Goal: Task Accomplishment & Management: Use online tool/utility

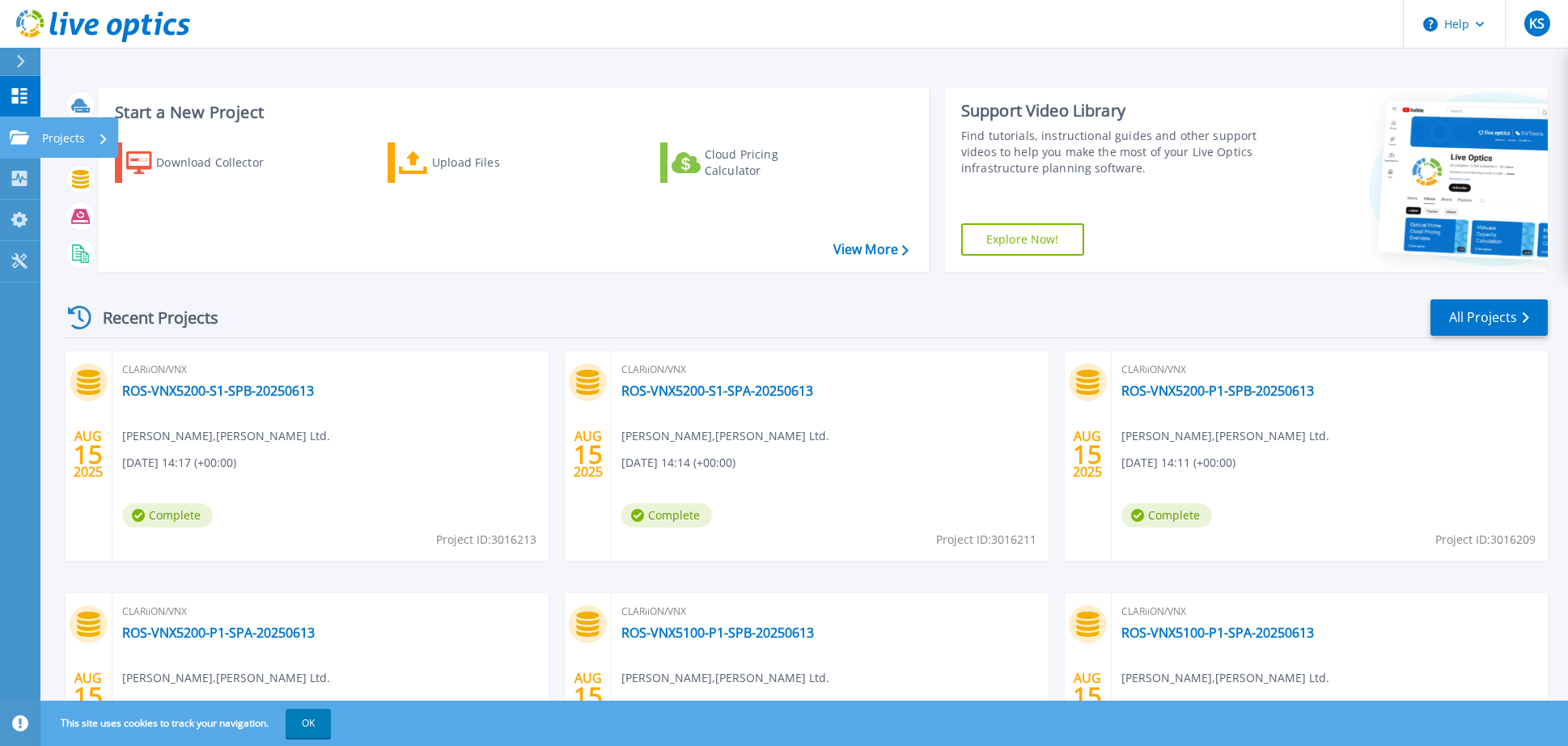
click at [64, 137] on p "Projects" at bounding box center [64, 138] width 43 height 42
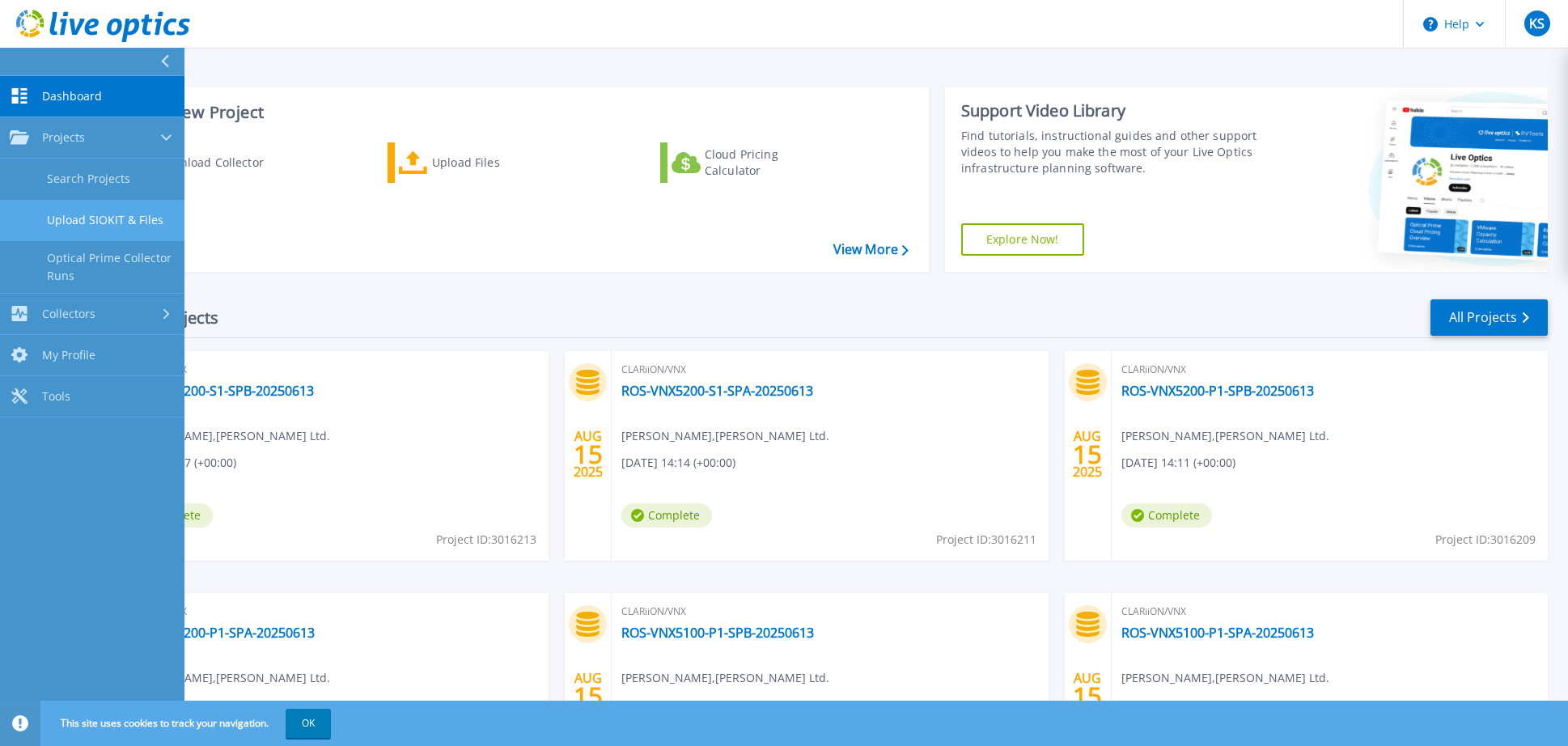
click at [123, 218] on link "Upload SIOKIT & Files" at bounding box center [92, 220] width 185 height 41
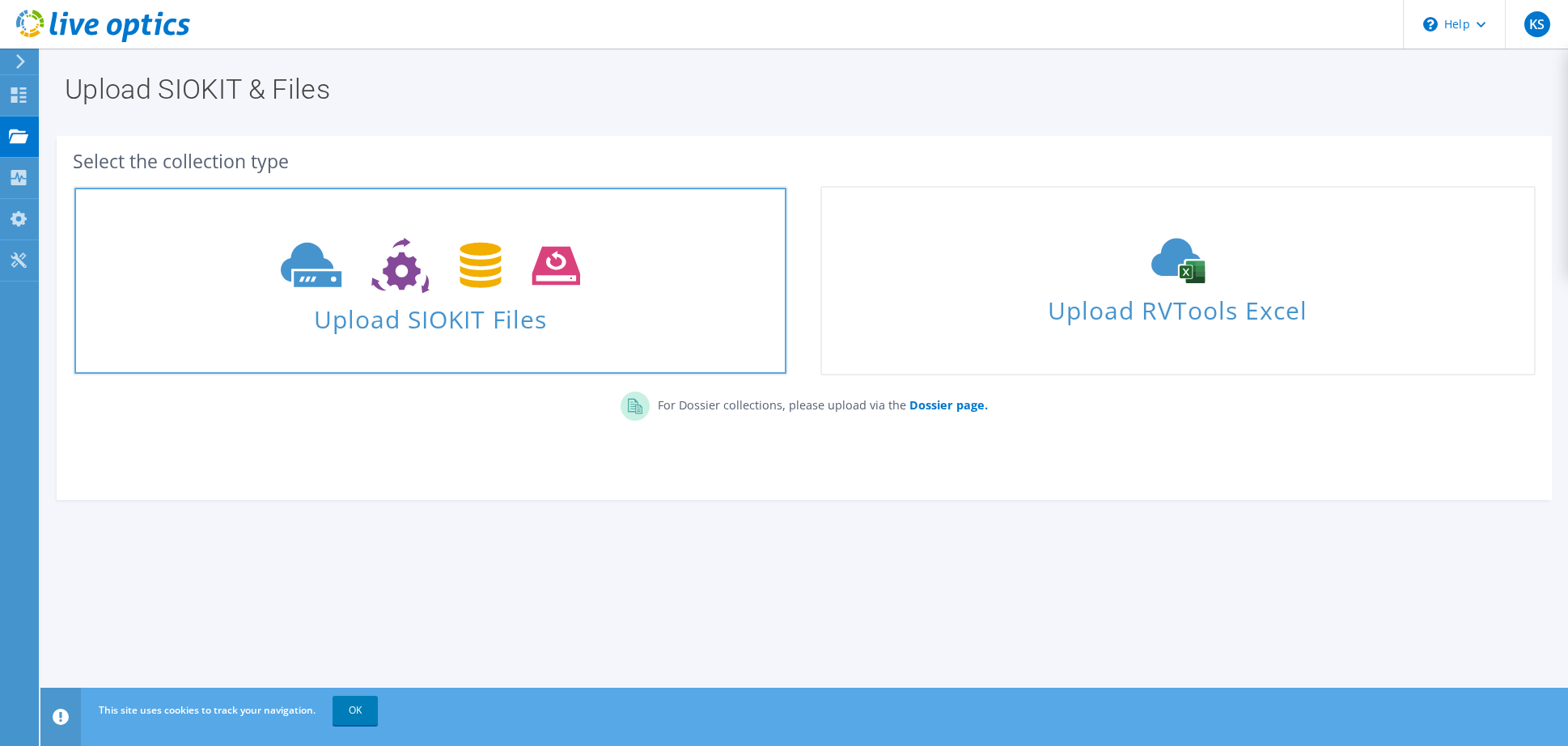
click at [552, 285] on icon at bounding box center [429, 265] width 298 height 56
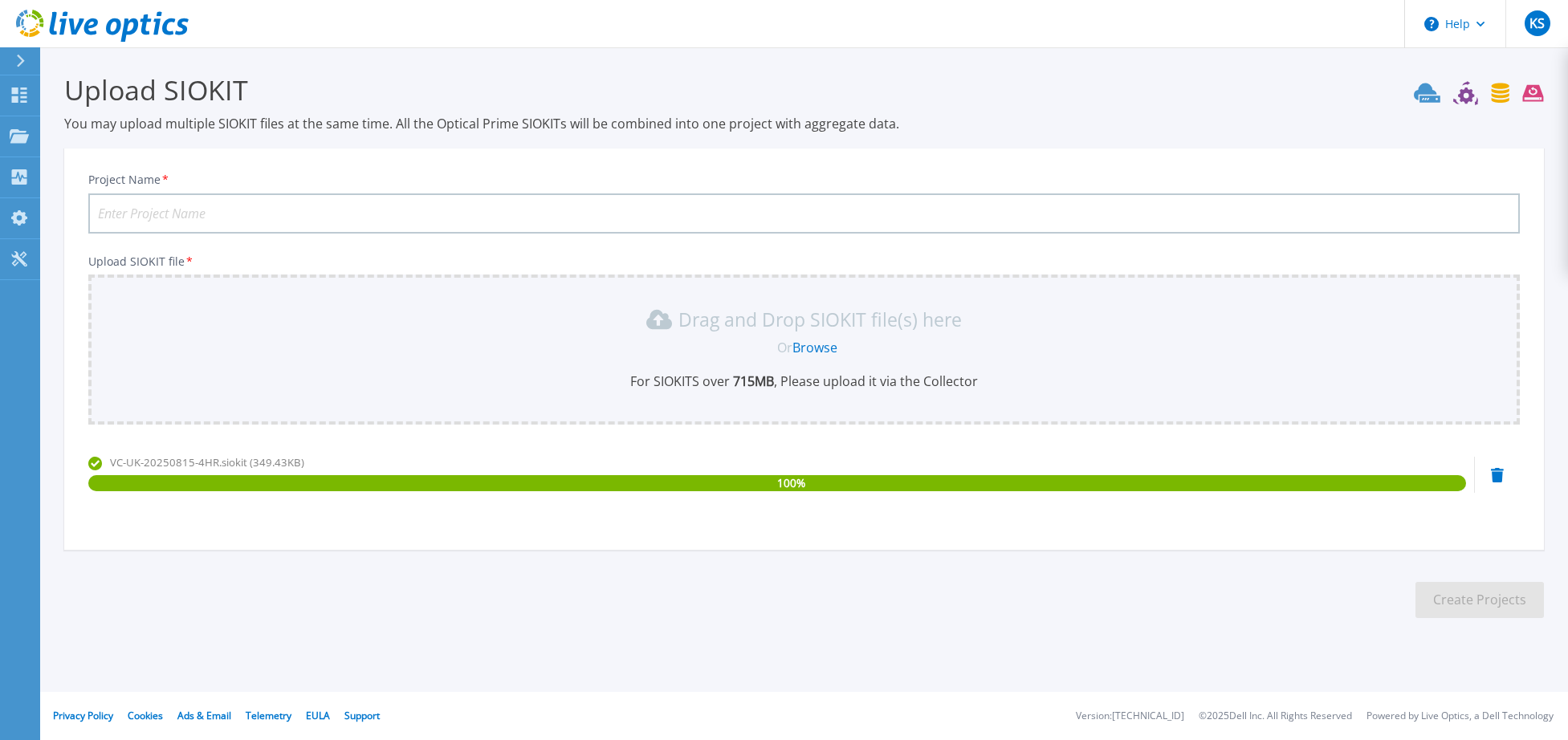
click at [237, 210] on input "Project Name *" at bounding box center [803, 212] width 1431 height 40
type input "v"
click at [245, 206] on input "VC-UK" at bounding box center [803, 212] width 1431 height 40
drag, startPoint x: 180, startPoint y: 212, endPoint x: 236, endPoint y: 212, distance: 56.0
click at [236, 212] on input "VC-UK-20250627" at bounding box center [803, 212] width 1431 height 40
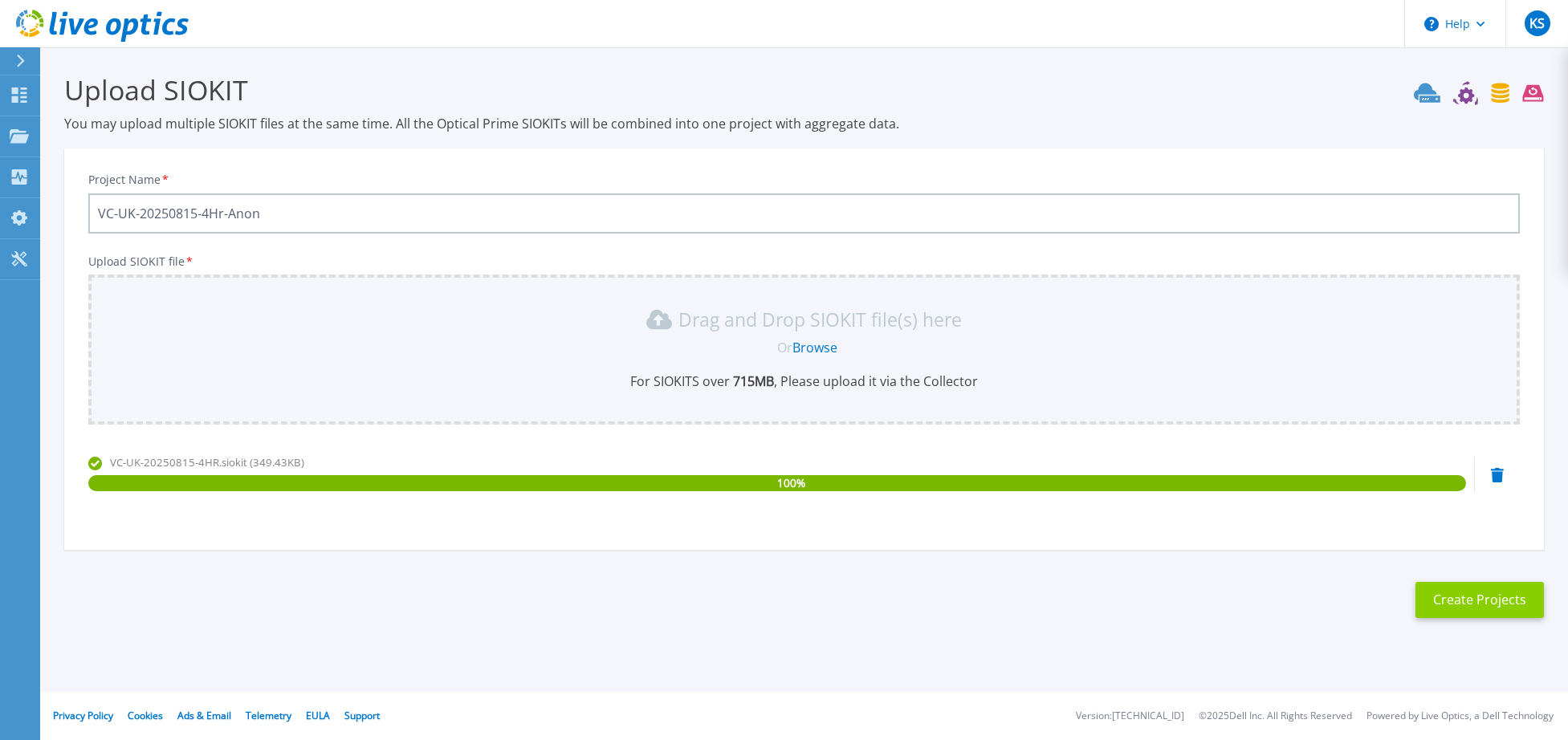
type input "VC-UK-20250815-4Hr-Anon"
click at [1488, 598] on button "Create Projects" at bounding box center [1480, 599] width 128 height 36
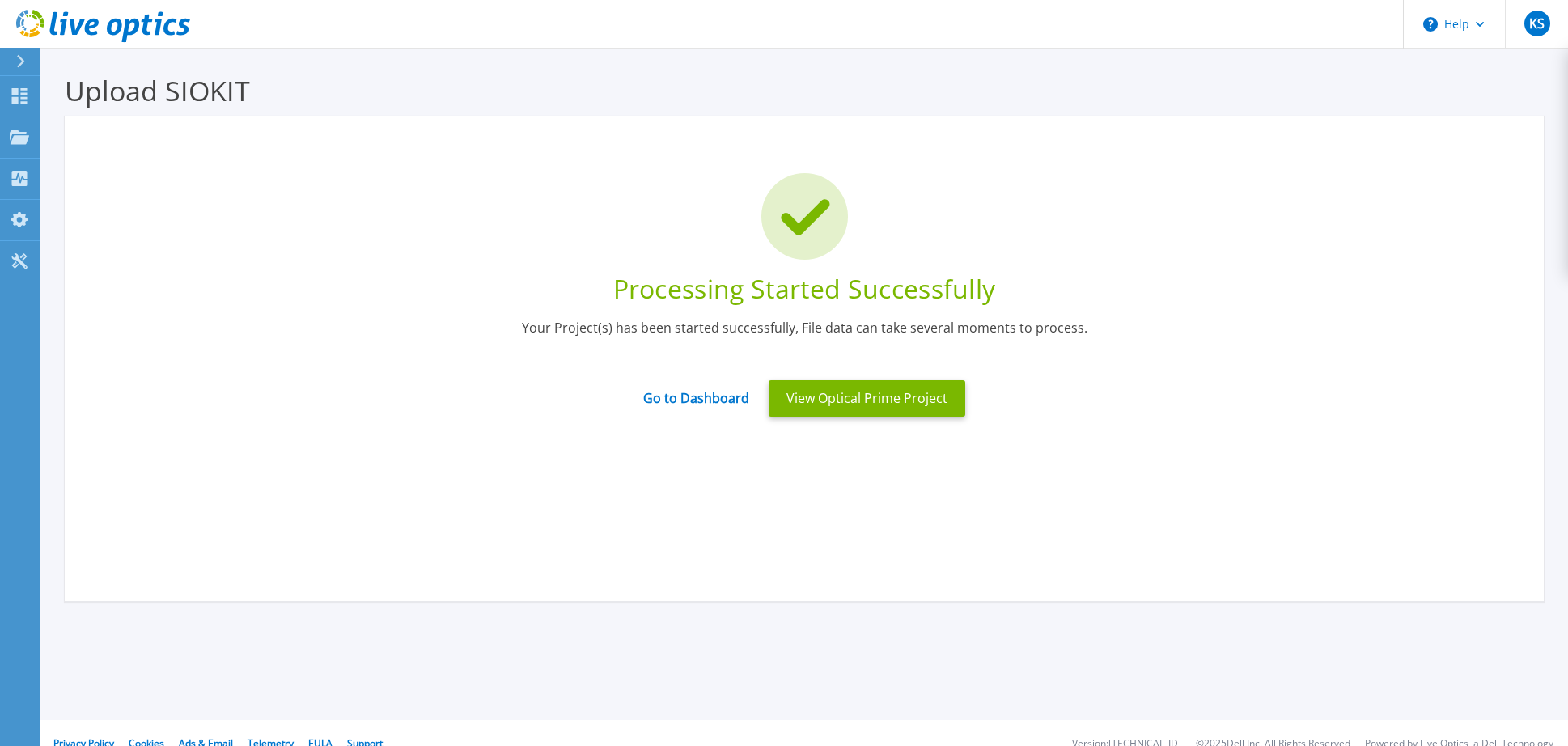
click at [470, 690] on section "Upload SIOKIT You may upload multiple SIOKIT files at the same time. All the Op…" at bounding box center [804, 377] width 1528 height 659
click at [864, 393] on button "View Optical Prime Project" at bounding box center [867, 398] width 197 height 36
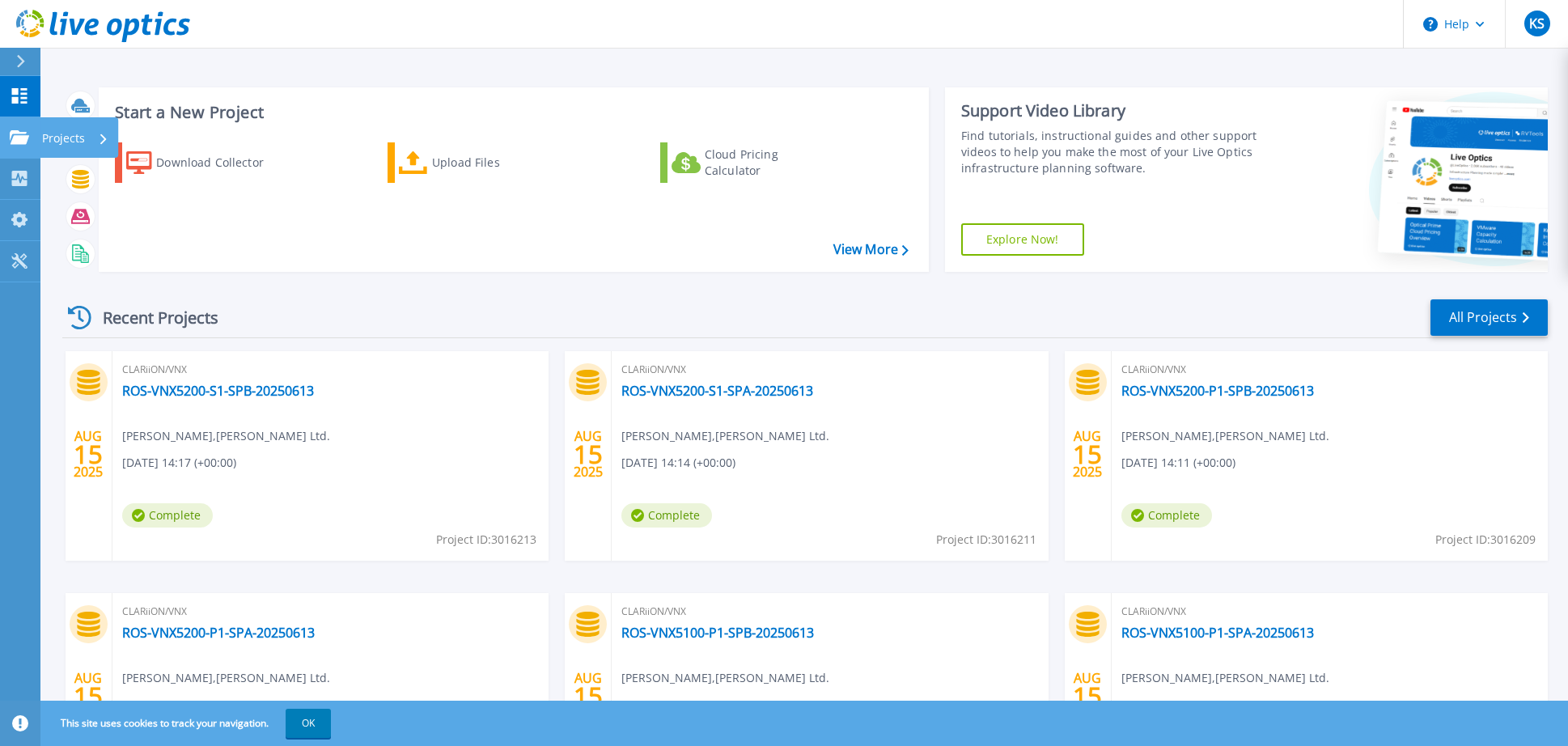
click at [21, 136] on icon at bounding box center [20, 137] width 20 height 14
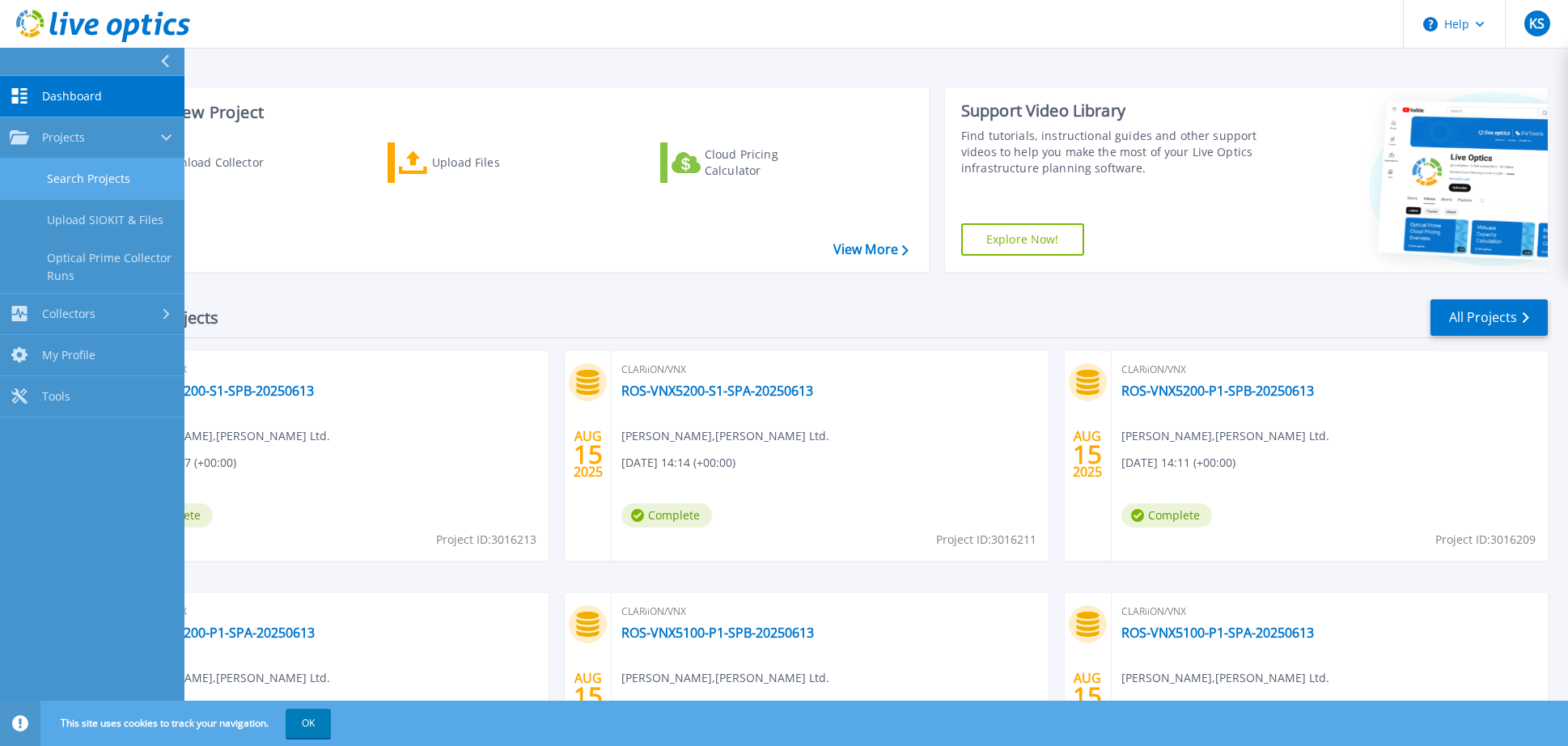
click at [111, 184] on link "Search Projects" at bounding box center [92, 179] width 185 height 41
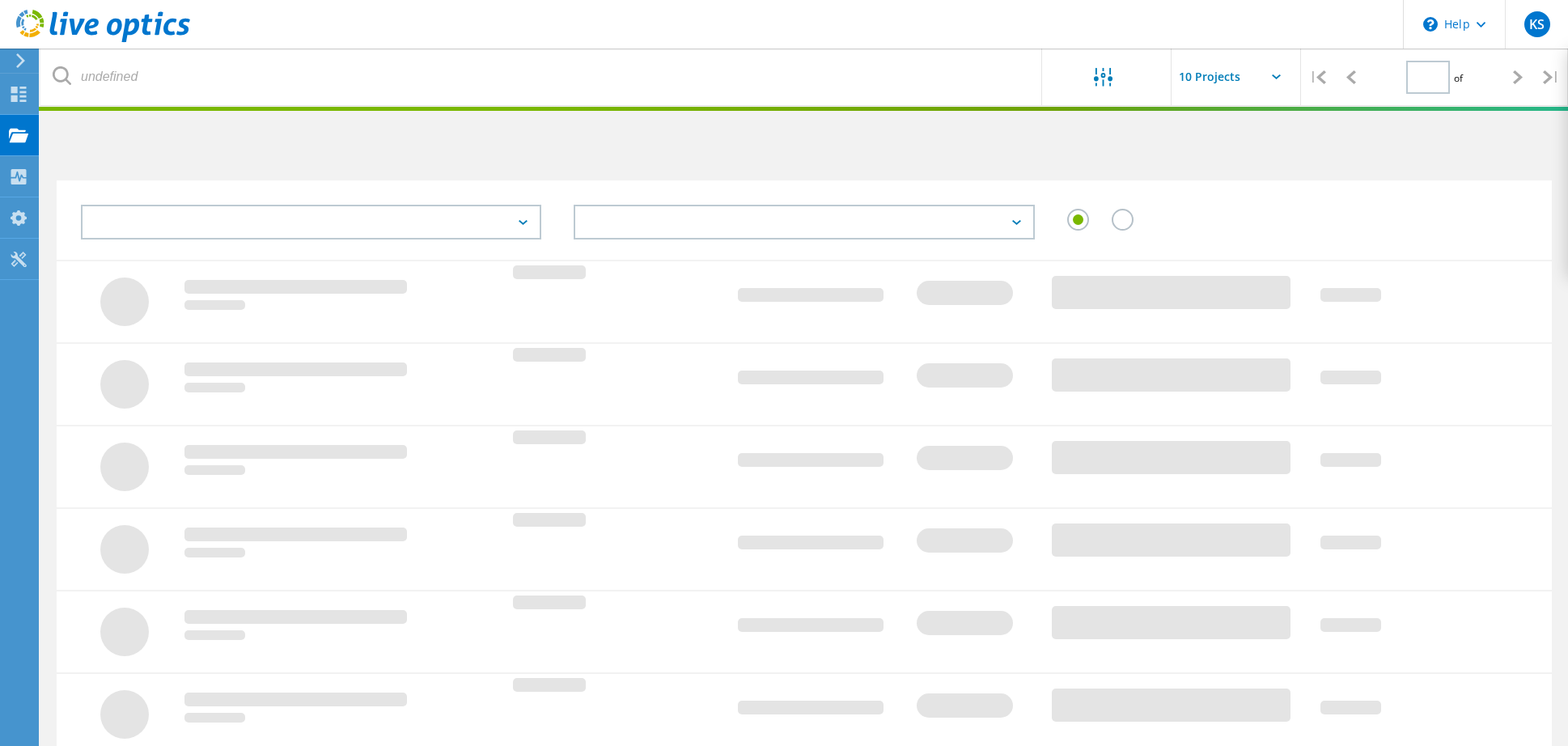
type input "1"
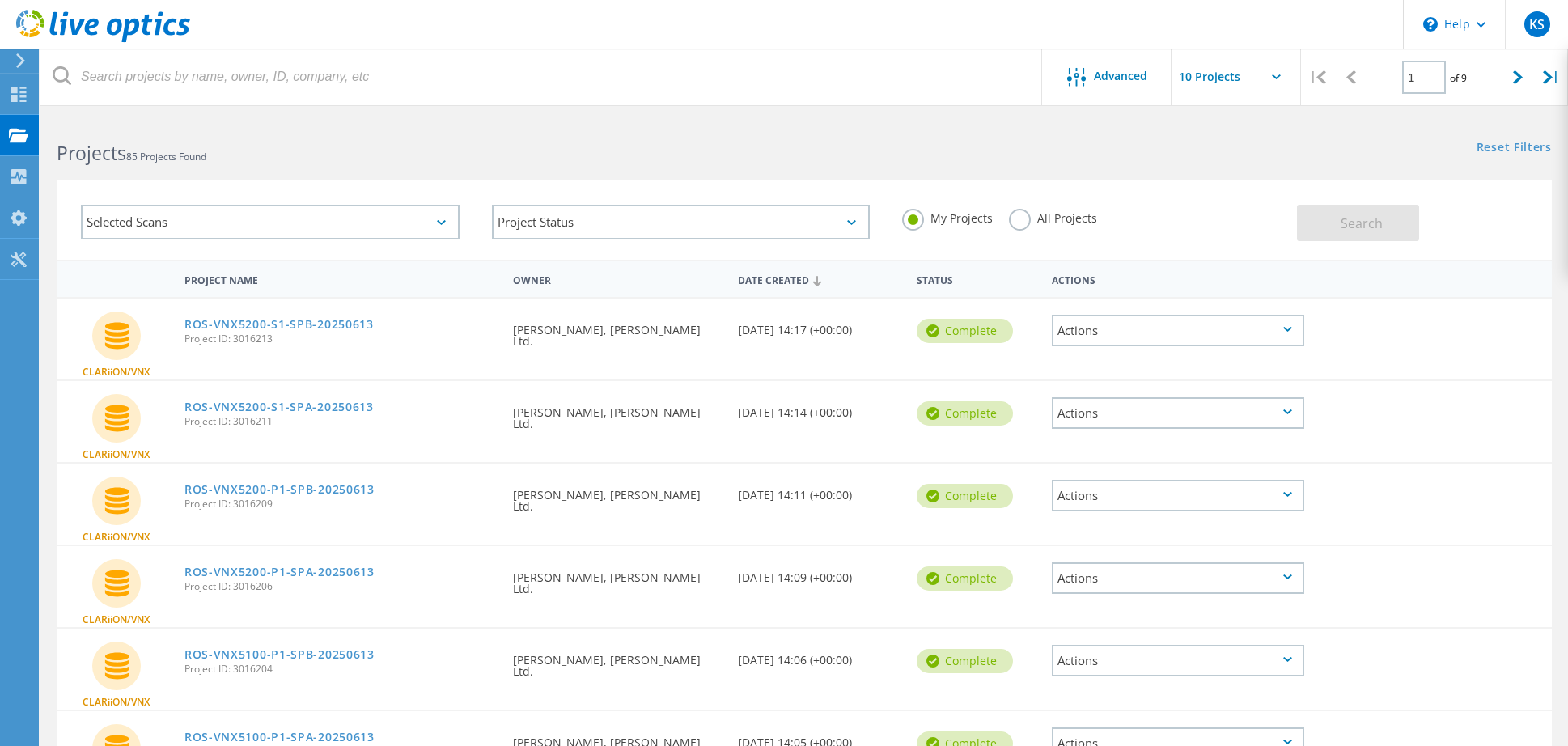
click at [1246, 76] on input "text" at bounding box center [1252, 77] width 161 height 57
click at [1235, 208] on div "Show 40 Projects" at bounding box center [1253, 198] width 160 height 26
type input "Show 40 Projects"
click at [64, 139] on div "Projects" at bounding box center [76, 135] width 62 height 12
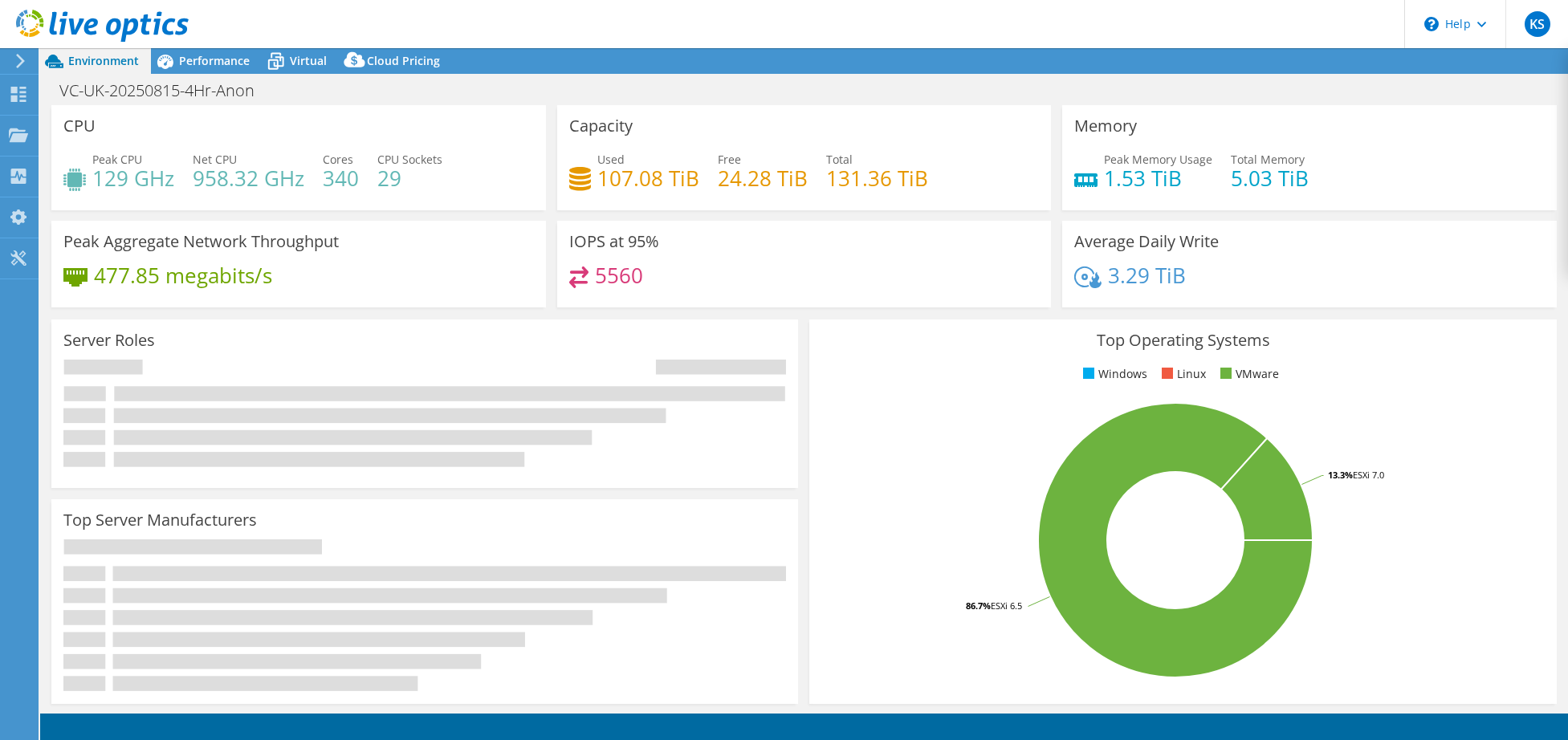
select select "USD"
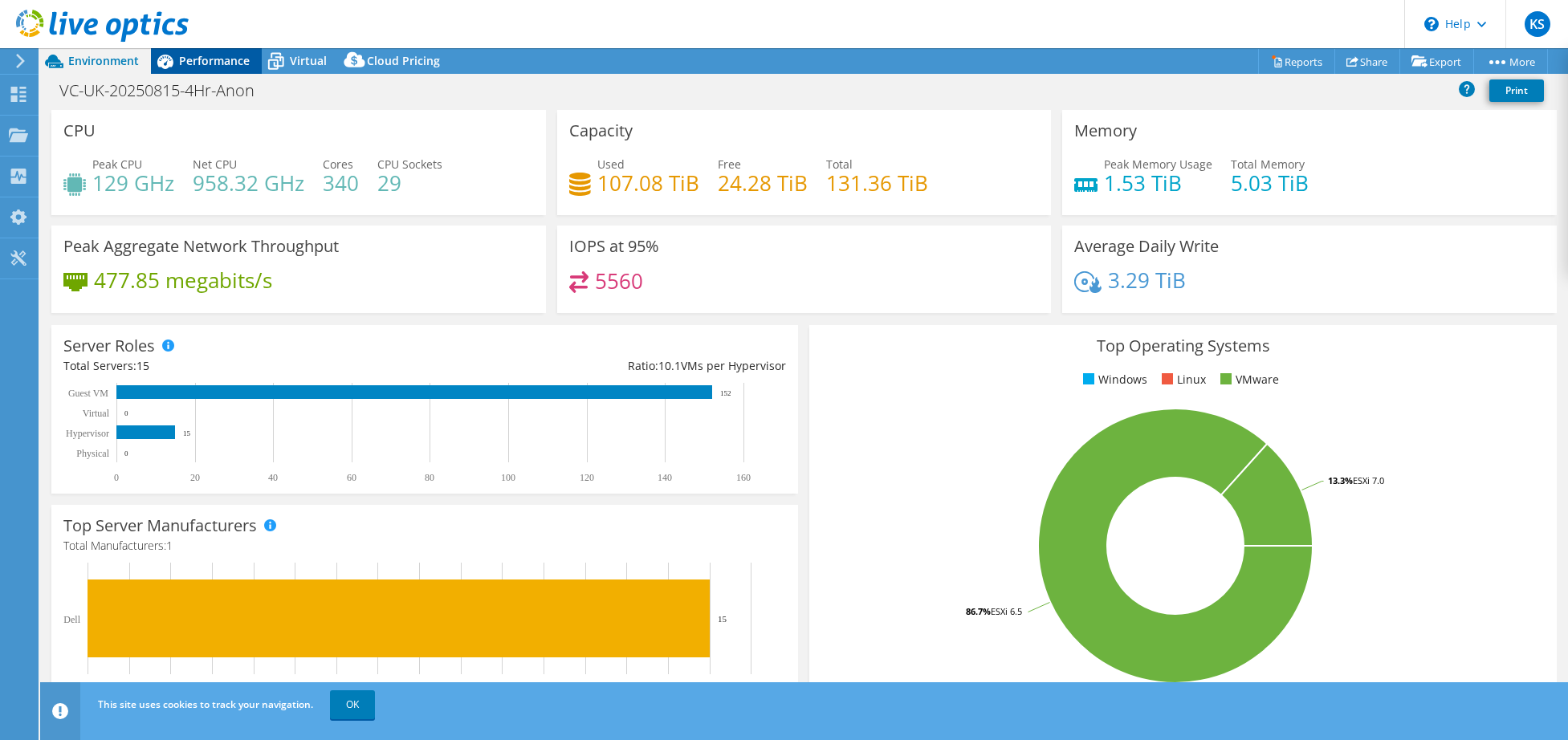
click at [221, 58] on span "Performance" at bounding box center [214, 61] width 71 height 16
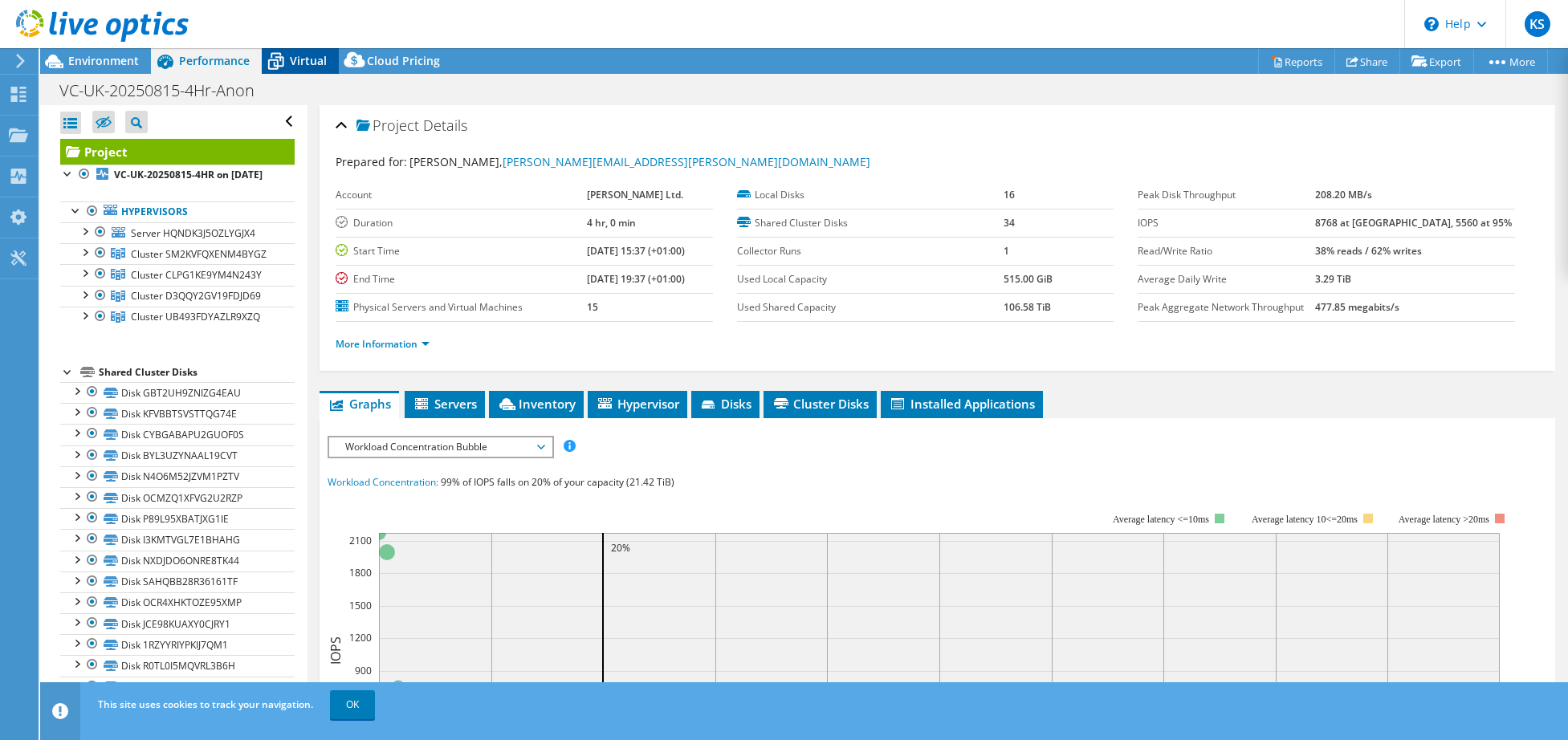
click at [315, 57] on span "Virtual" at bounding box center [309, 61] width 37 height 16
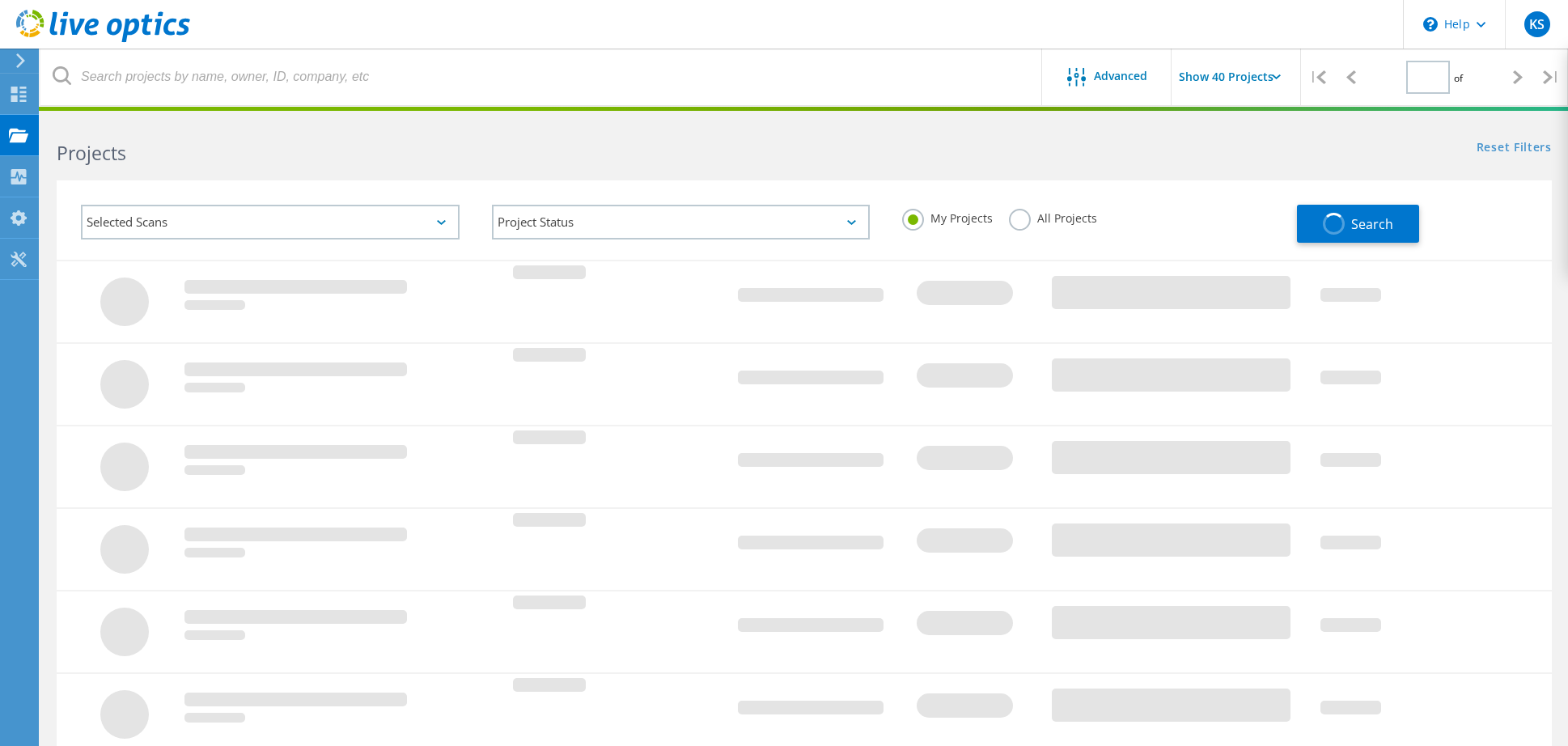
type input "1"
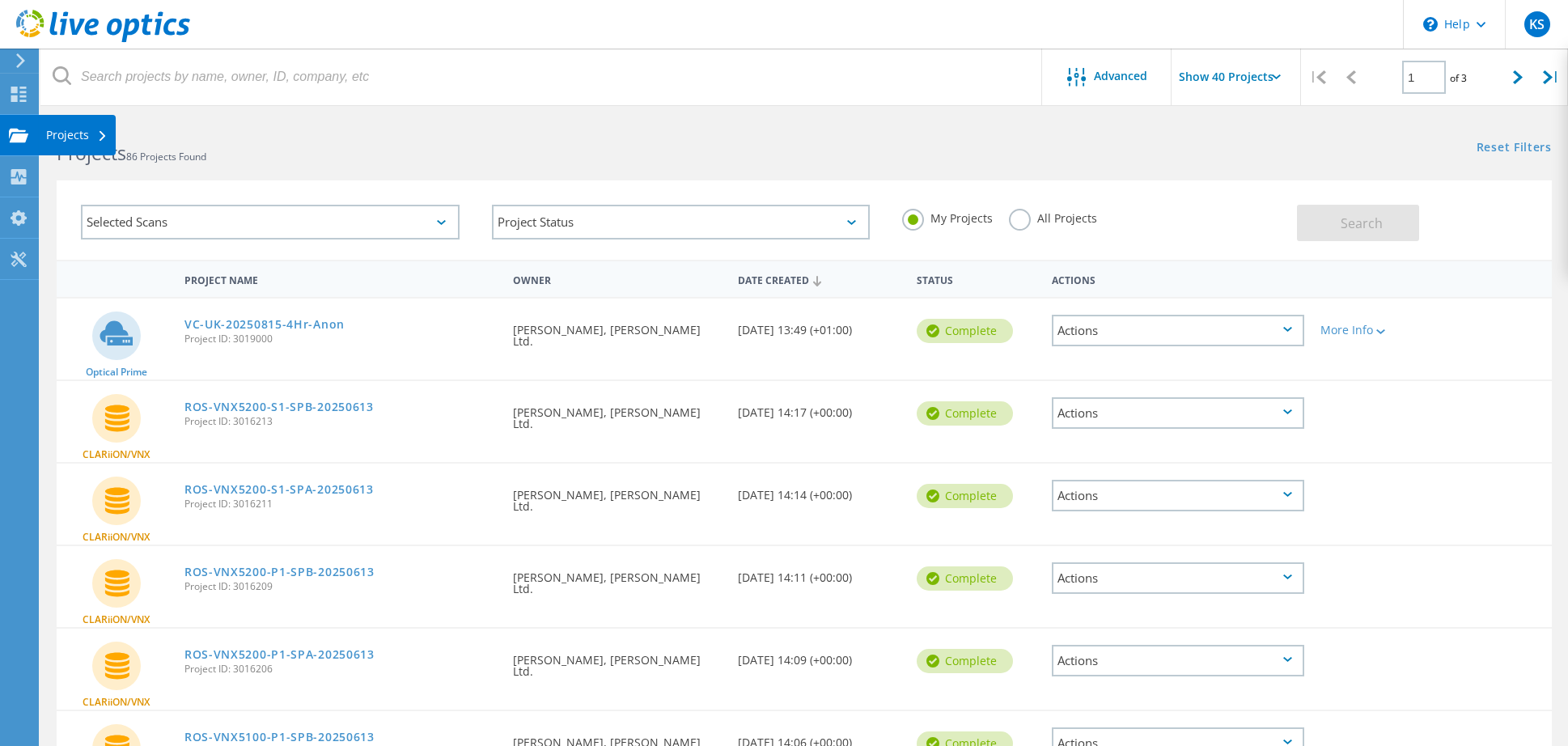
click at [69, 138] on div "Projects" at bounding box center [76, 135] width 62 height 12
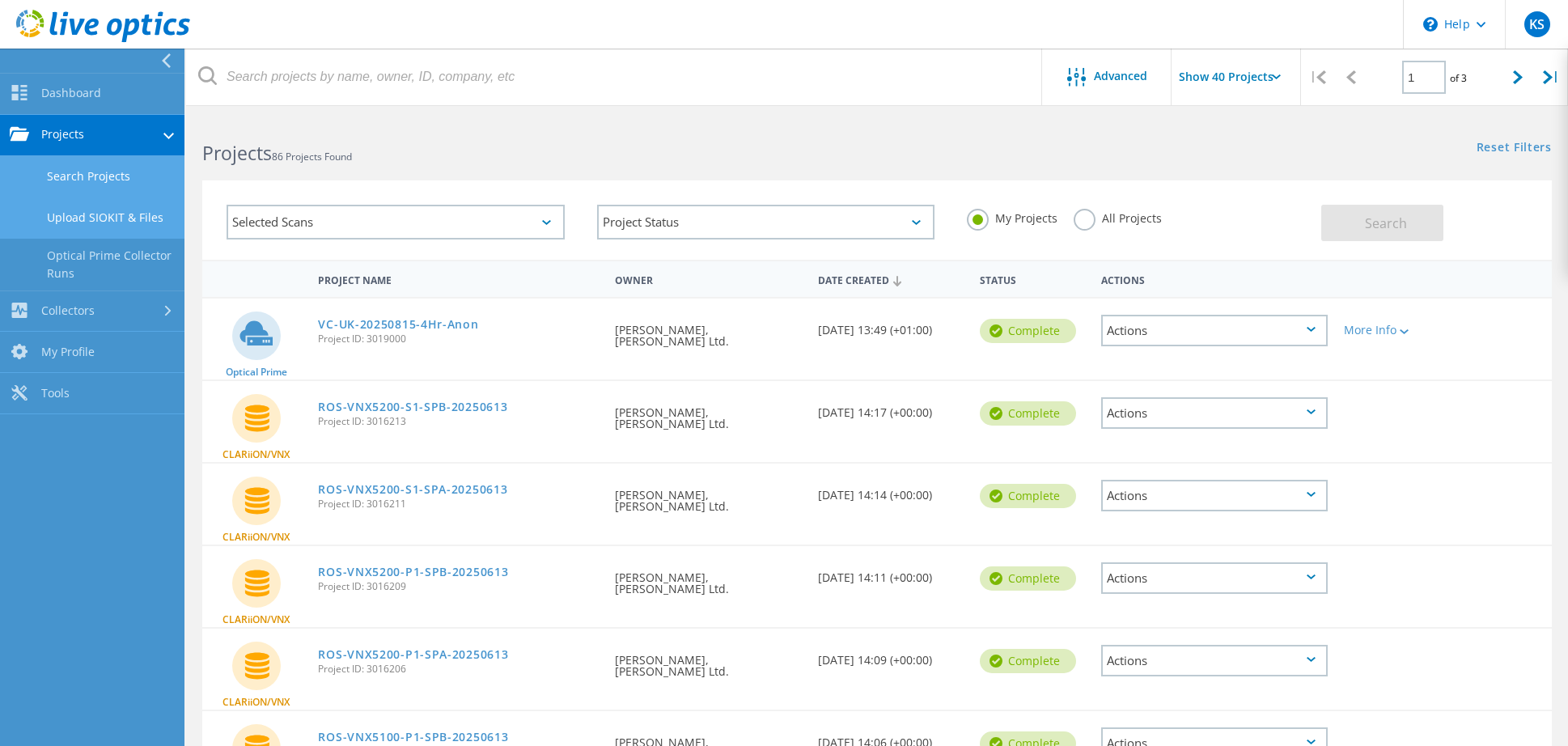
click at [112, 216] on link "Upload SIOKIT & Files" at bounding box center [92, 218] width 185 height 41
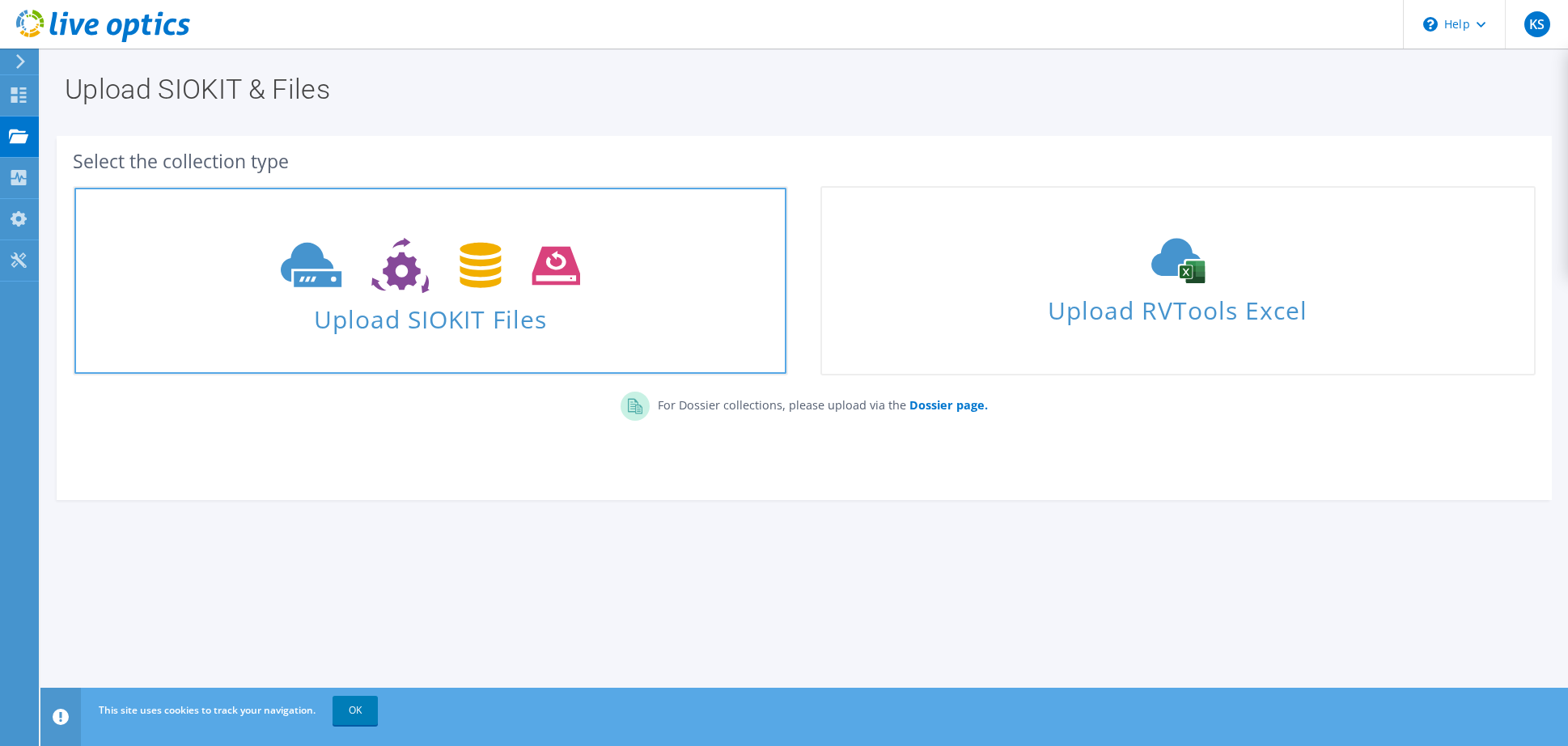
click at [694, 255] on span at bounding box center [430, 264] width 712 height 68
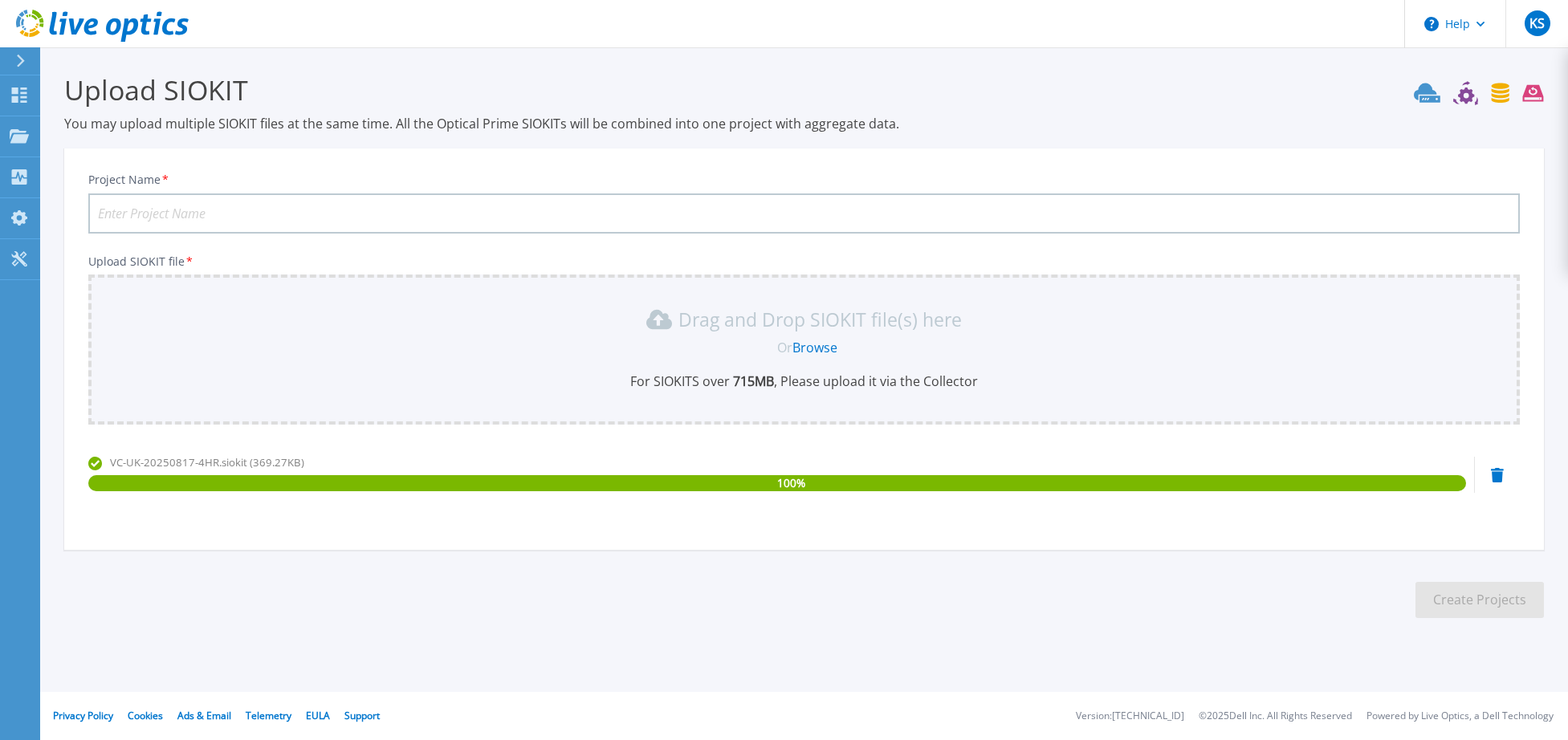
click at [392, 213] on input "Project Name *" at bounding box center [803, 212] width 1431 height 40
click at [195, 212] on input "VC-UK-20250815-4Hr-Anon" at bounding box center [803, 212] width 1431 height 40
click at [241, 211] on input "VC-UK-20250817-4Hr-Anon" at bounding box center [803, 212] width 1431 height 40
drag, startPoint x: 230, startPoint y: 214, endPoint x: 416, endPoint y: 221, distance: 186.1
click at [416, 221] on input "VC-UK-20250817-4Hr-Anon" at bounding box center [803, 212] width 1431 height 40
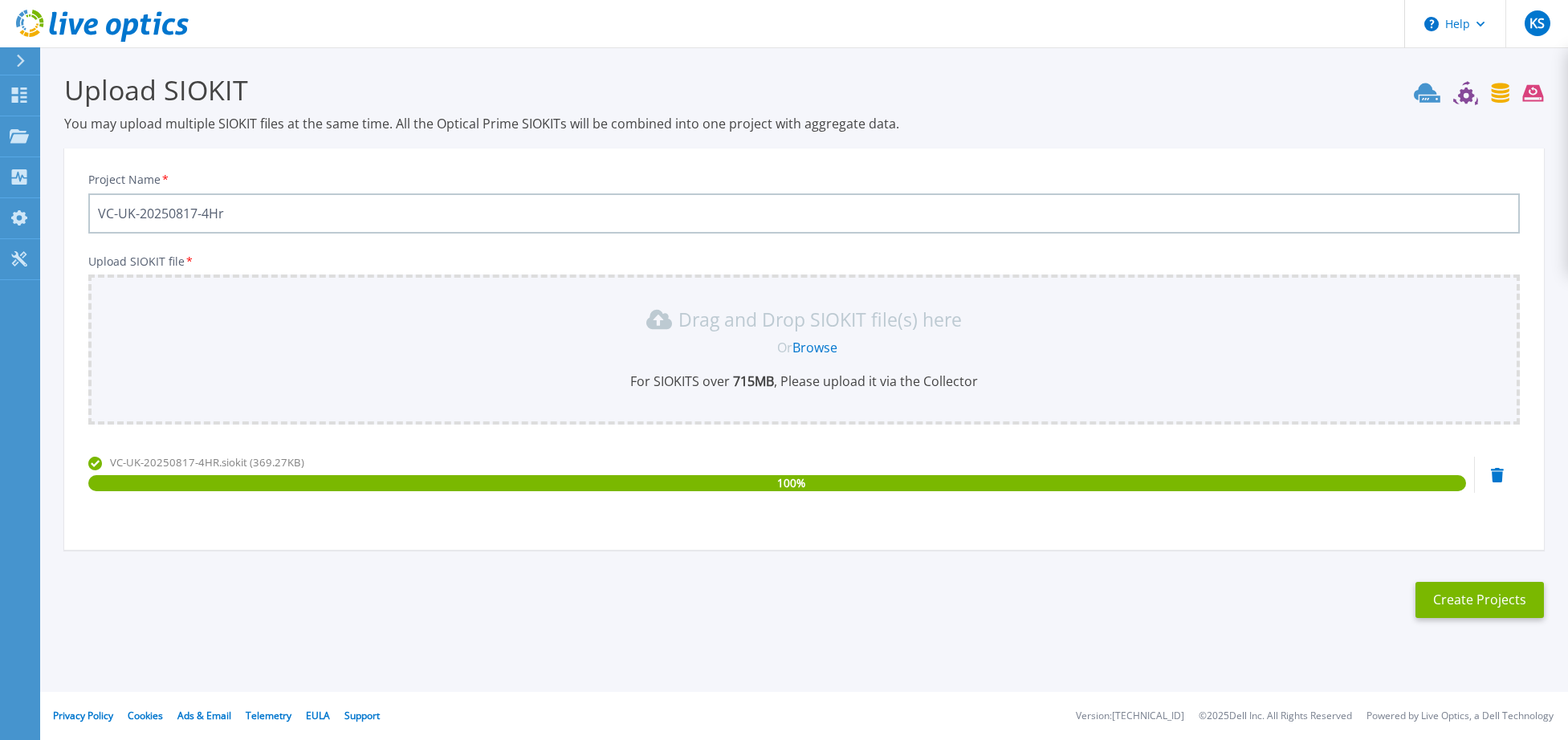
type input "VC-UK-20250817-4Hr"
click at [1496, 606] on button "Create Projects" at bounding box center [1480, 599] width 128 height 36
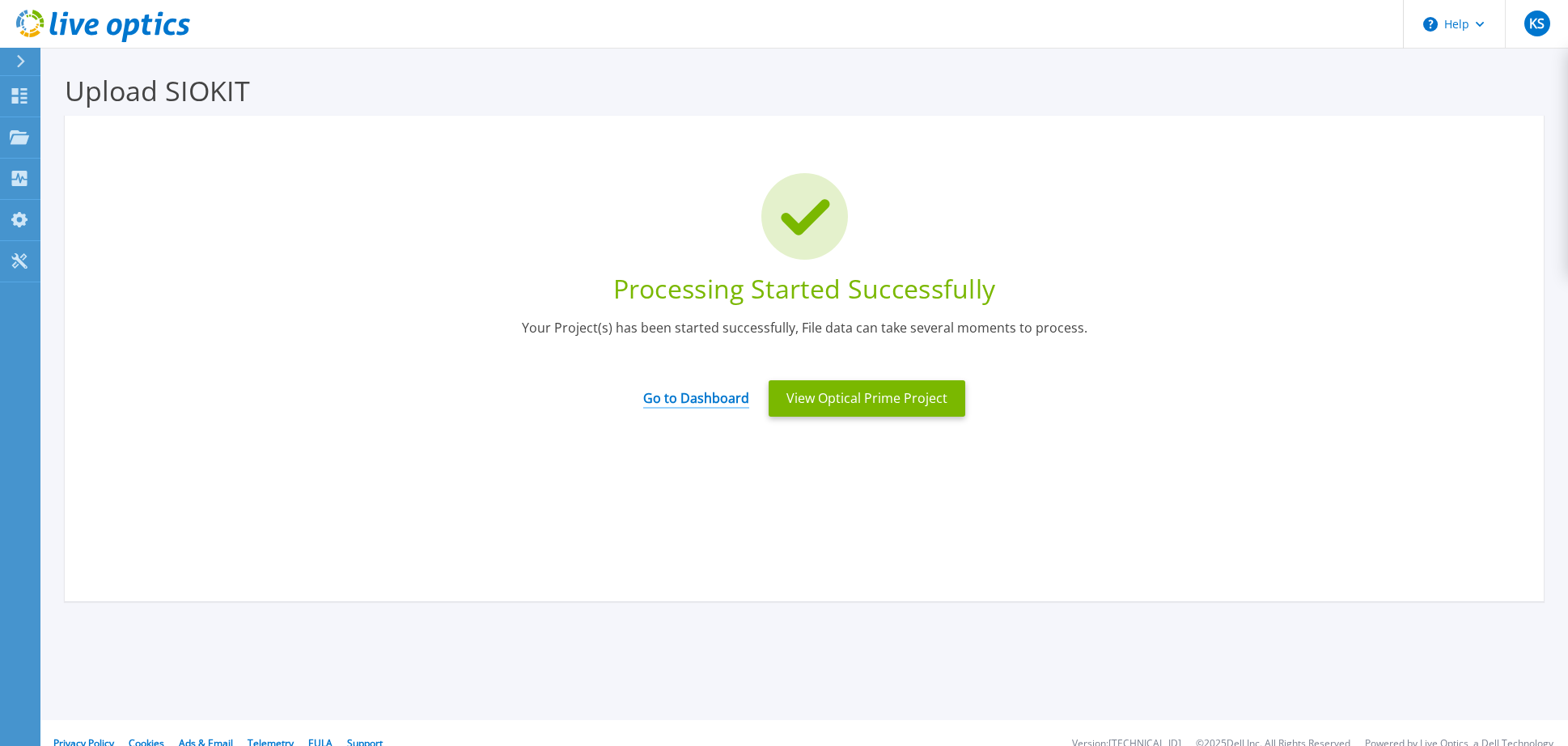
click at [696, 394] on link "Go to Dashboard" at bounding box center [696, 393] width 106 height 31
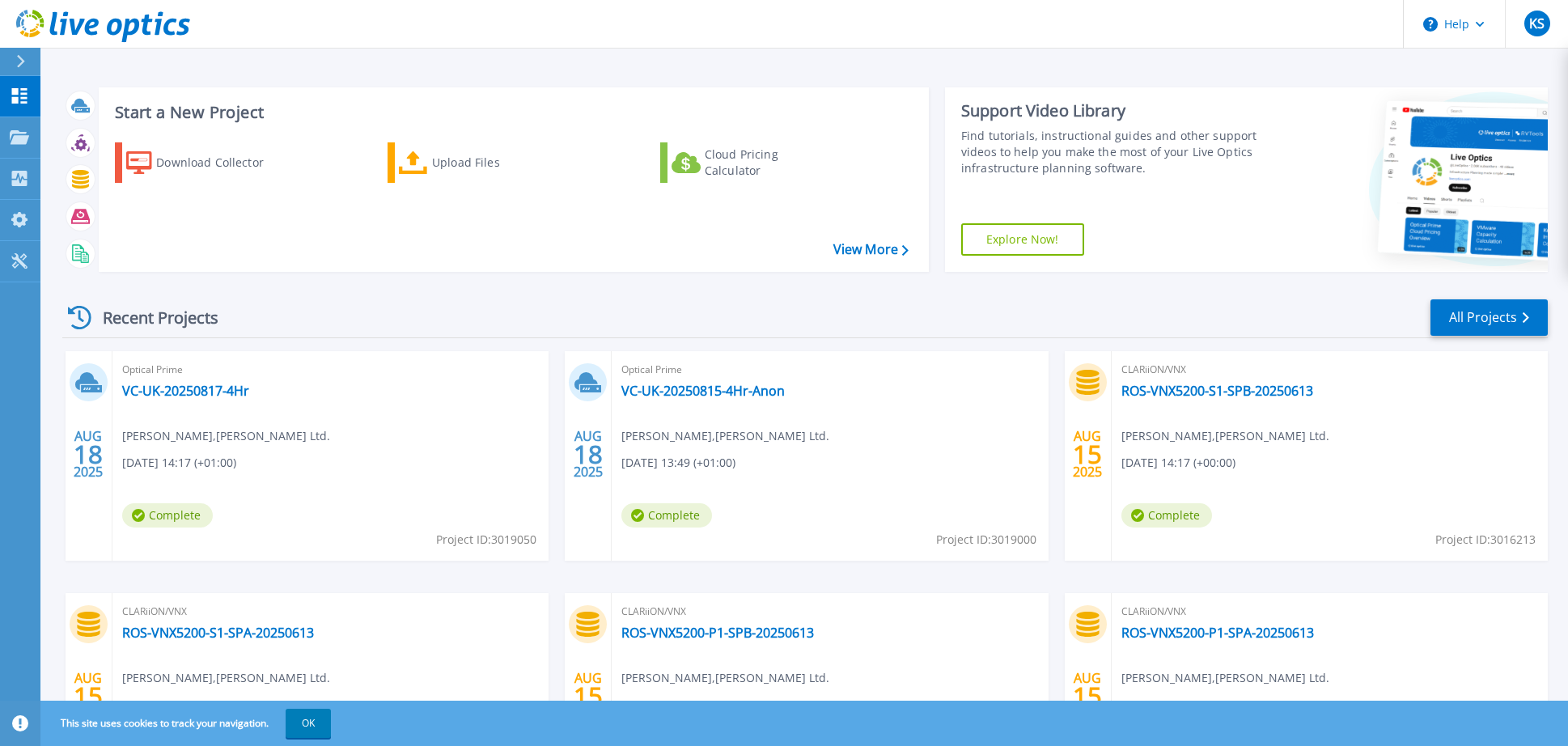
click at [343, 413] on div "Optical Prime VC-UK-20250817-4Hr [PERSON_NAME] , [PERSON_NAME] Ltd. [DATE] 14:1…" at bounding box center [331, 456] width 436 height 209
click at [197, 386] on link "VC-UK-20250817-4Hr" at bounding box center [186, 390] width 127 height 17
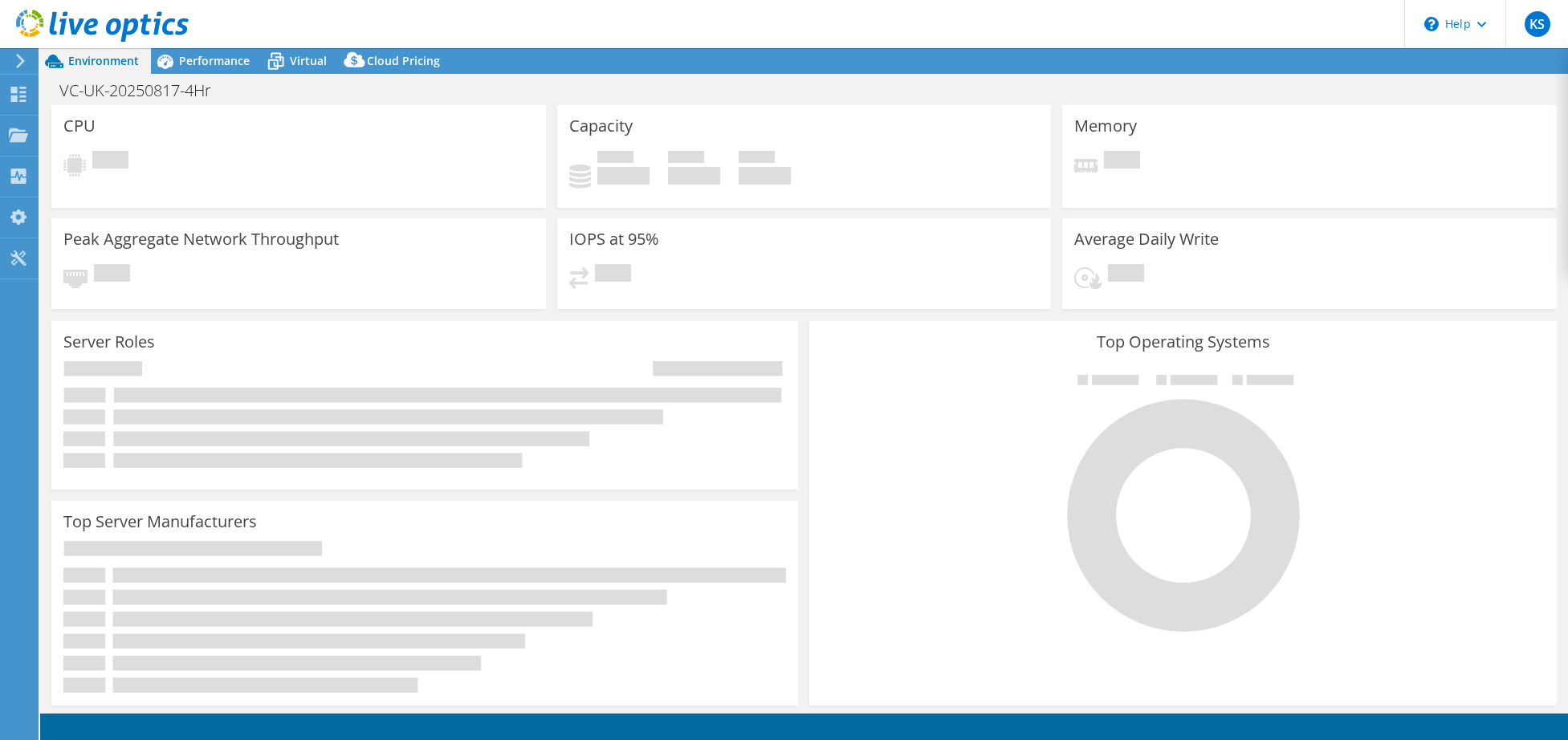
select select "USD"
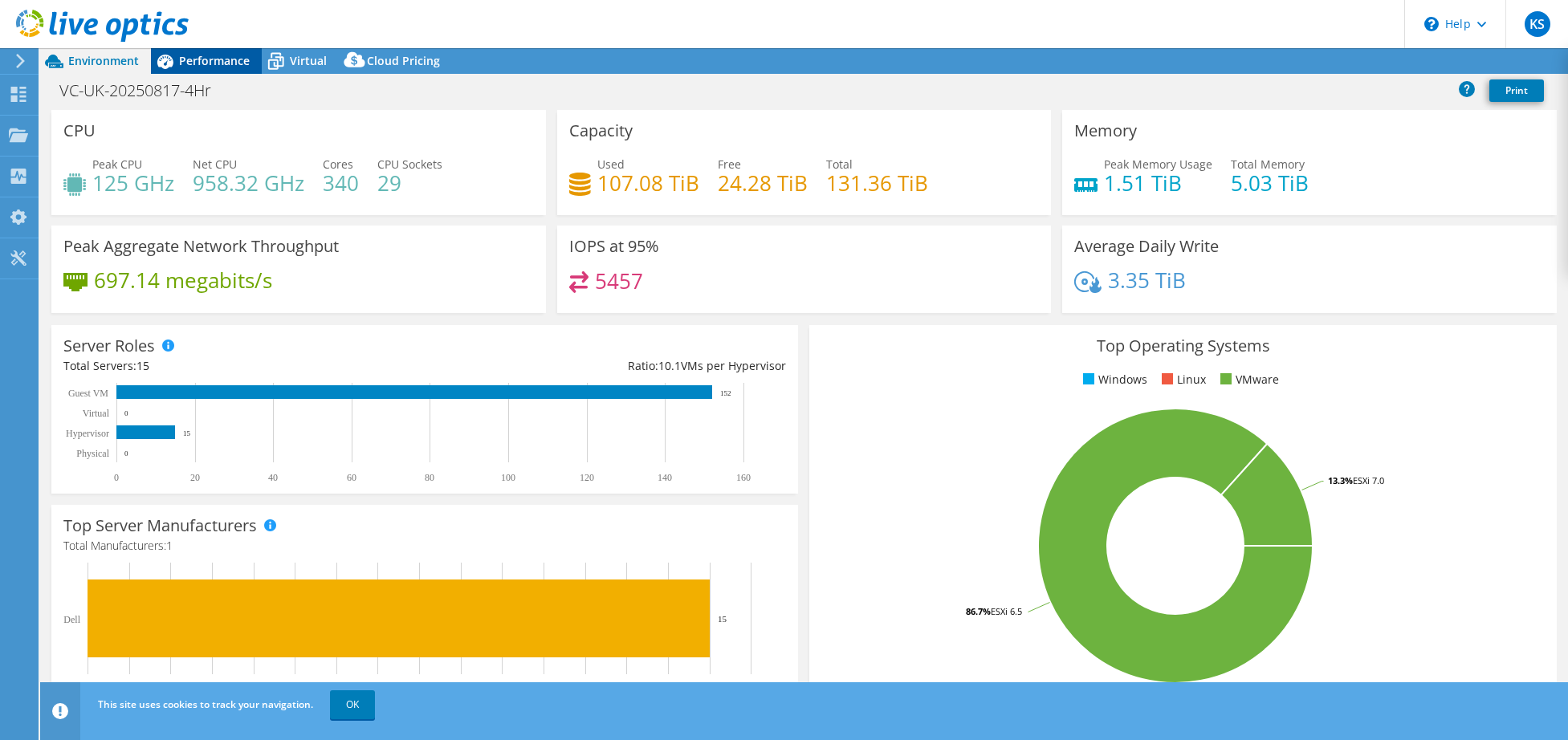
click at [211, 60] on span "Performance" at bounding box center [214, 61] width 71 height 16
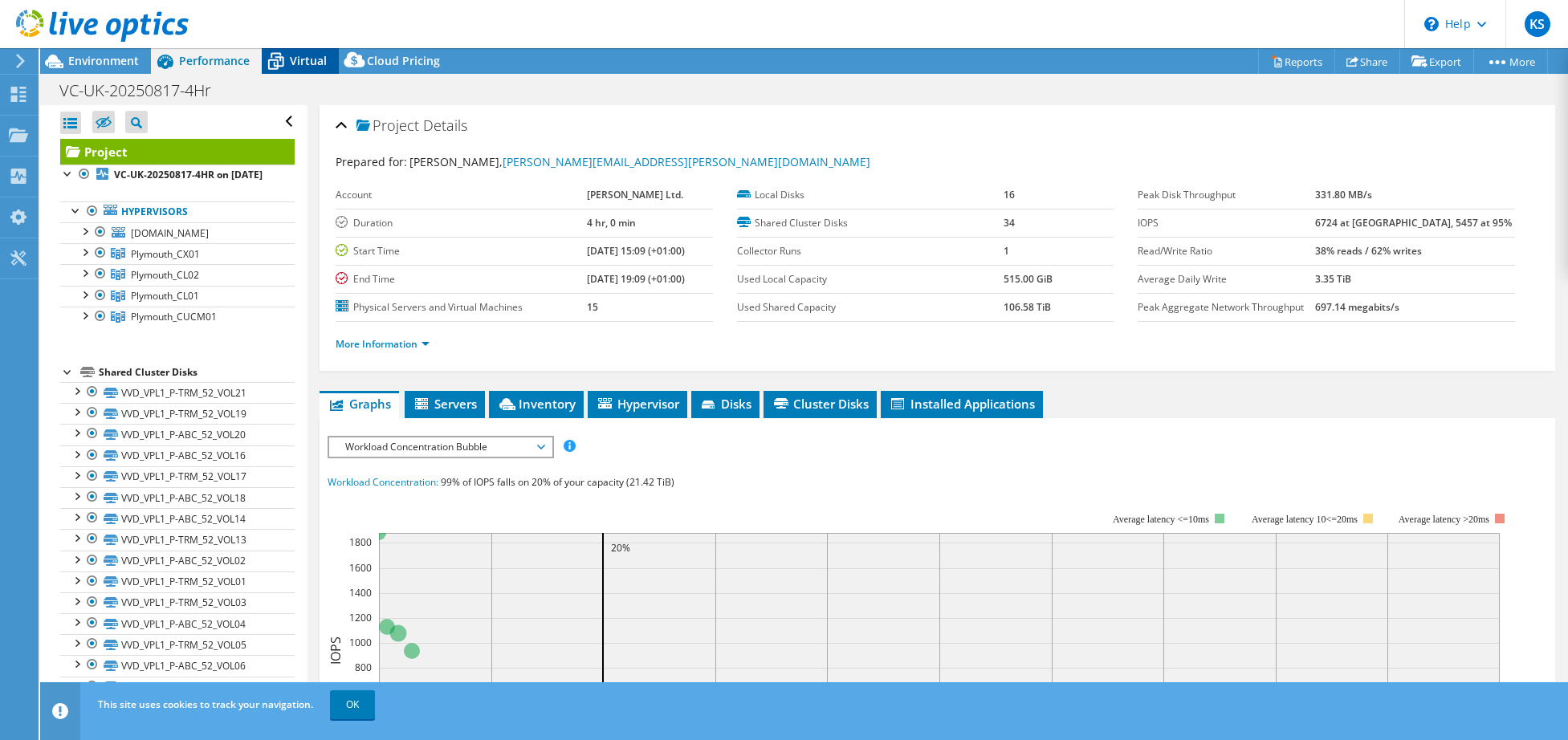
click at [291, 58] on span "Virtual" at bounding box center [309, 61] width 37 height 16
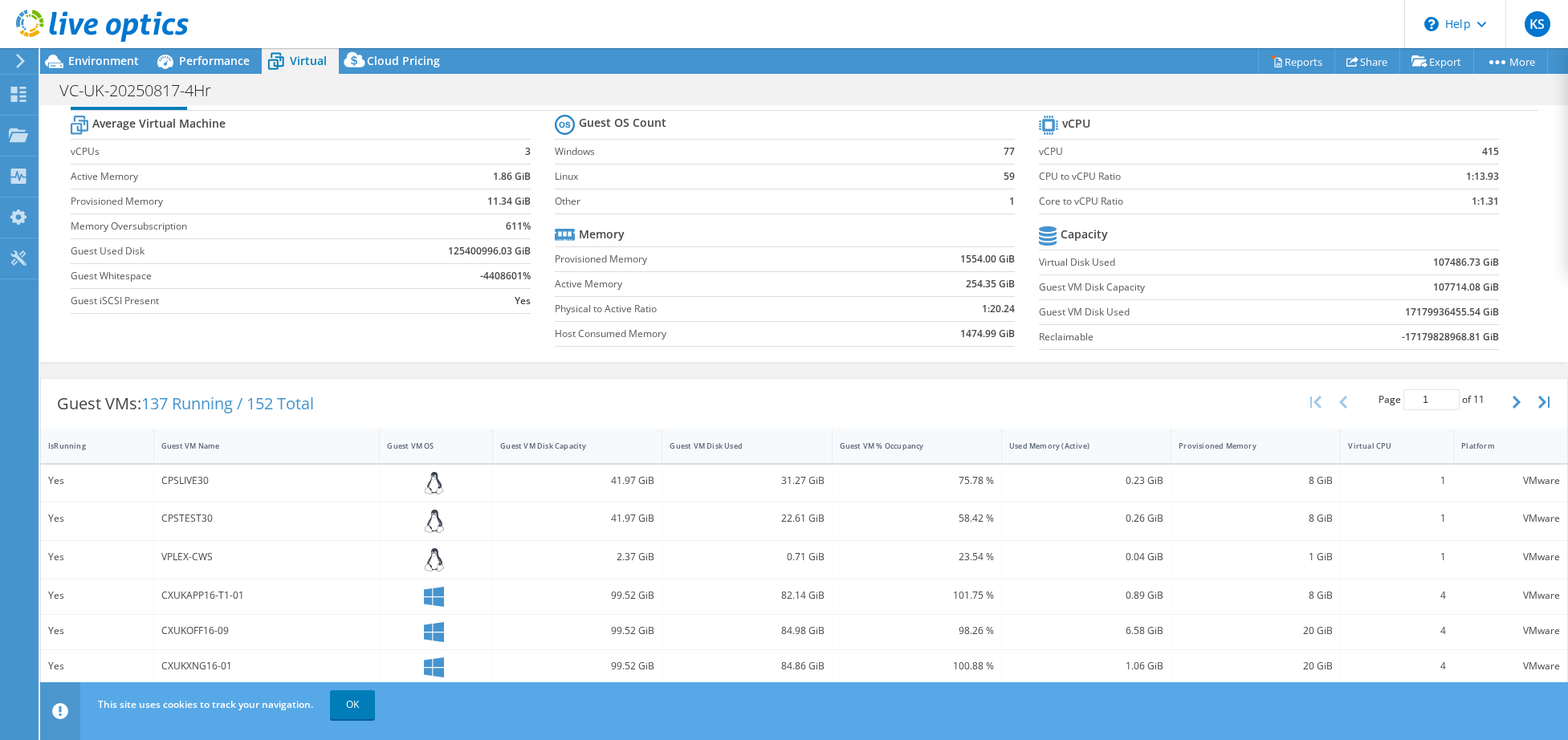
scroll to position [40, 0]
click at [1513, 403] on icon "button" at bounding box center [1517, 403] width 8 height 13
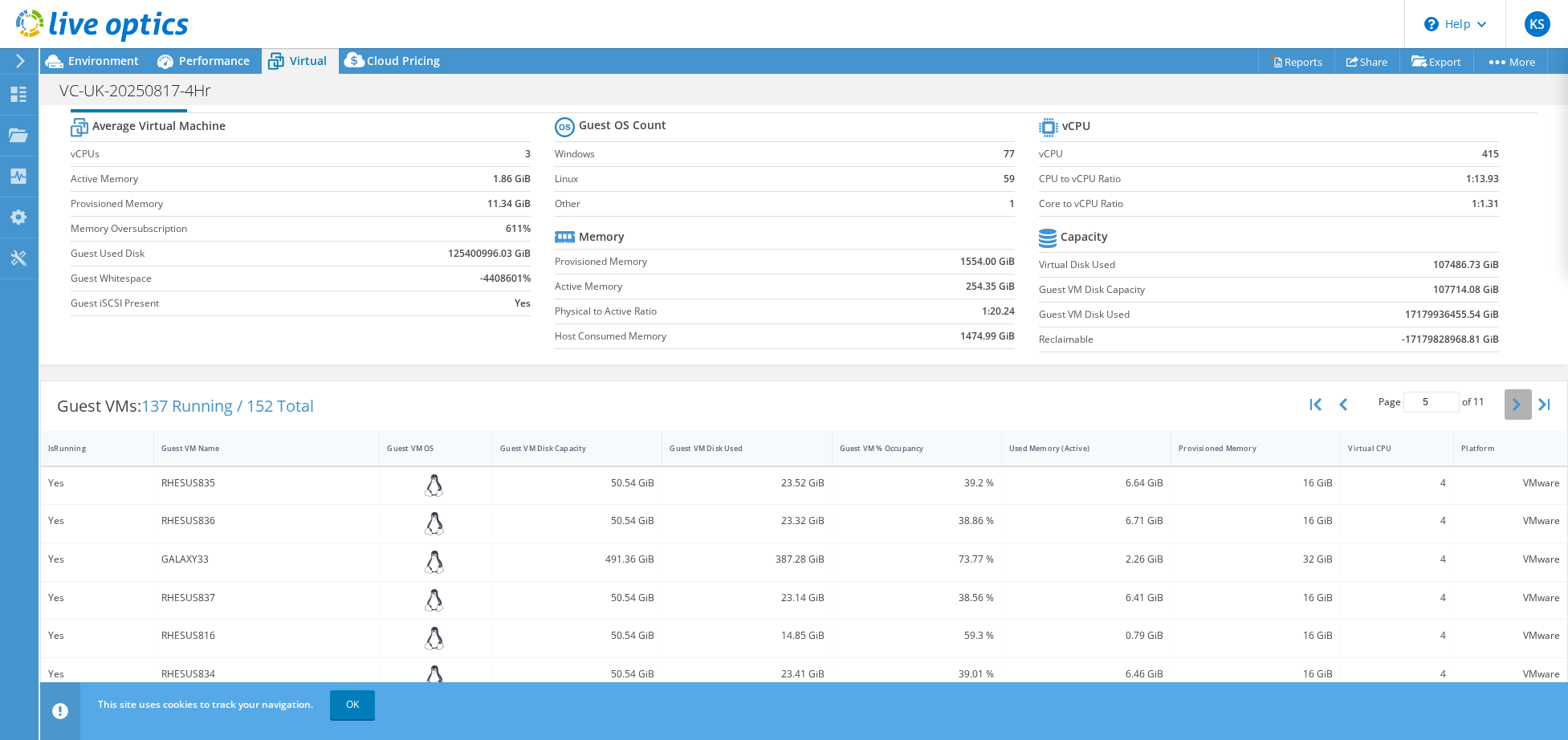
click at [1513, 403] on icon "button" at bounding box center [1517, 403] width 8 height 13
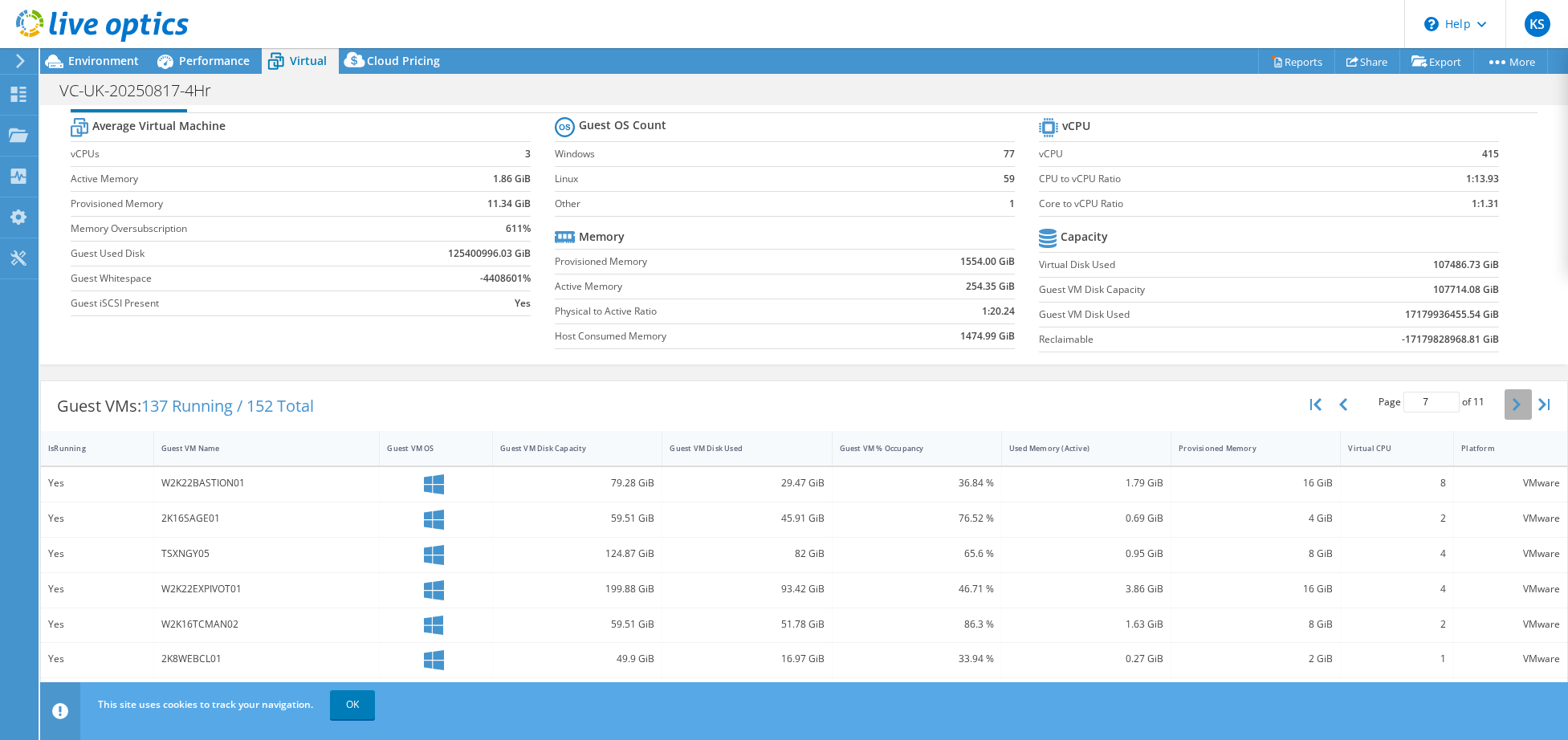
click at [1513, 403] on icon "button" at bounding box center [1517, 403] width 8 height 13
type input "11"
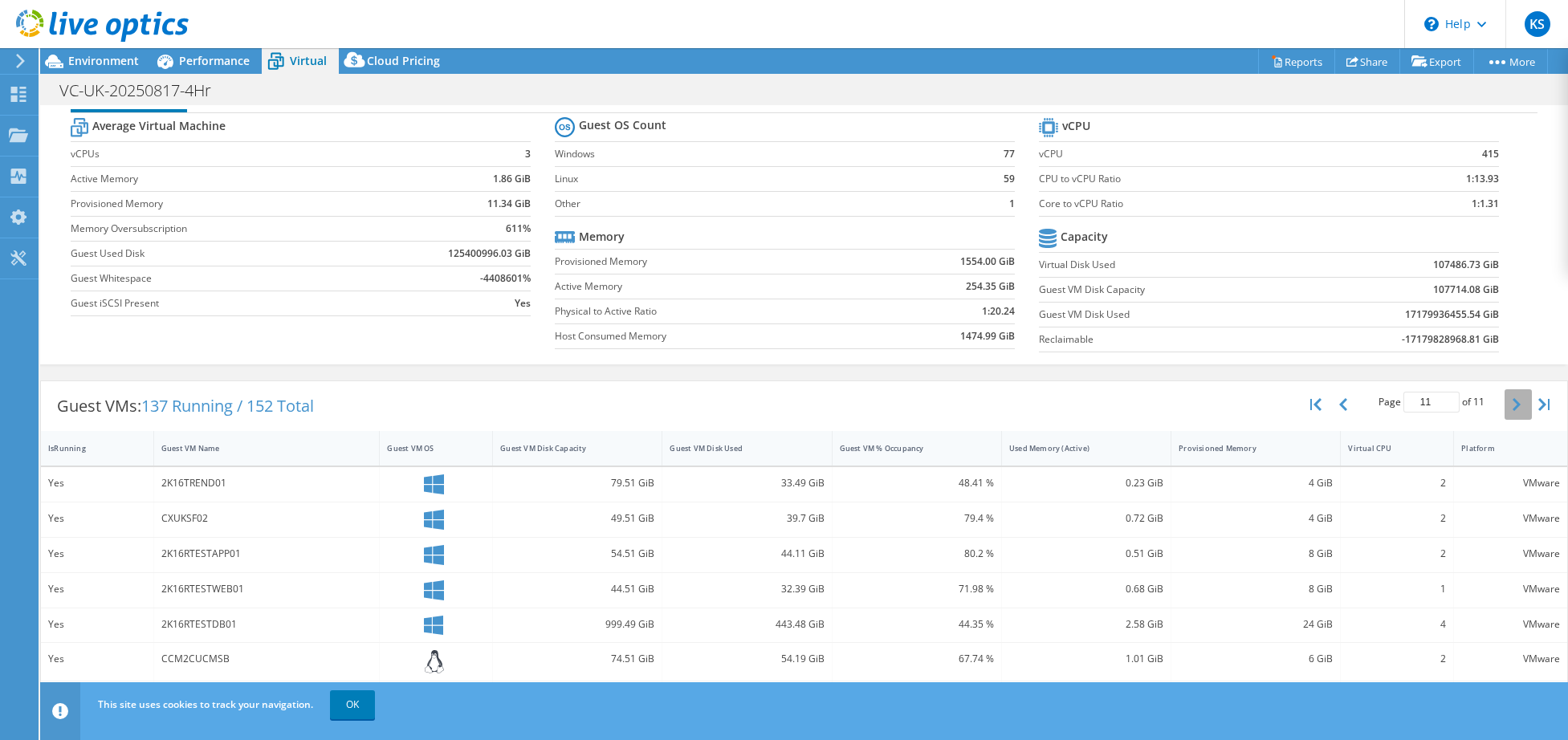
scroll to position [0, 0]
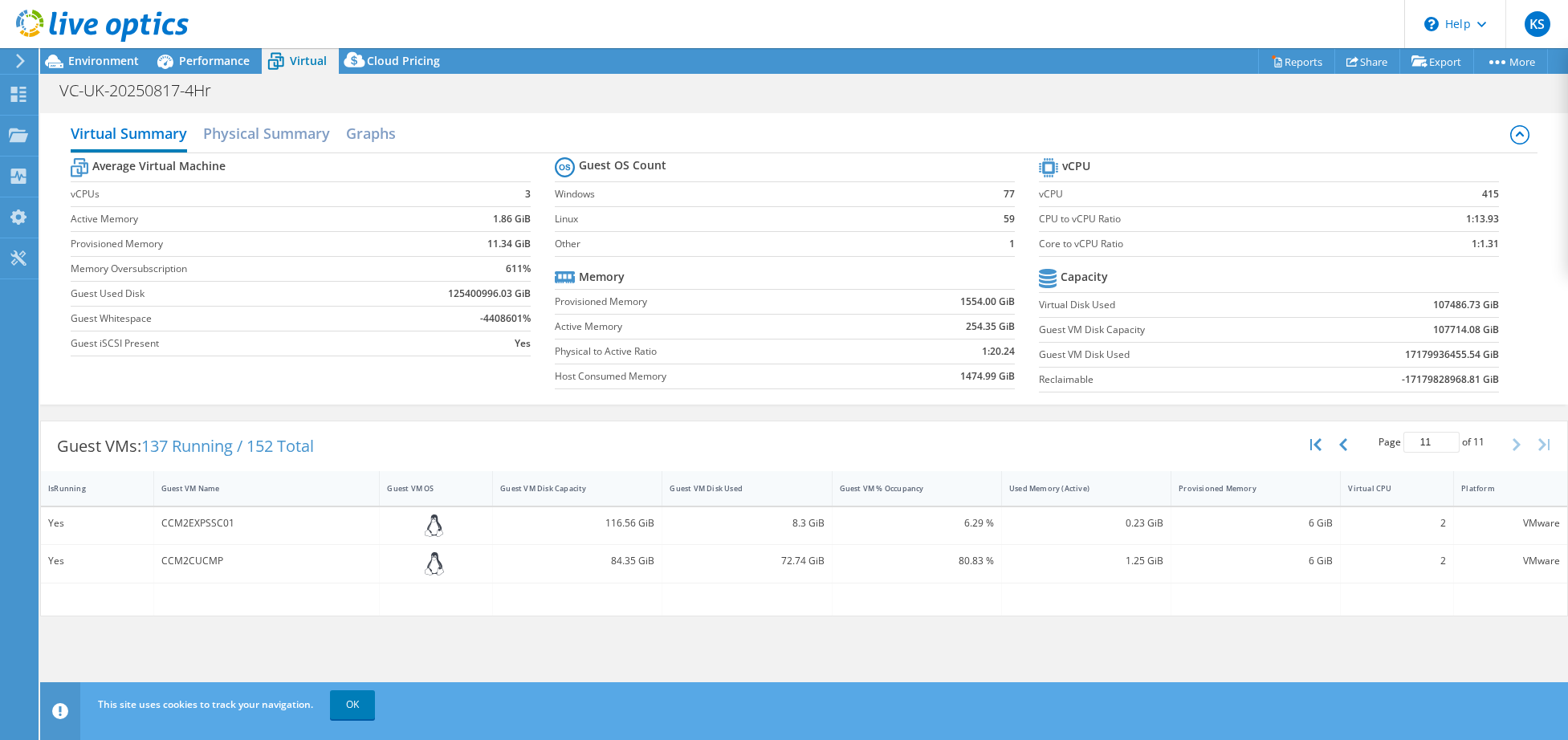
click at [989, 22] on header "KS End User Keith Sanderson keith.sanderson@brittanyferries.com Brittany Ferrie…" at bounding box center [784, 24] width 1568 height 48
click at [173, 526] on div "CCM2EXPSSC01" at bounding box center [267, 523] width 212 height 17
click at [54, 523] on div "Yes" at bounding box center [97, 523] width 98 height 17
click at [281, 141] on h2 "Physical Summary" at bounding box center [266, 135] width 127 height 35
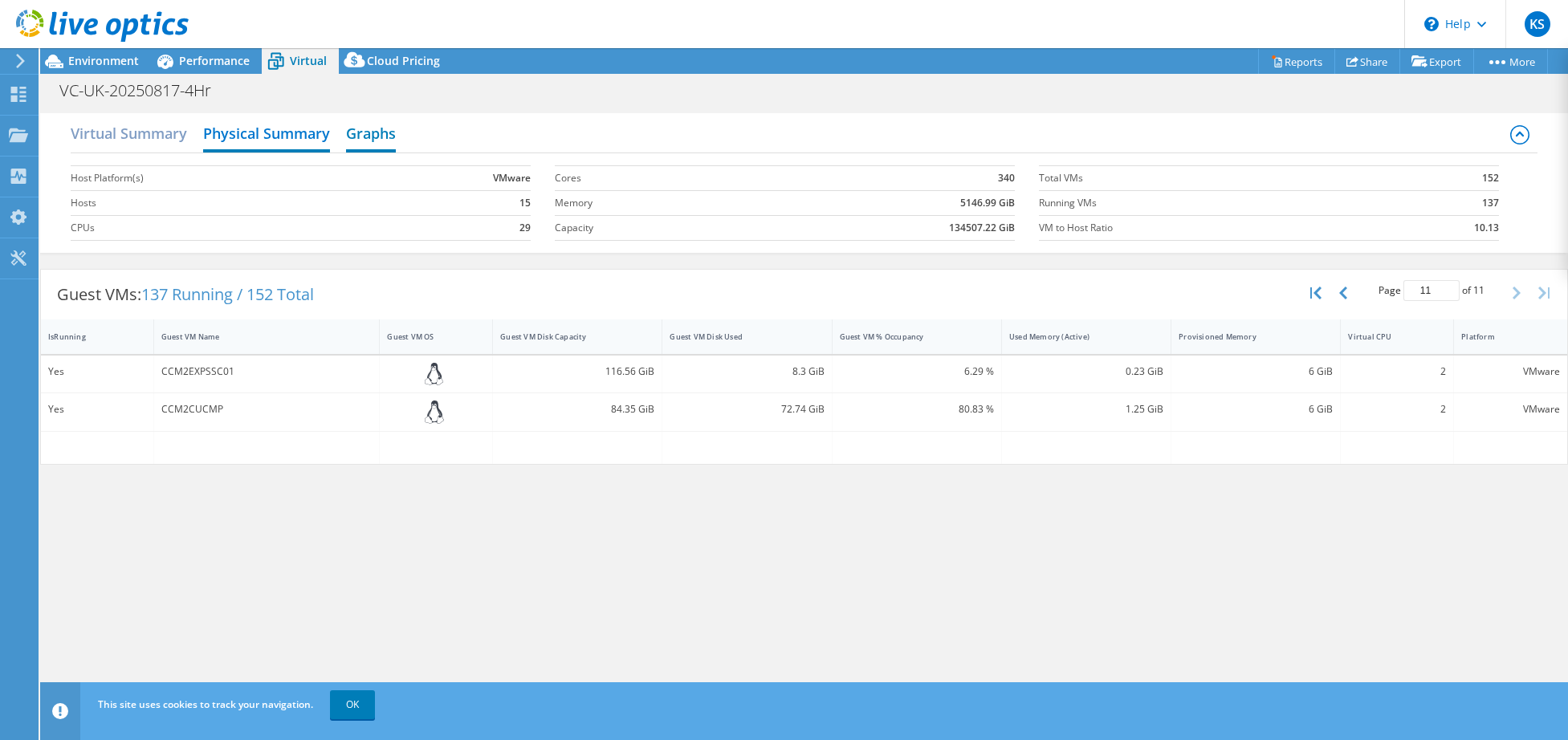
click at [372, 132] on h2 "Graphs" at bounding box center [371, 135] width 49 height 35
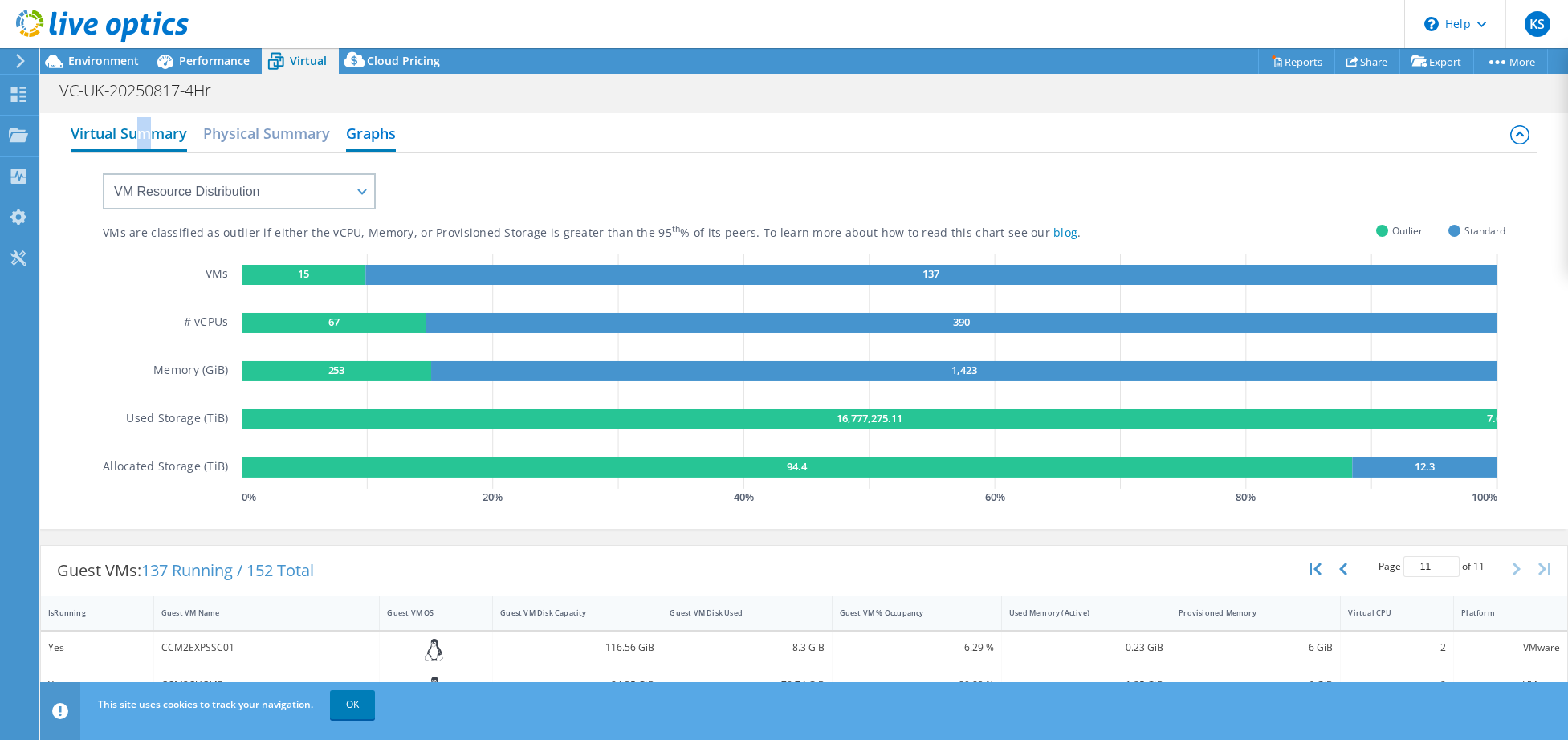
click at [145, 137] on h2 "Virtual Summary" at bounding box center [129, 135] width 116 height 35
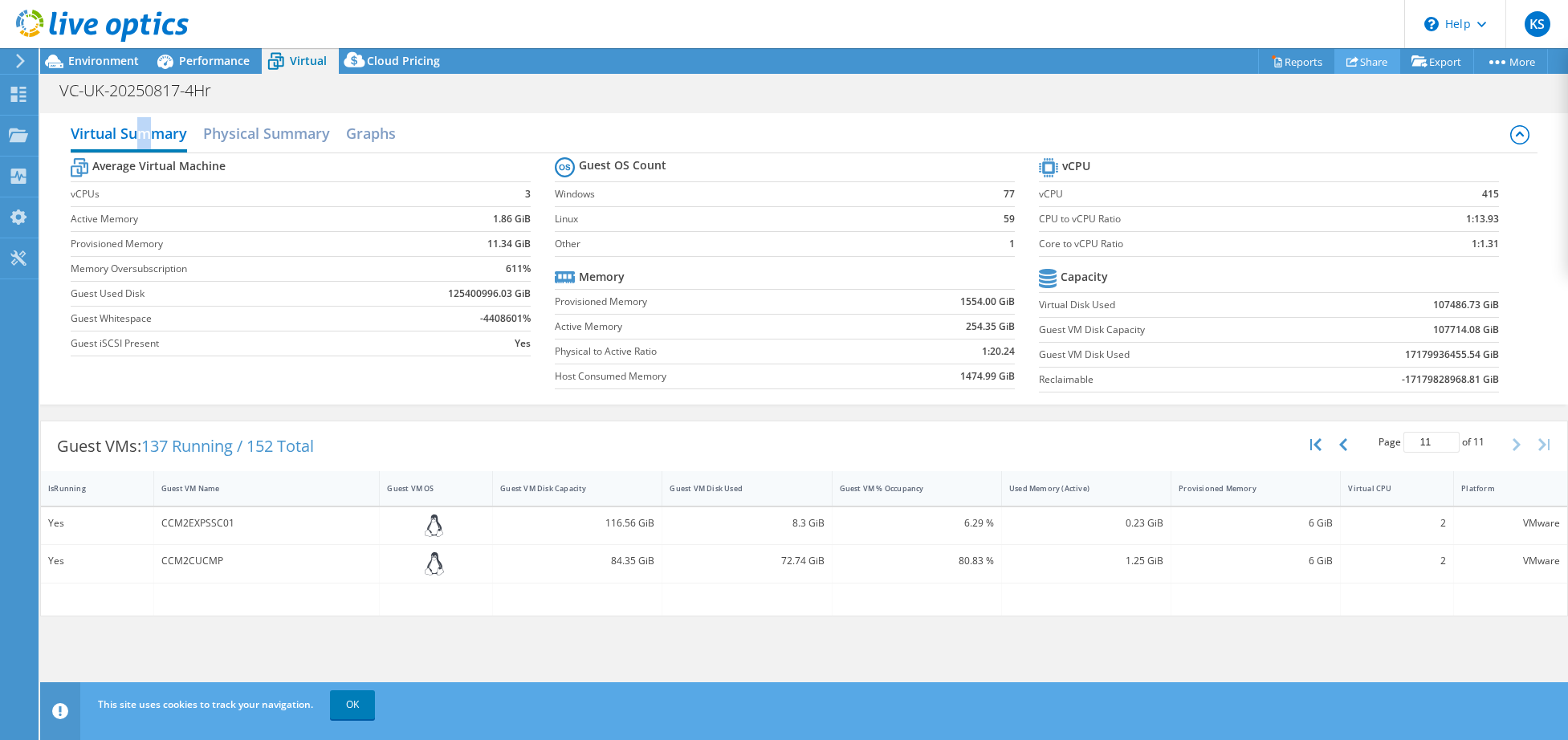
click at [1360, 58] on link "Share" at bounding box center [1367, 61] width 66 height 25
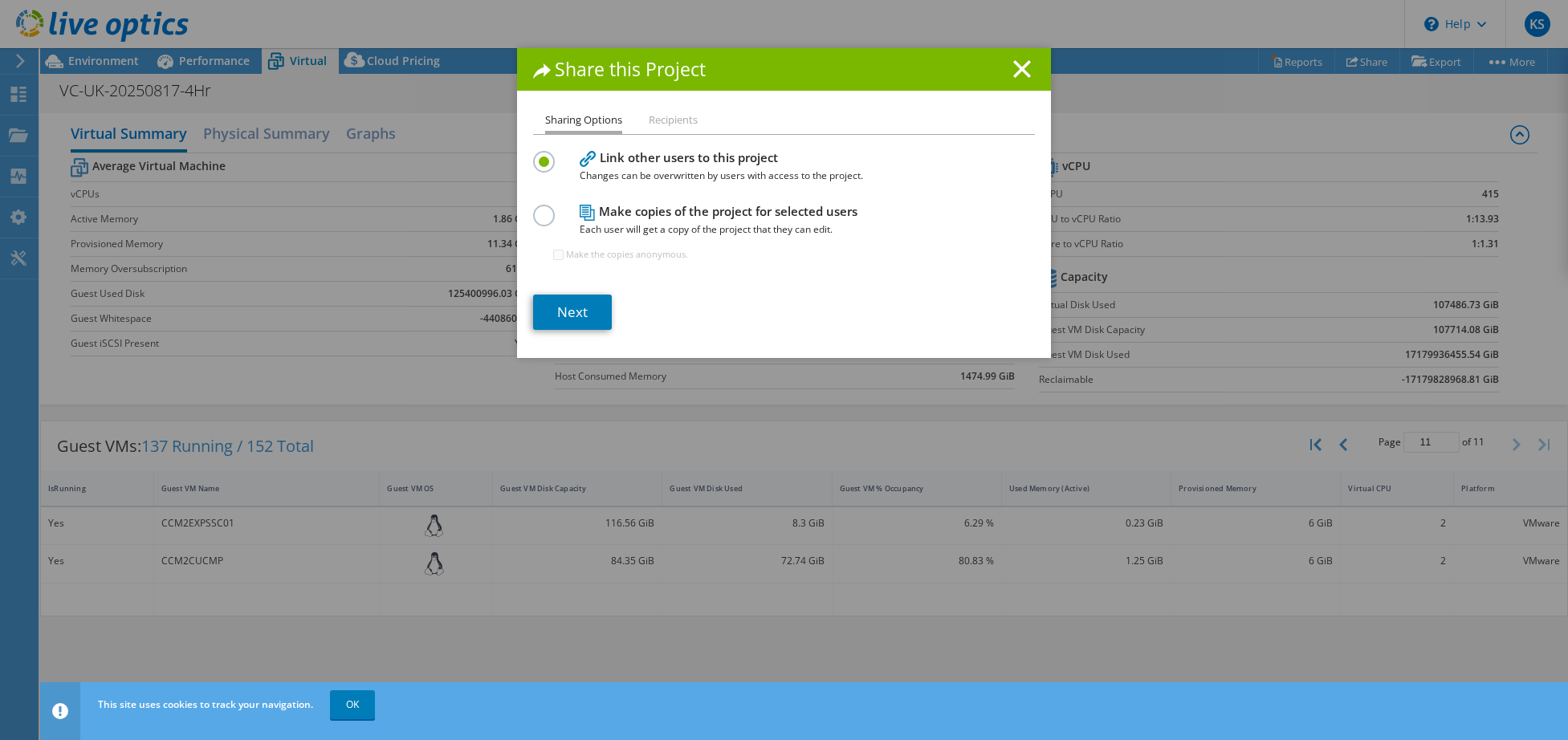
click at [670, 118] on li "Recipients" at bounding box center [673, 120] width 49 height 20
click at [538, 209] on label at bounding box center [546, 207] width 28 height 4
click at [0, 0] on input "radio" at bounding box center [0, 0] width 0 height 0
click at [553, 252] on input "Make the copies anonymous." at bounding box center [558, 254] width 11 height 11
checkbox input "true"
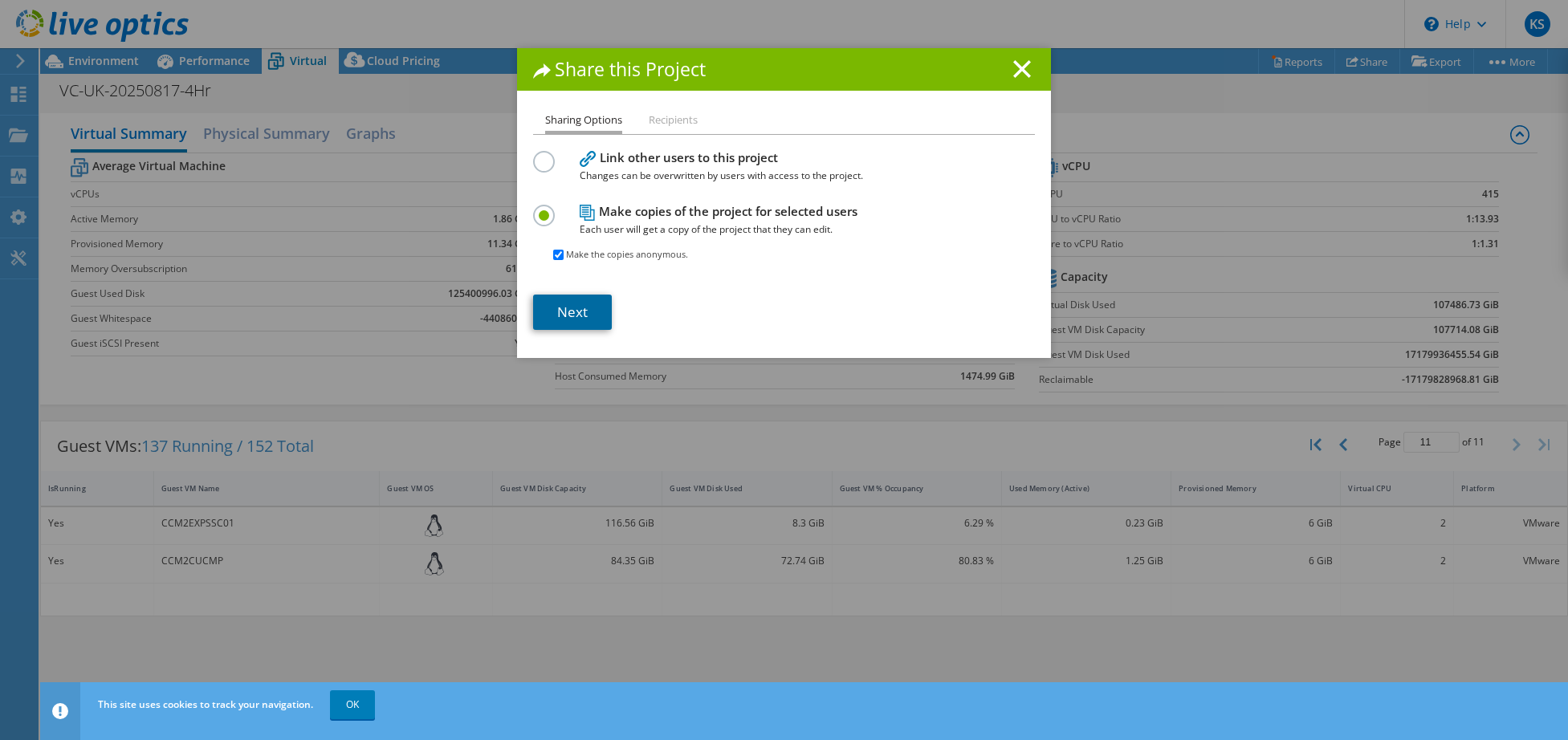
click at [561, 320] on link "Next" at bounding box center [572, 312] width 79 height 35
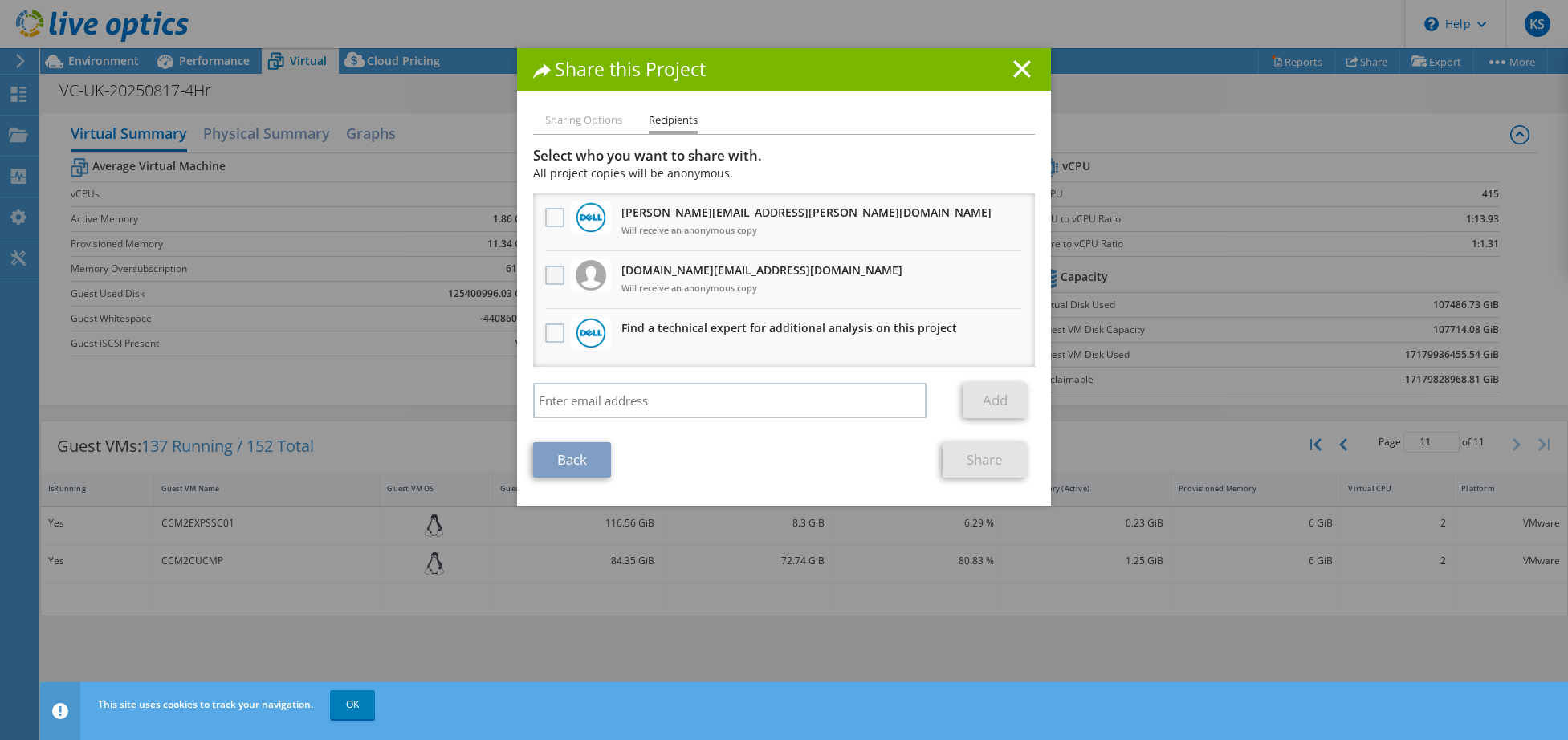
click at [548, 275] on label at bounding box center [557, 275] width 23 height 19
click at [0, 0] on input "checkbox" at bounding box center [0, 0] width 0 height 0
click at [989, 458] on link "Share" at bounding box center [984, 460] width 84 height 35
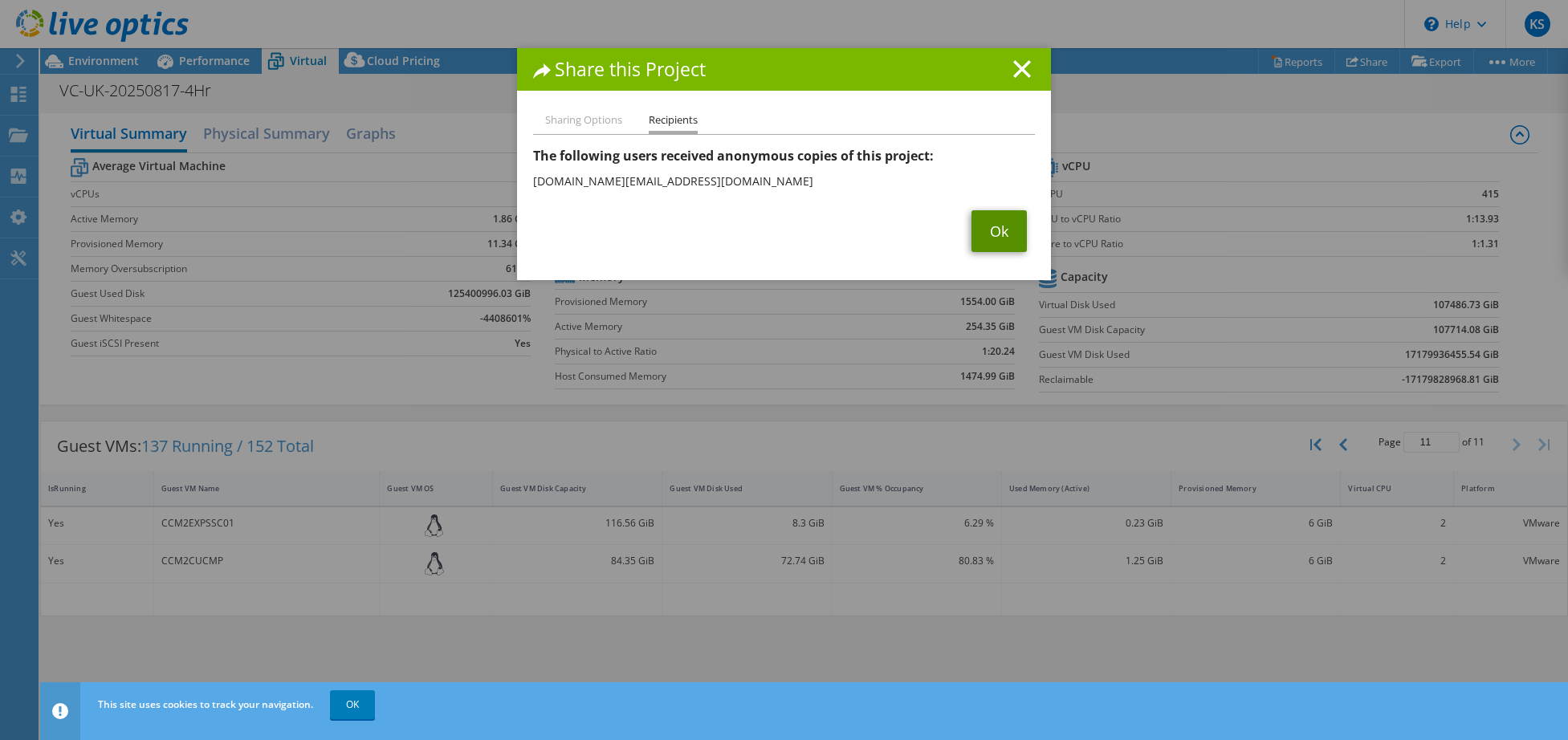
click at [986, 236] on link "Ok" at bounding box center [998, 231] width 55 height 42
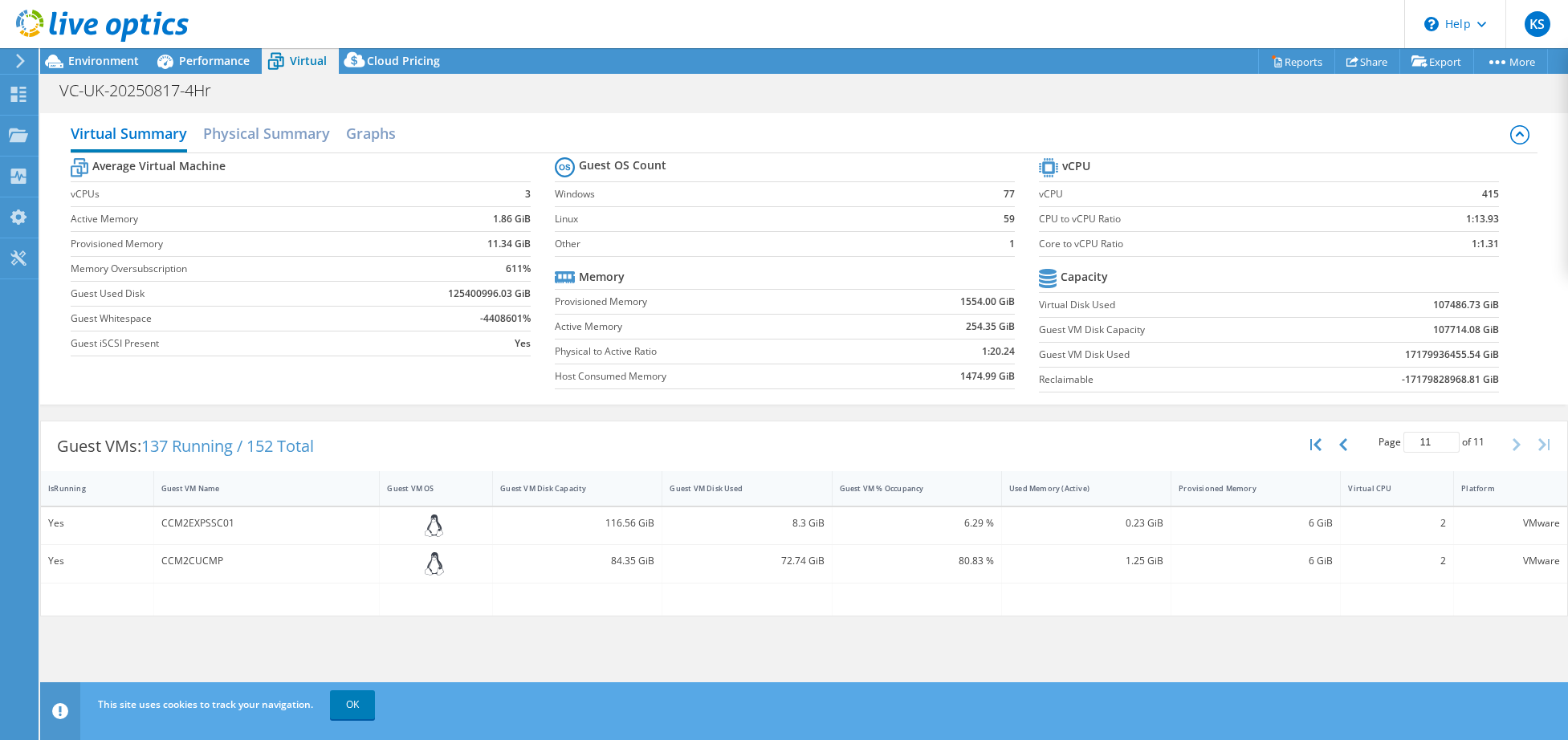
click at [198, 525] on div "CCM2EXPSSC01" at bounding box center [267, 523] width 212 height 17
click at [1321, 442] on icon "button" at bounding box center [1316, 444] width 12 height 13
type input "1"
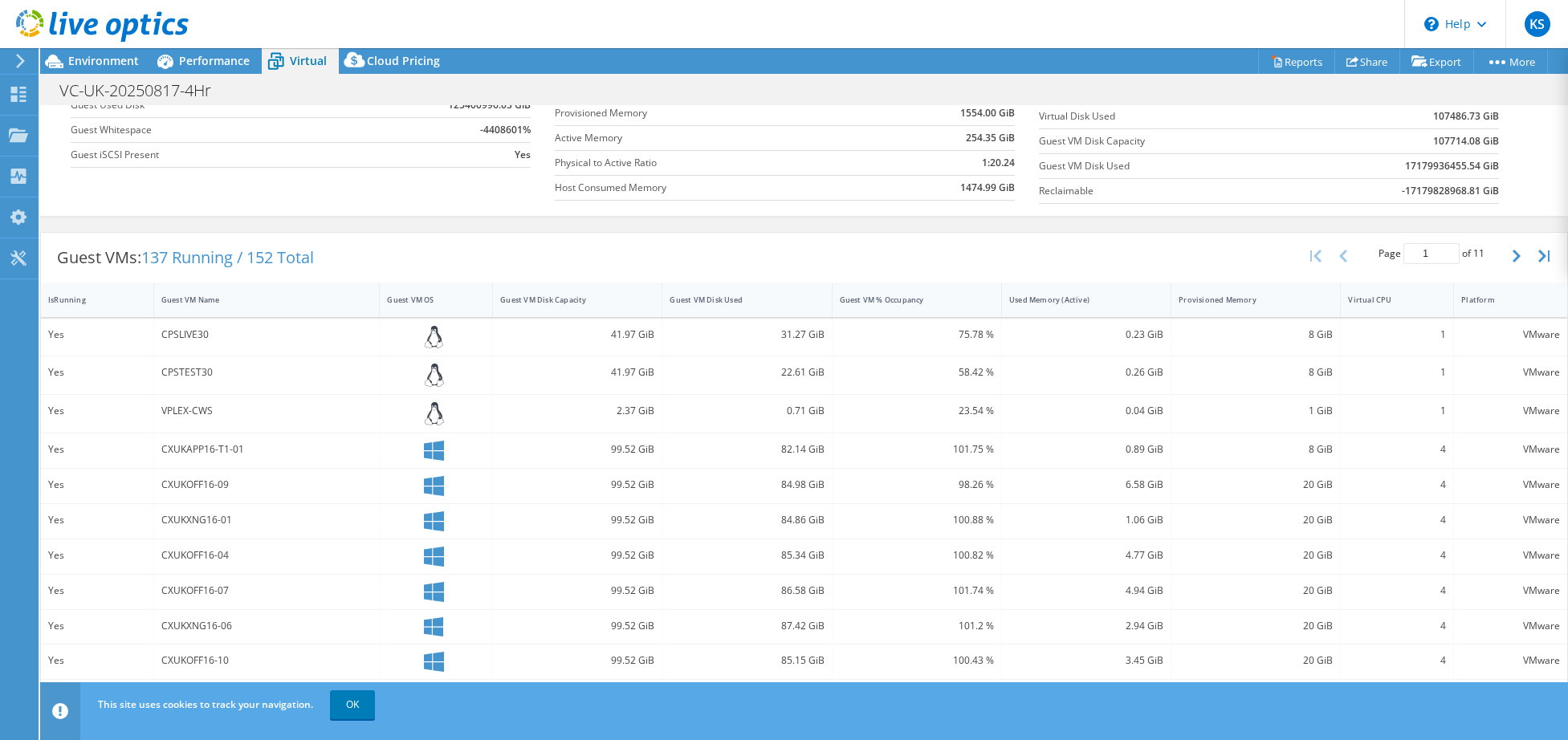
scroll to position [344, 0]
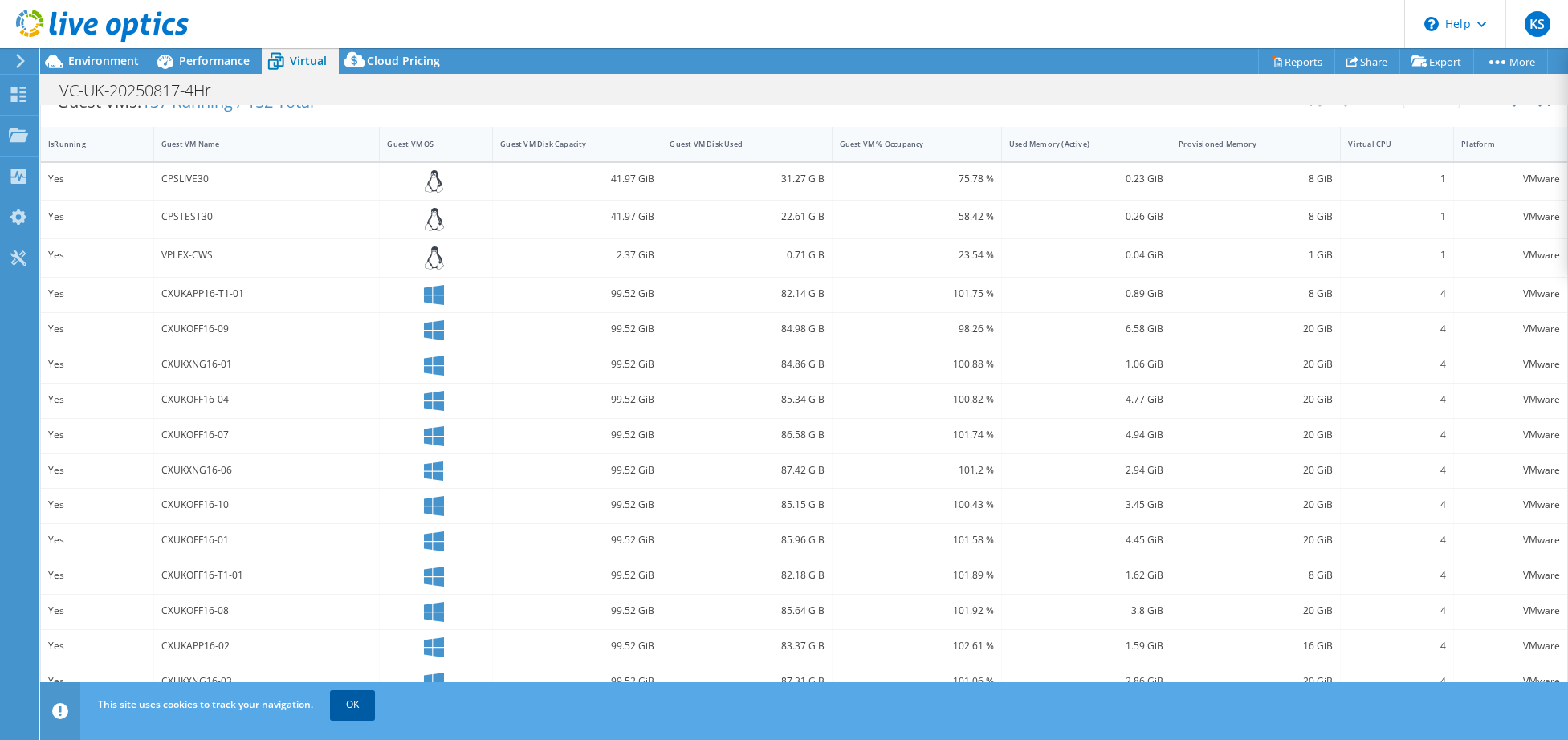
click at [364, 695] on link "OK" at bounding box center [352, 705] width 45 height 29
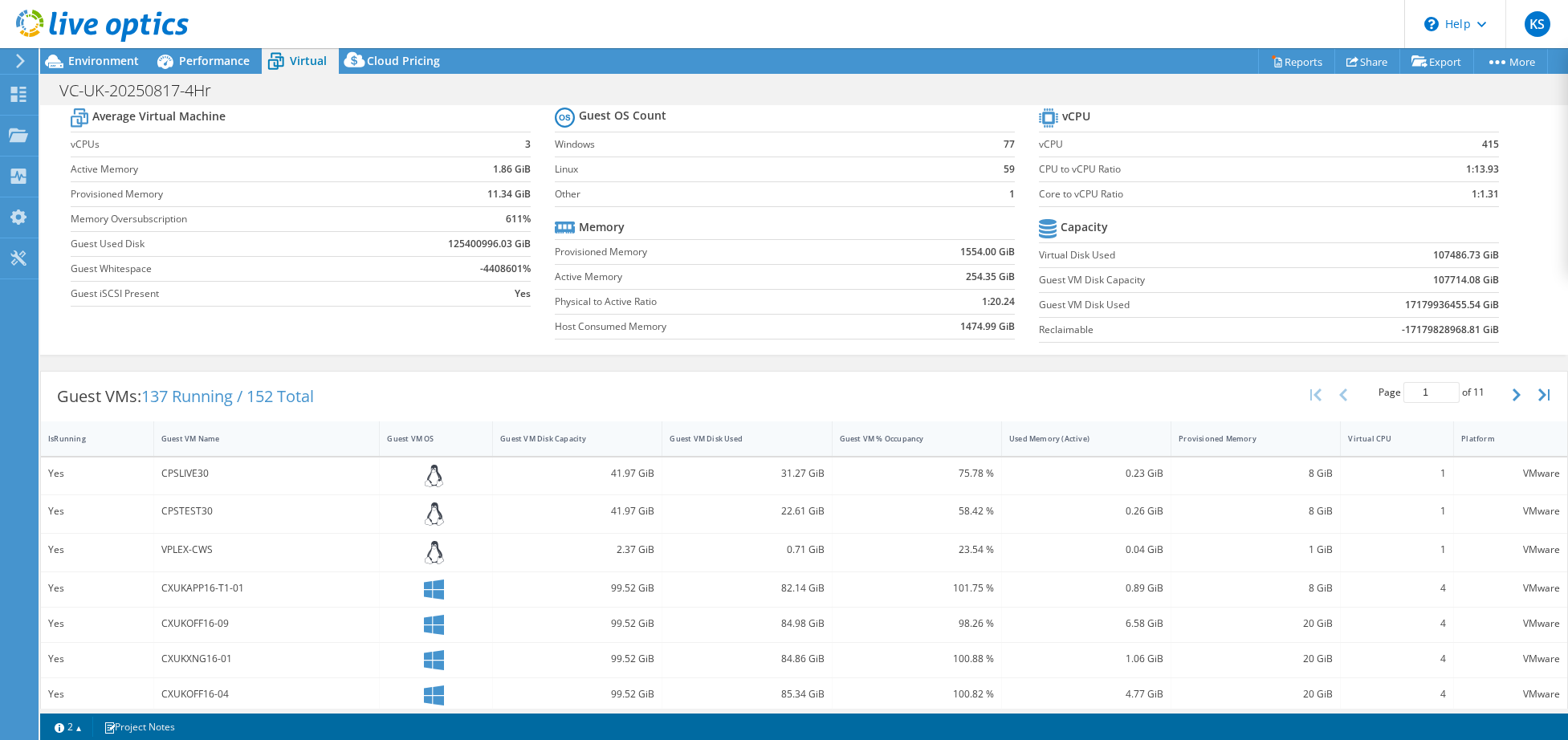
scroll to position [0, 0]
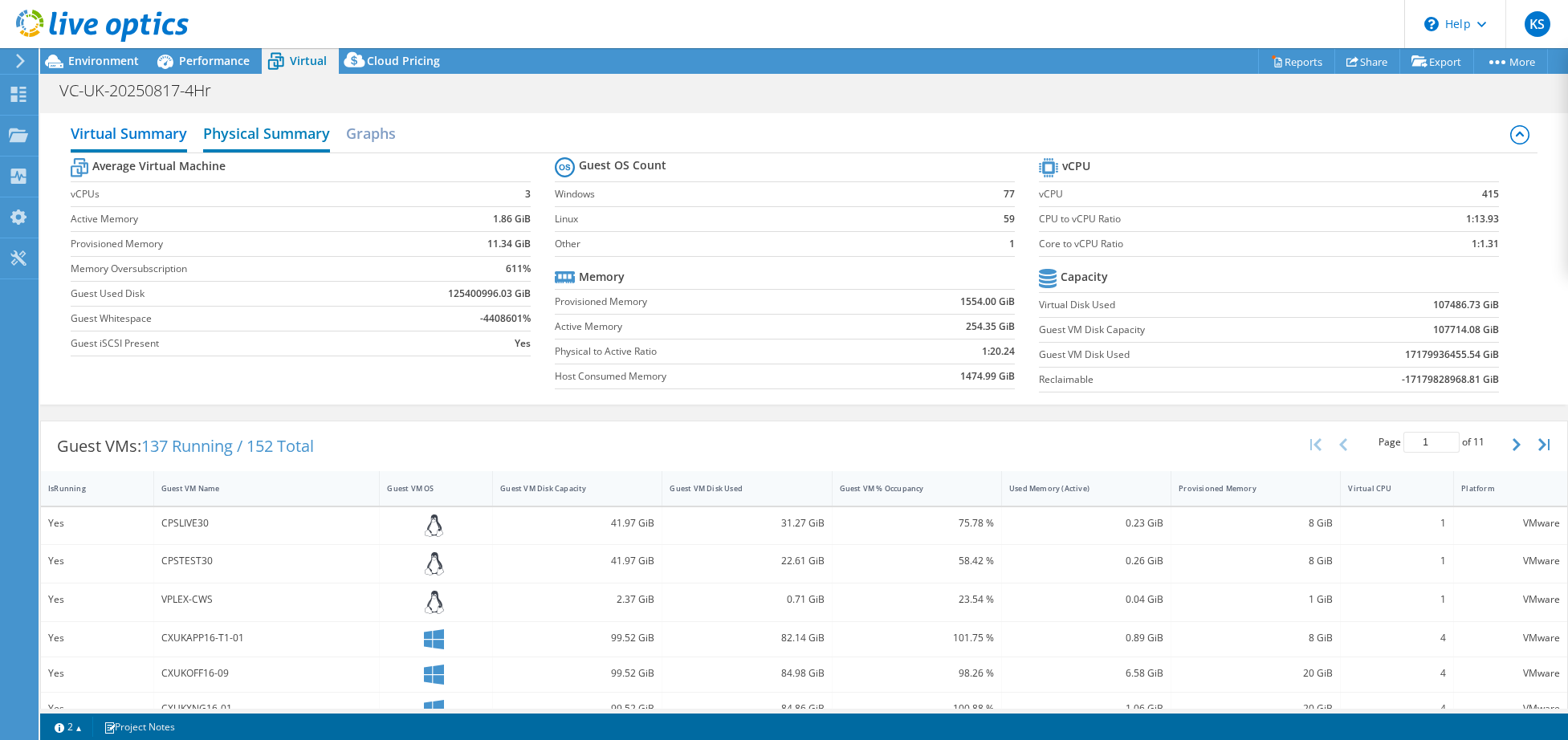
click at [276, 133] on h2 "Physical Summary" at bounding box center [266, 135] width 127 height 35
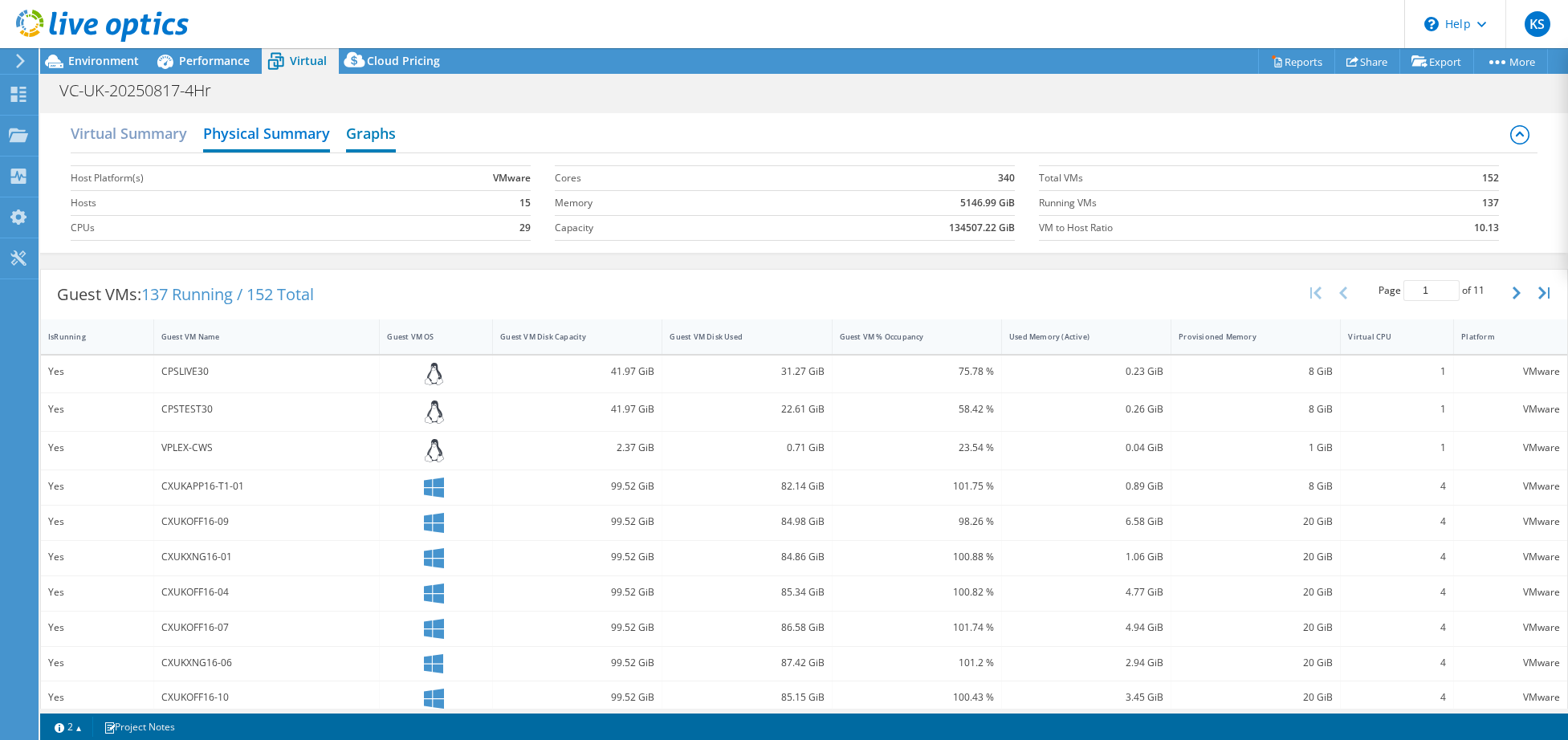
click at [380, 134] on h2 "Graphs" at bounding box center [371, 135] width 49 height 35
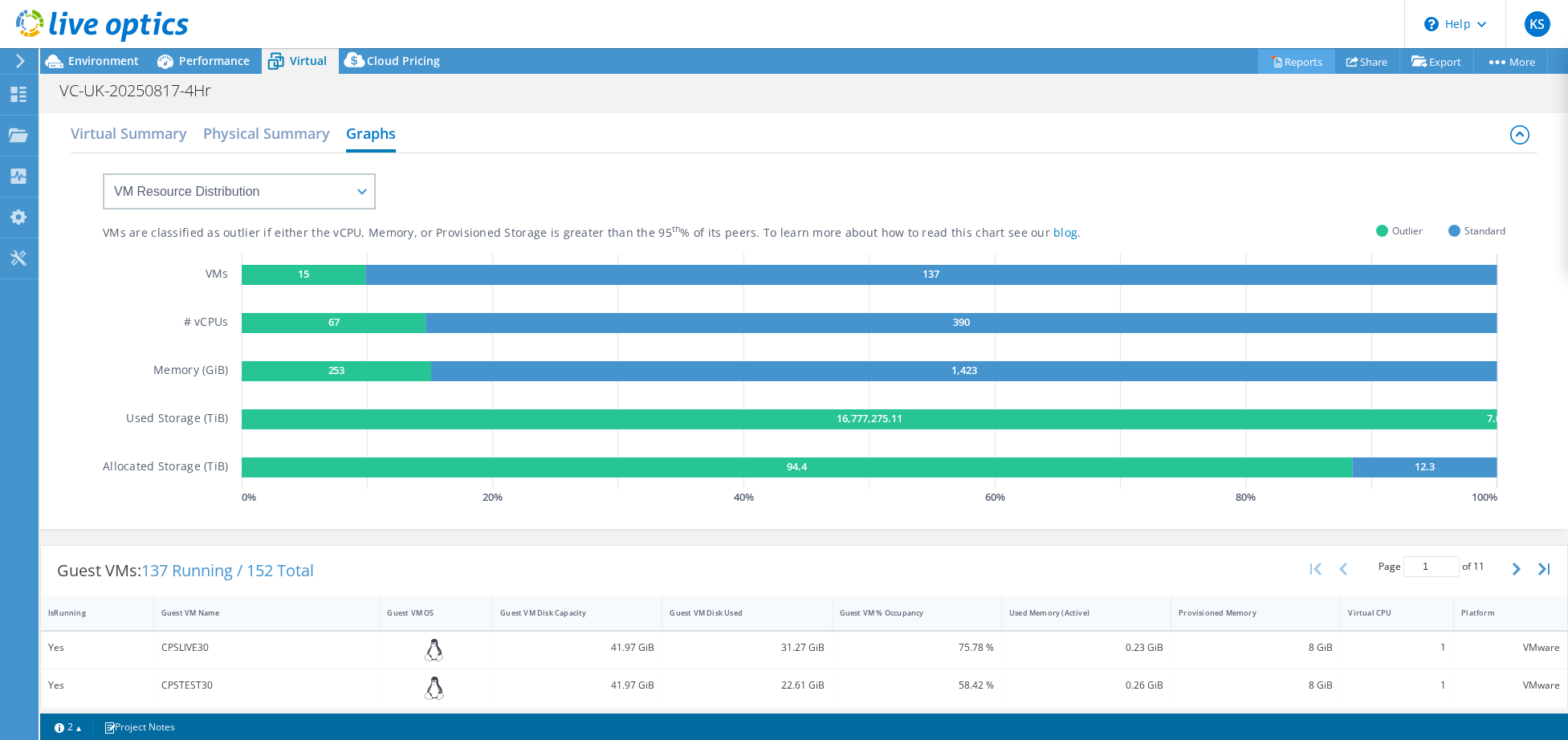
click at [1309, 61] on link "Reports" at bounding box center [1296, 61] width 77 height 25
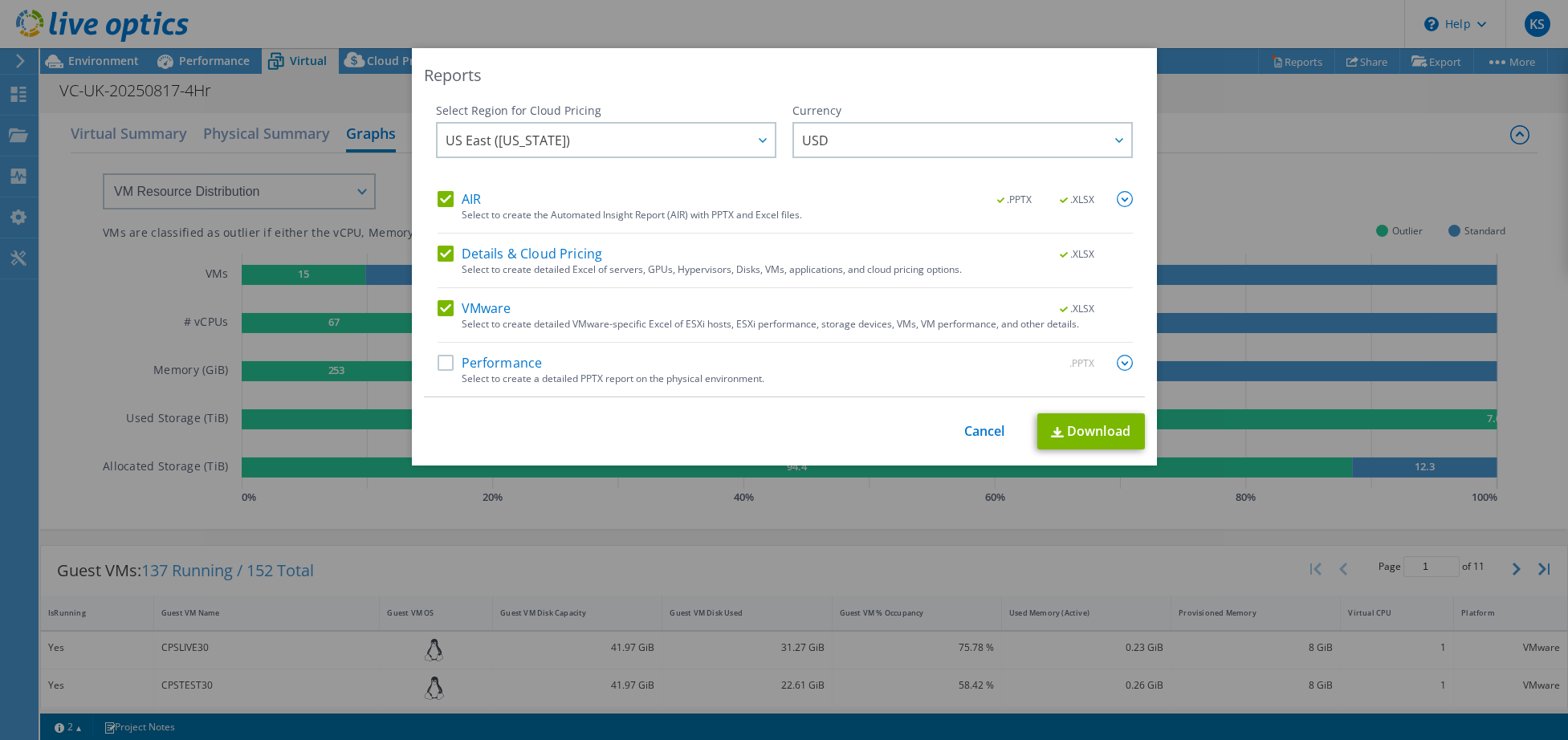
click at [1267, 133] on div "Reports Select Region for Cloud Pricing Asia Pacific (Hong Kong) Asia Pacific (…" at bounding box center [784, 370] width 1568 height 644
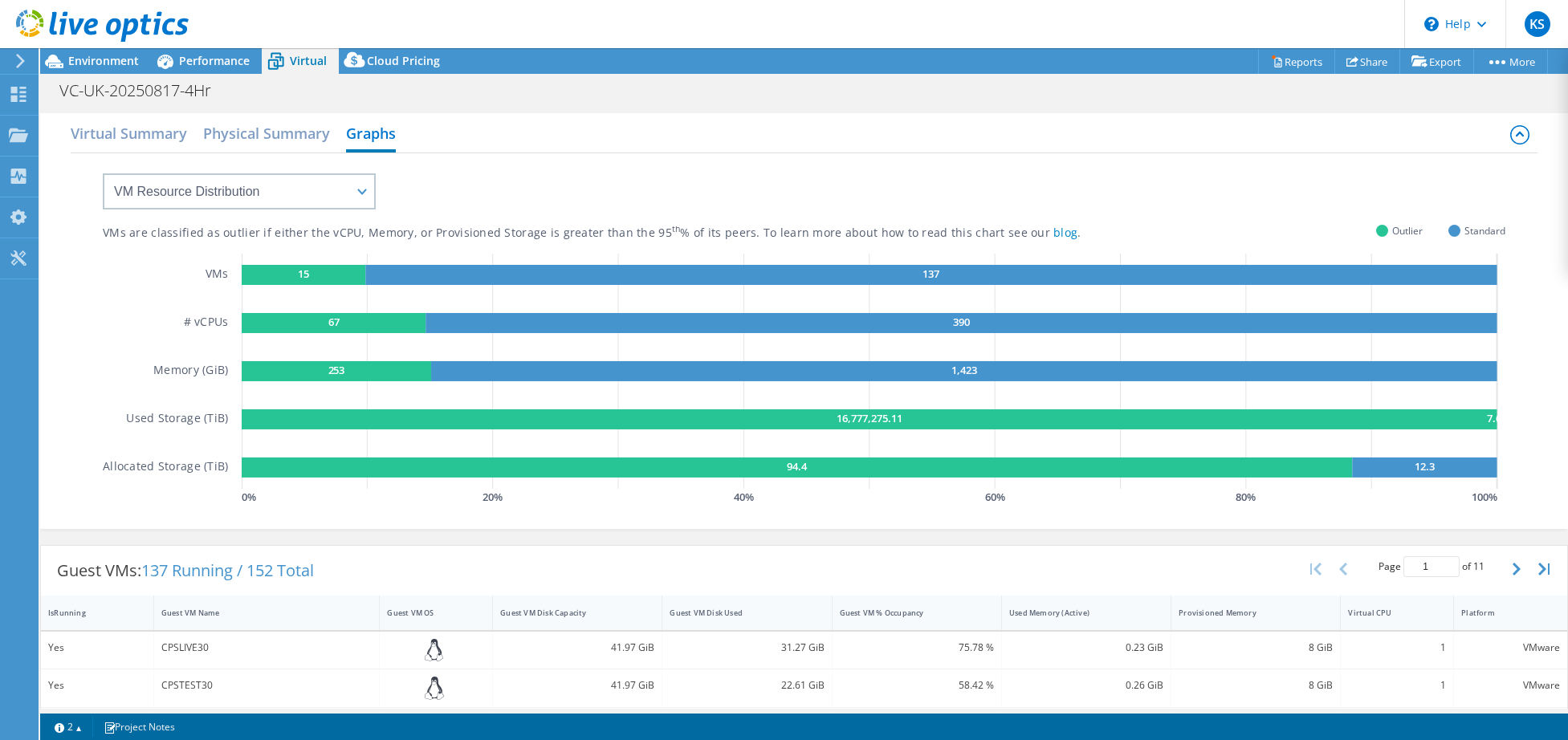
click at [671, 122] on div "Virtual Summary Physical Summary Graphs" at bounding box center [804, 135] width 1467 height 36
click at [183, 649] on div "CPSLIVE30" at bounding box center [267, 648] width 212 height 17
click at [393, 56] on span "Cloud Pricing" at bounding box center [403, 61] width 73 height 16
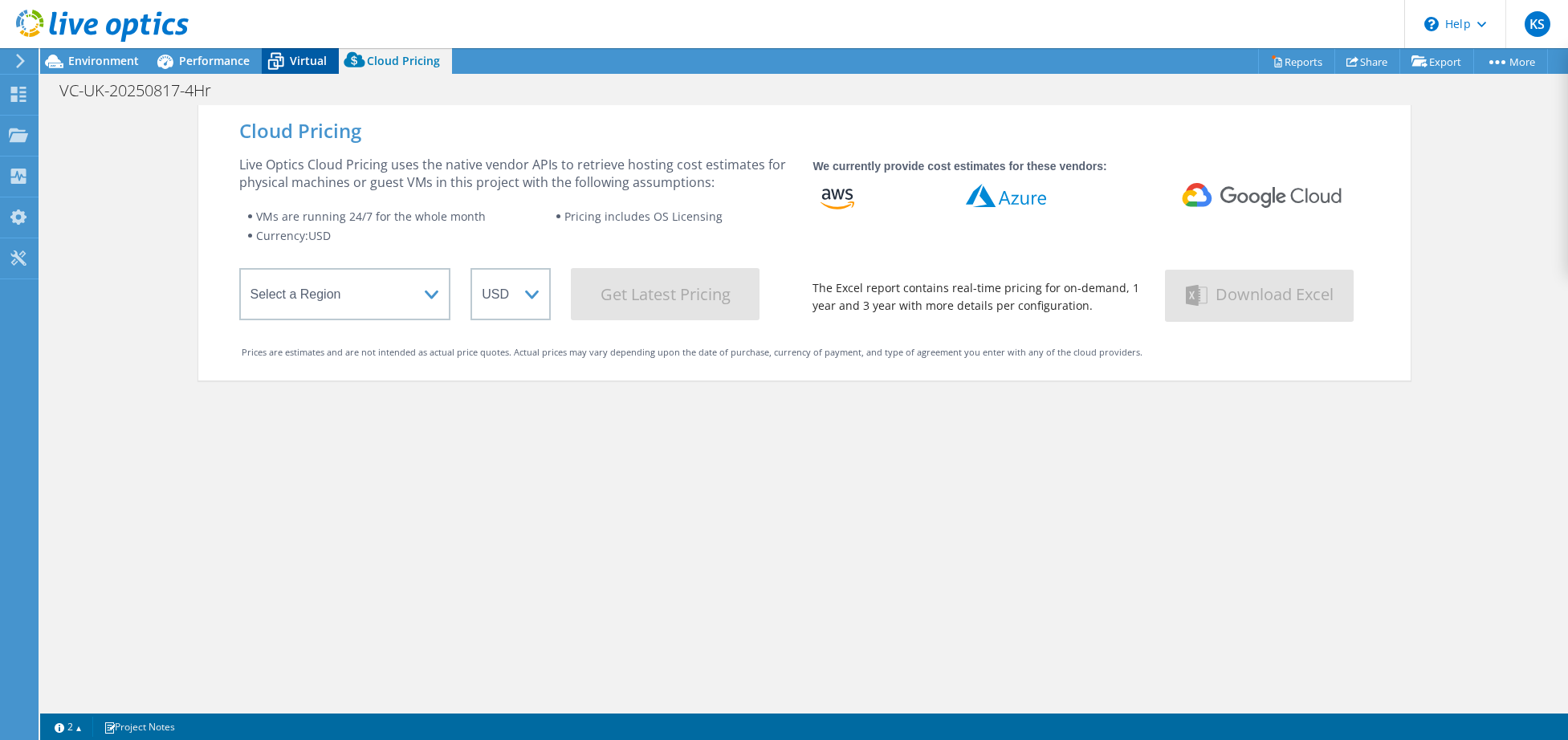
click at [274, 61] on icon at bounding box center [276, 61] width 28 height 28
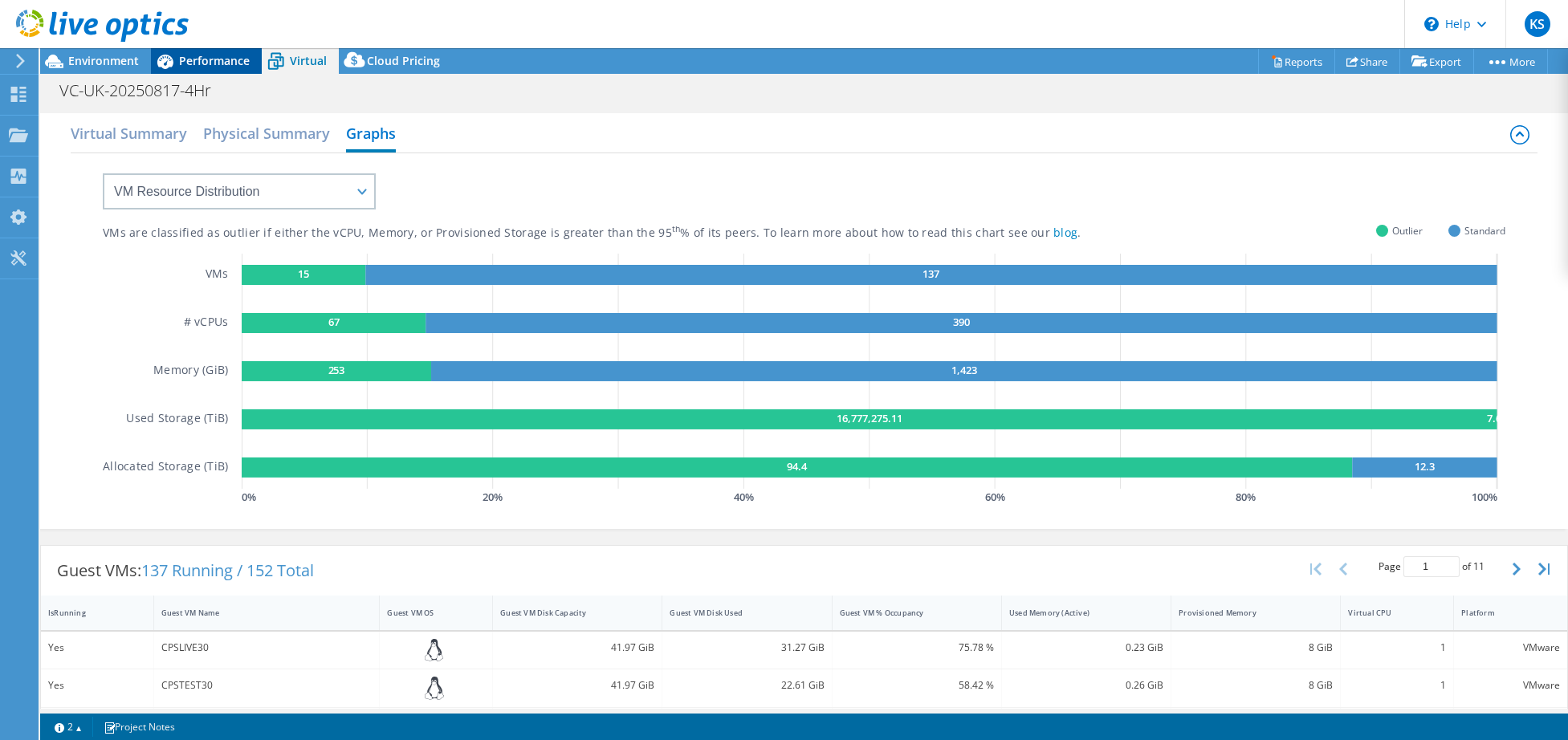
click at [223, 63] on span "Performance" at bounding box center [214, 61] width 71 height 16
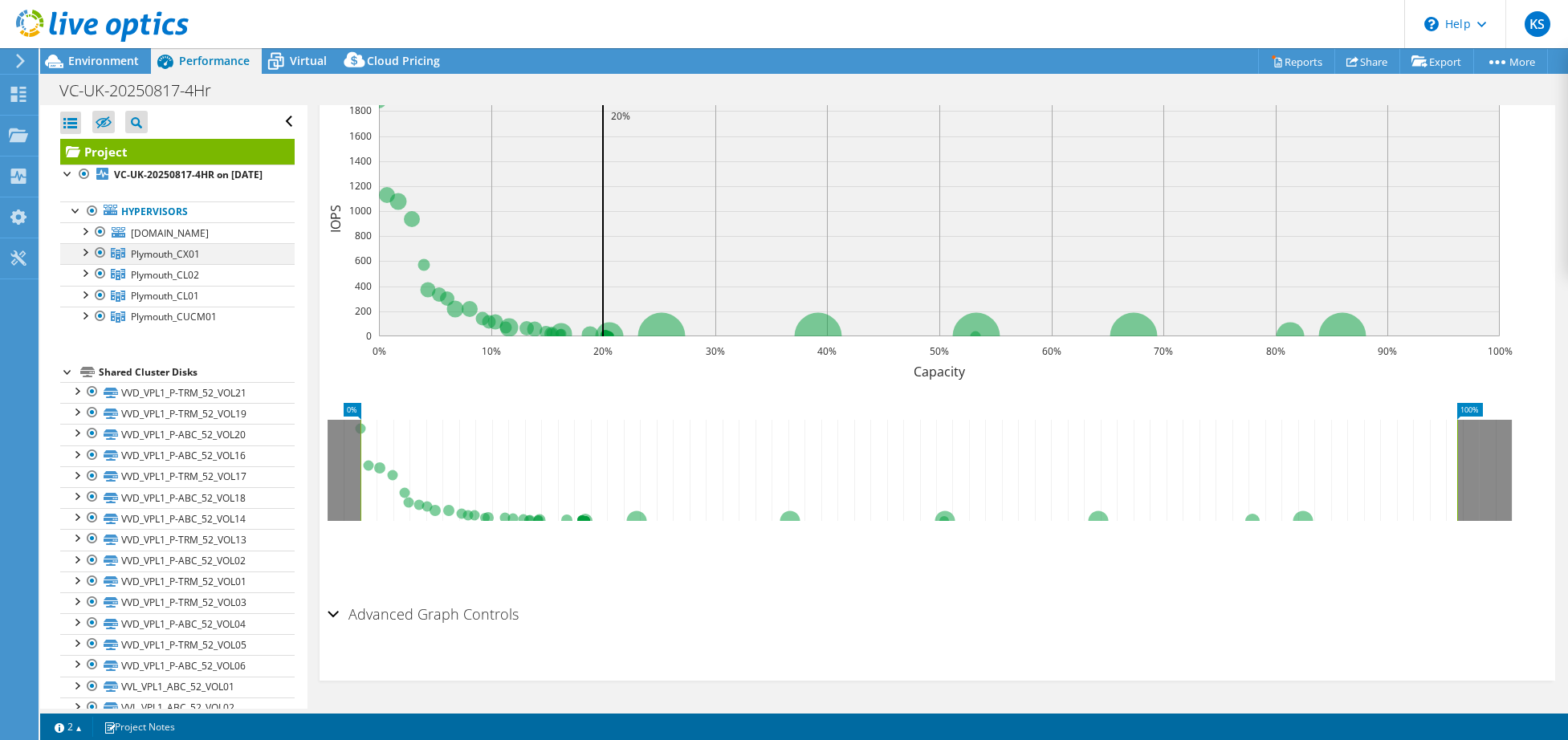
click at [90, 259] on div at bounding box center [84, 251] width 16 height 16
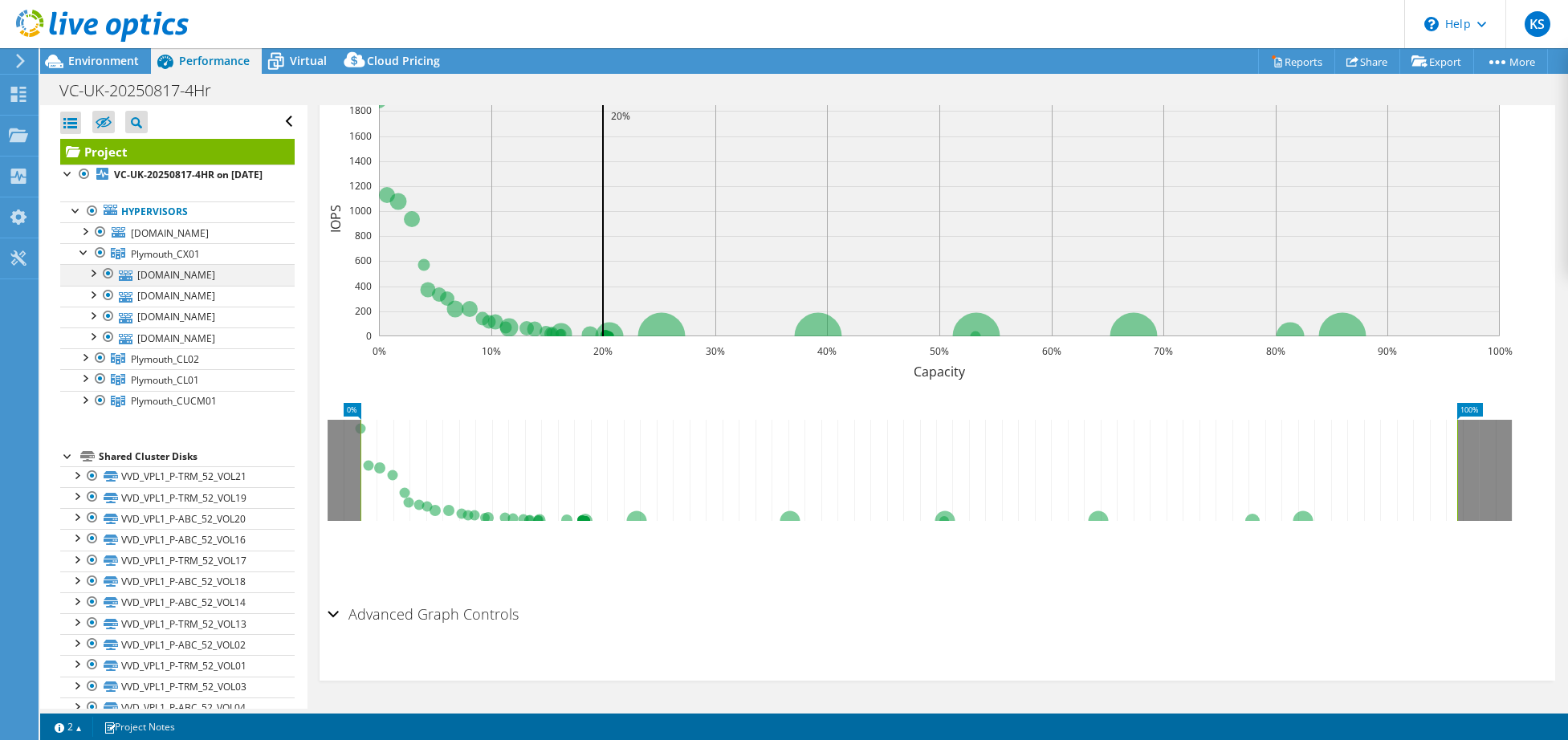
click at [100, 280] on div at bounding box center [92, 272] width 16 height 16
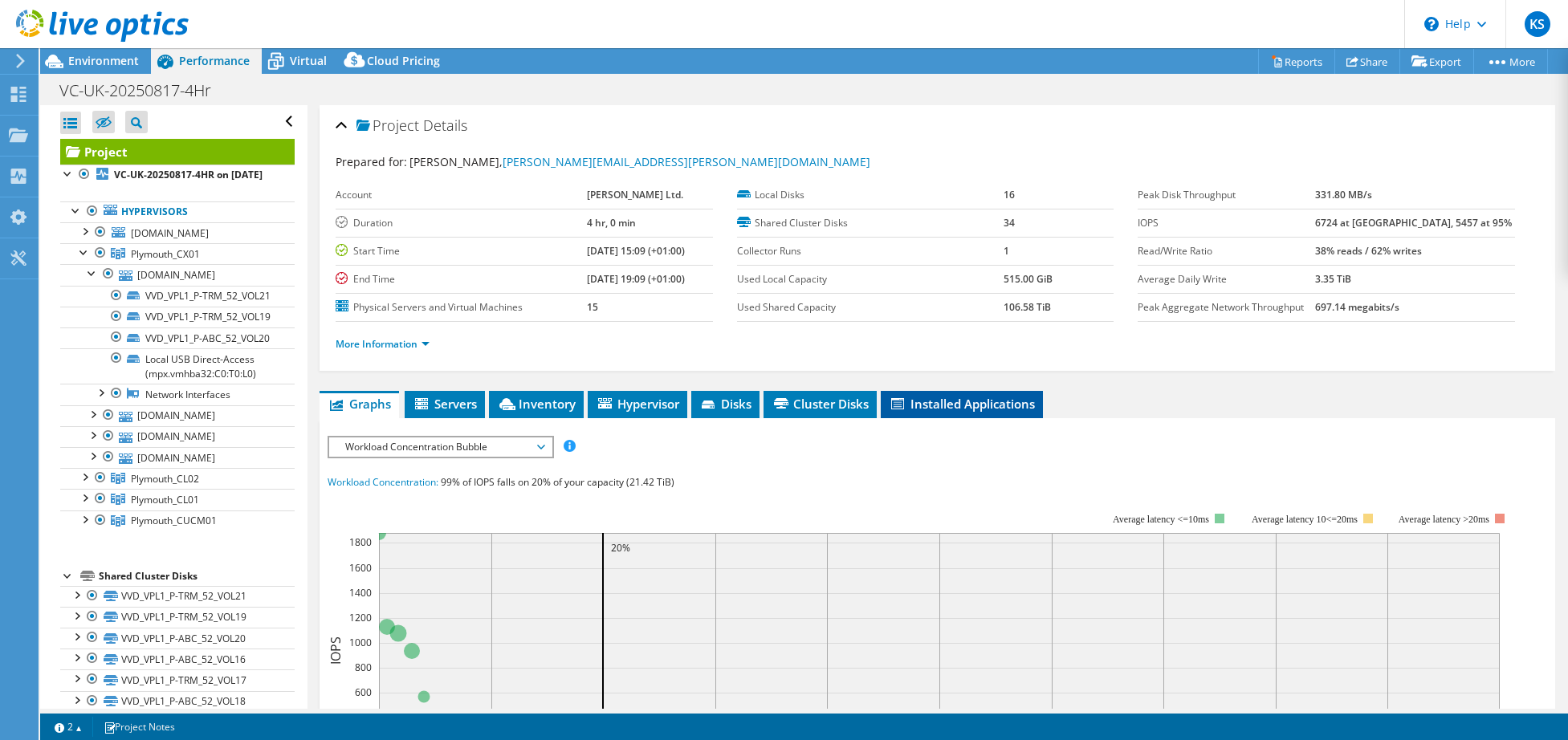
click at [964, 407] on span "Installed Applications" at bounding box center [962, 403] width 147 height 16
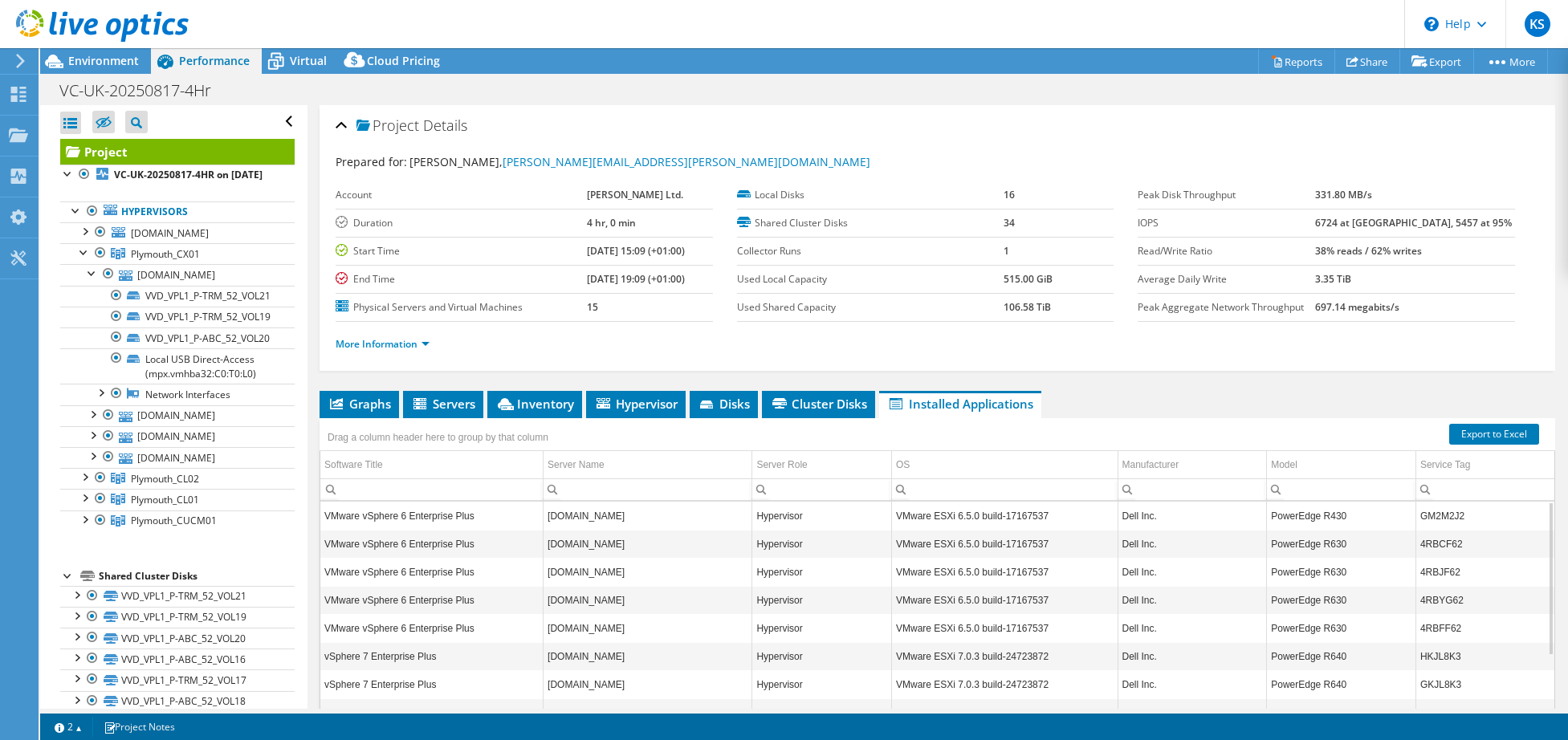
click at [423, 517] on td "VMware vSphere 6 Enterprise Plus" at bounding box center [432, 515] width 223 height 28
click at [628, 515] on td "mmyesx30.brittany-ferries.com" at bounding box center [647, 515] width 209 height 28
click at [521, 409] on span "Inventory" at bounding box center [535, 403] width 79 height 16
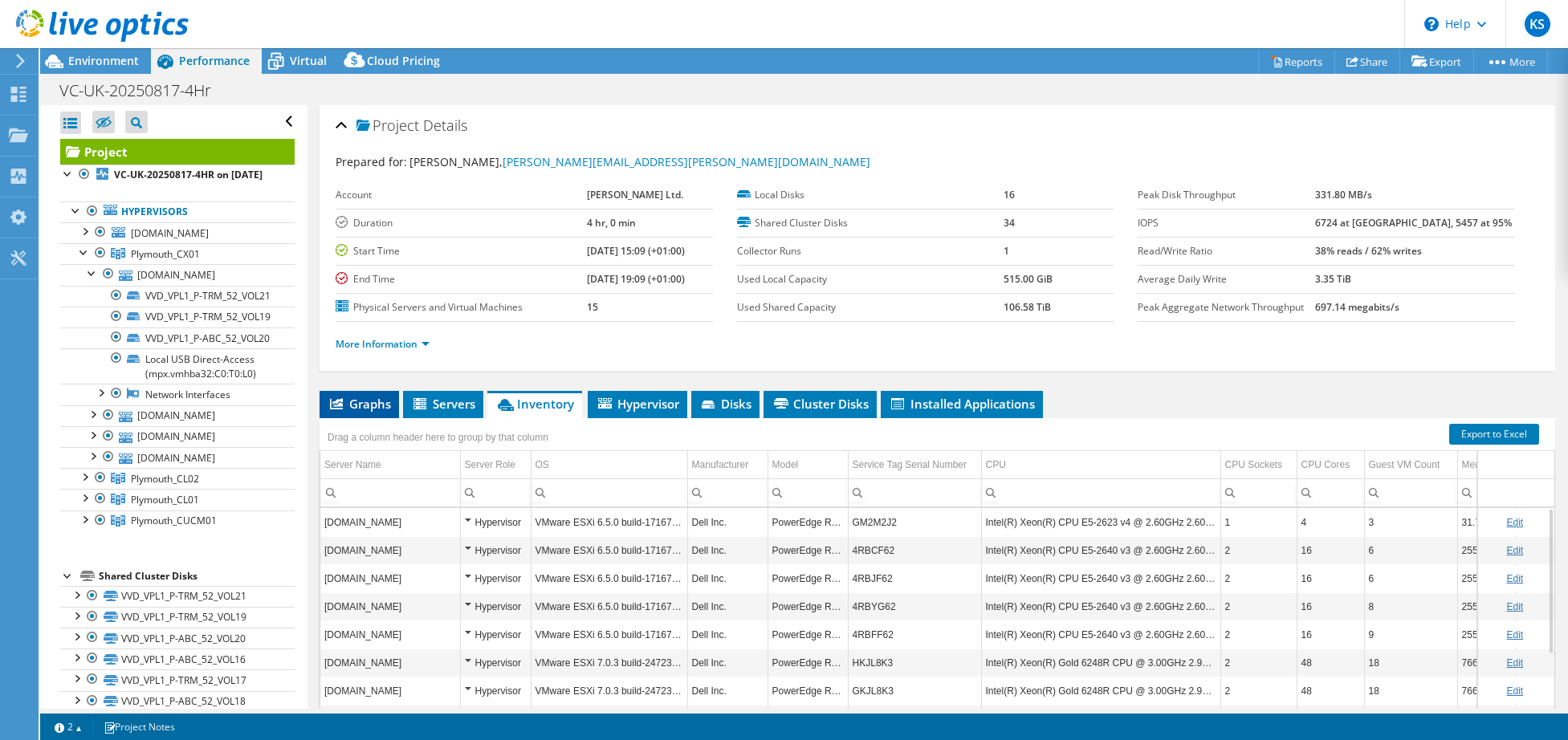
click at [359, 402] on span "Graphs" at bounding box center [359, 403] width 63 height 16
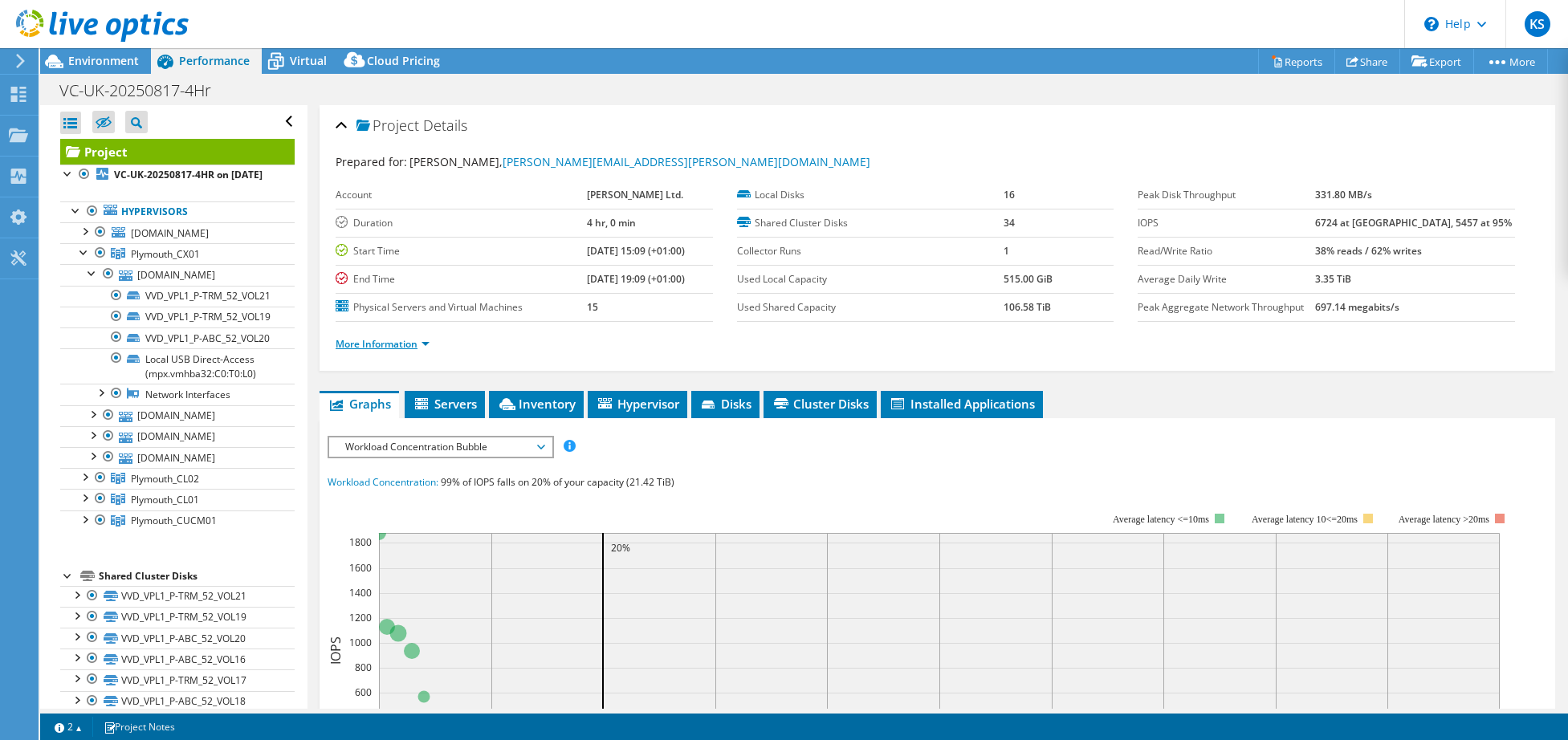
click at [423, 350] on link "More Information" at bounding box center [382, 344] width 94 height 14
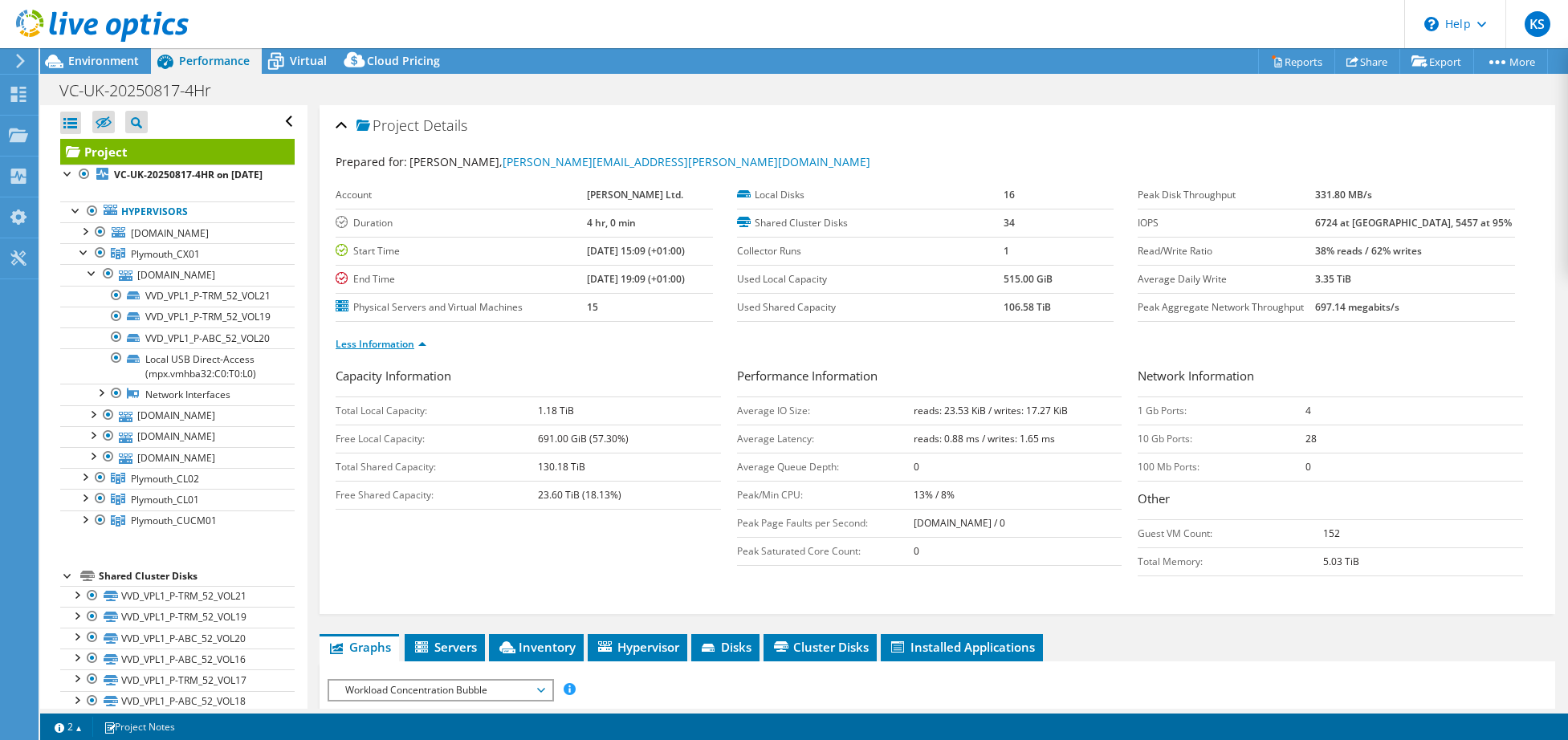
click at [424, 345] on link "Less Information" at bounding box center [380, 344] width 90 height 14
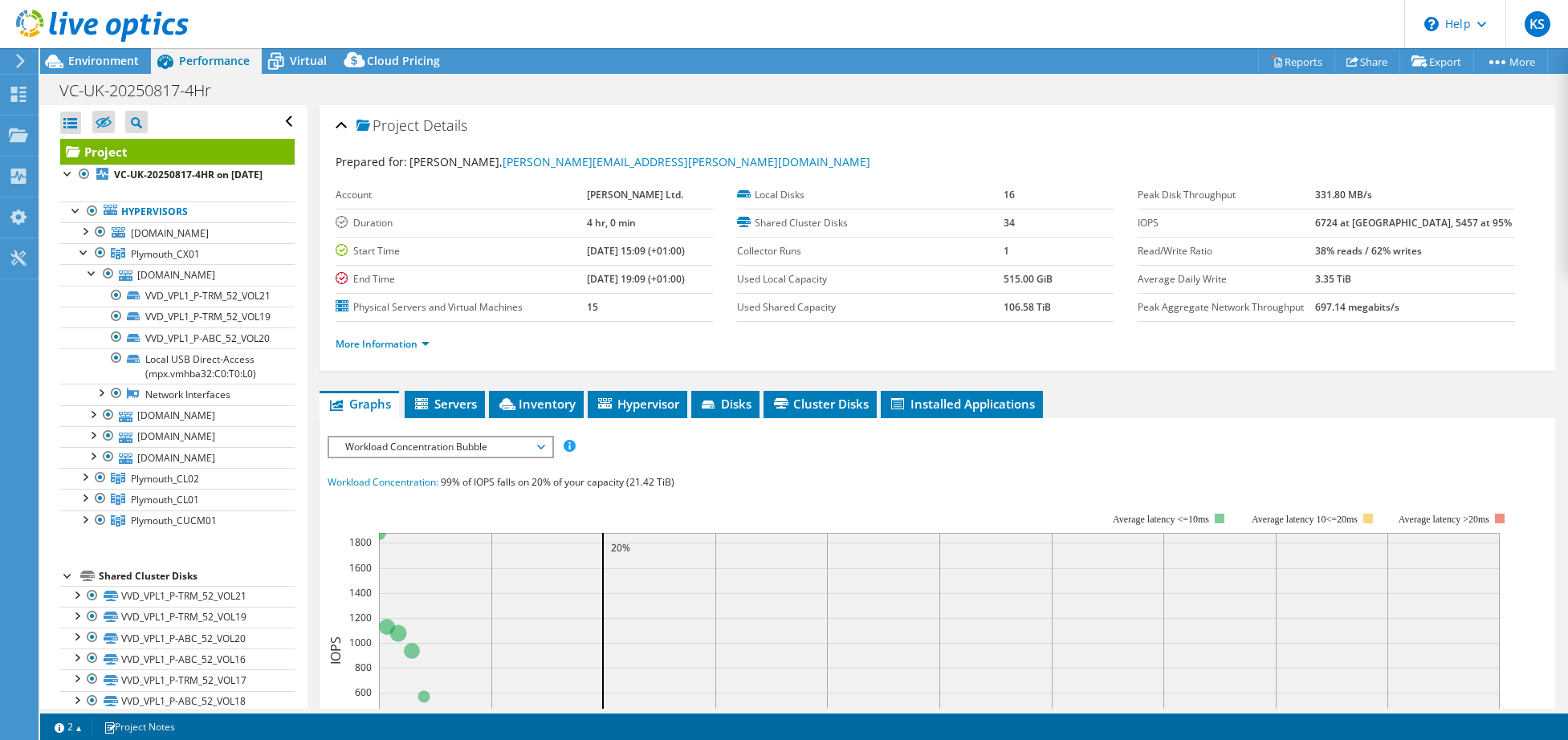
click at [762, 246] on label "Collector Runs" at bounding box center [871, 251] width 268 height 16
click at [310, 66] on span "Virtual" at bounding box center [309, 61] width 37 height 16
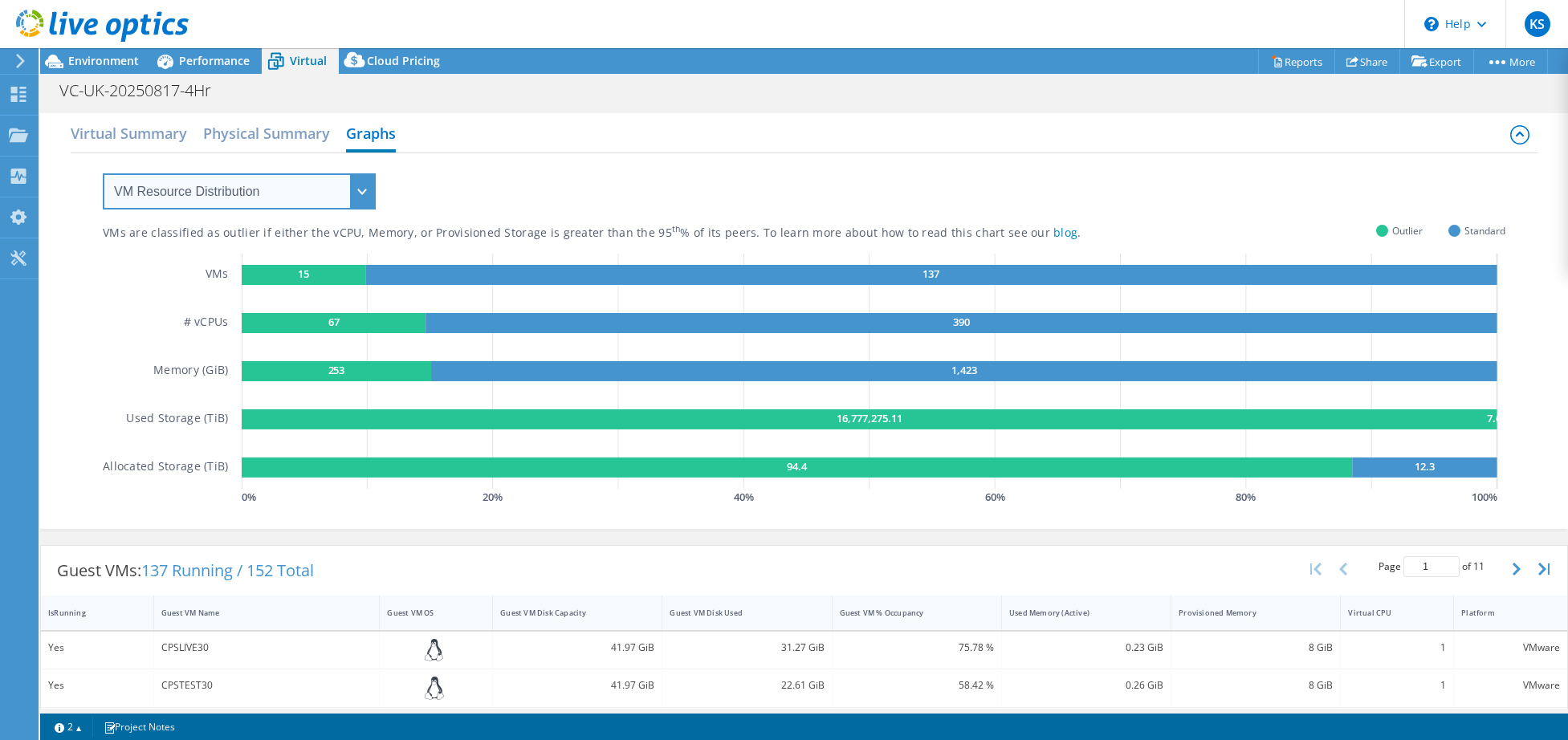
click at [350, 193] on select "VM Resource Distribution Provisioning Contrast Over Provisioning" at bounding box center [239, 191] width 273 height 36
click at [514, 166] on div "VMs are classified as outlier if either the vCPU, Memory, or Provisioned Storag…" at bounding box center [803, 331] width 1402 height 356
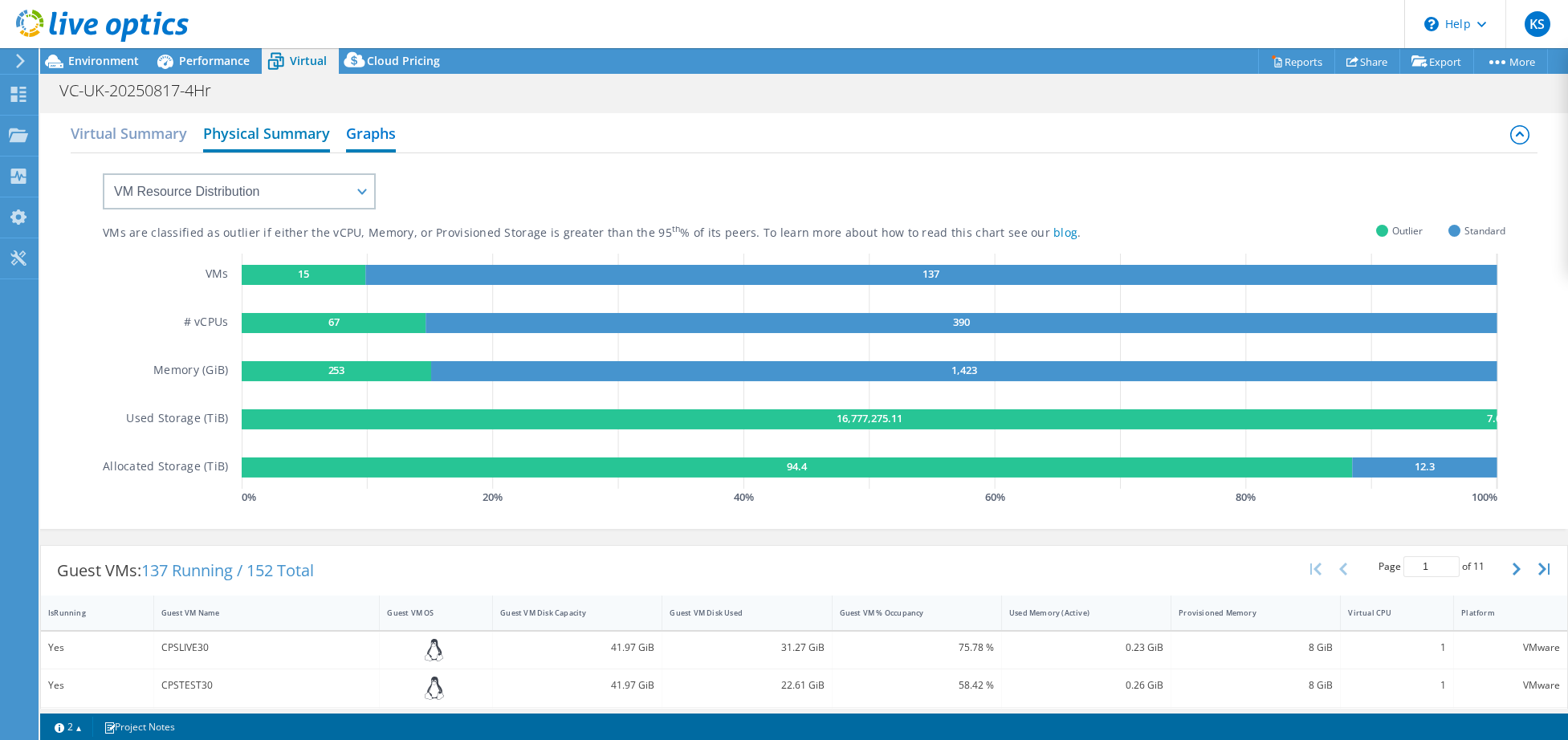
click at [259, 133] on h2 "Physical Summary" at bounding box center [266, 135] width 127 height 35
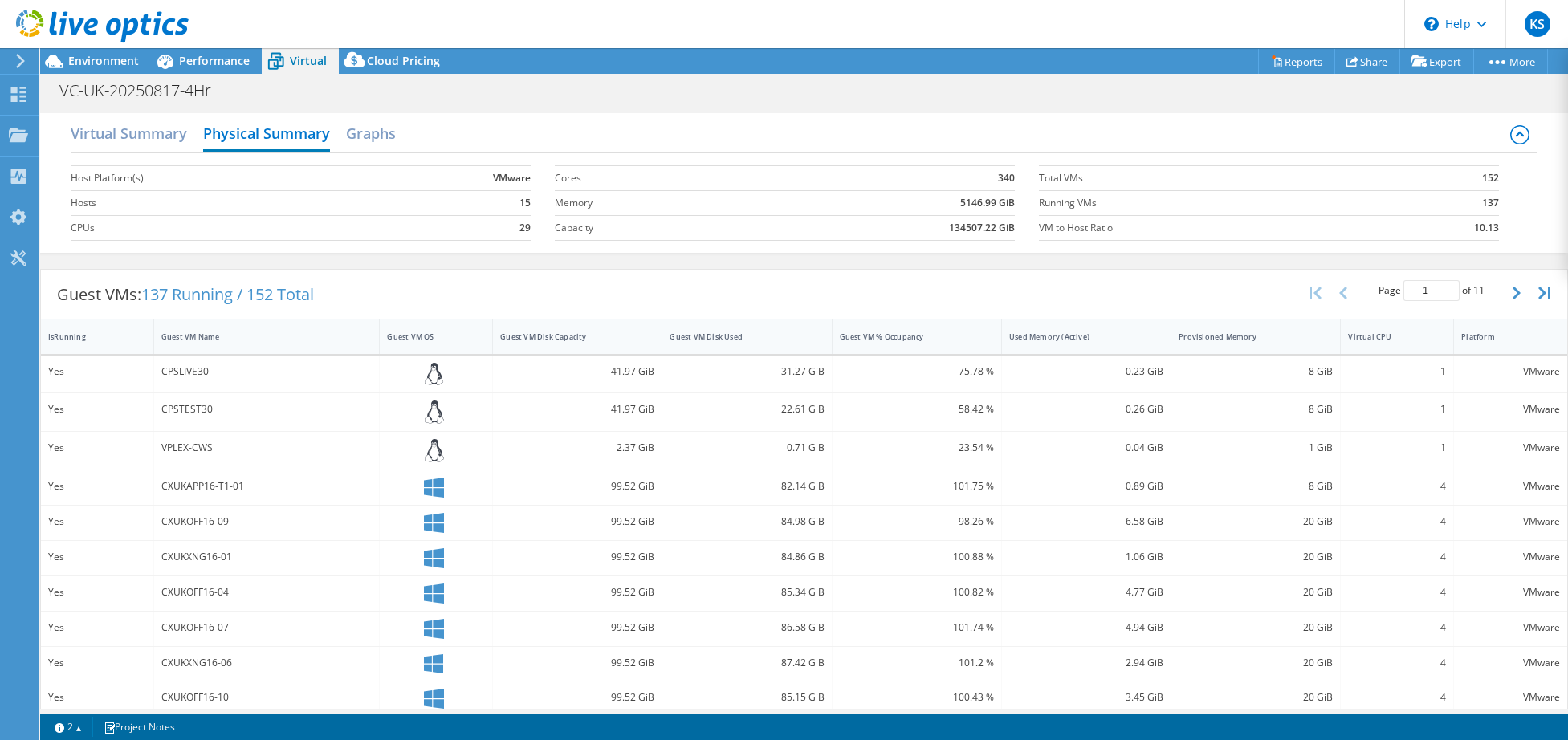
click at [179, 379] on div "CPSLIVE30" at bounding box center [267, 371] width 212 height 17
click at [182, 367] on div "CPSLIVE30" at bounding box center [267, 371] width 212 height 17
click at [429, 370] on icon at bounding box center [435, 374] width 19 height 23
click at [244, 296] on span "137 Running / 152 Total" at bounding box center [228, 294] width 173 height 21
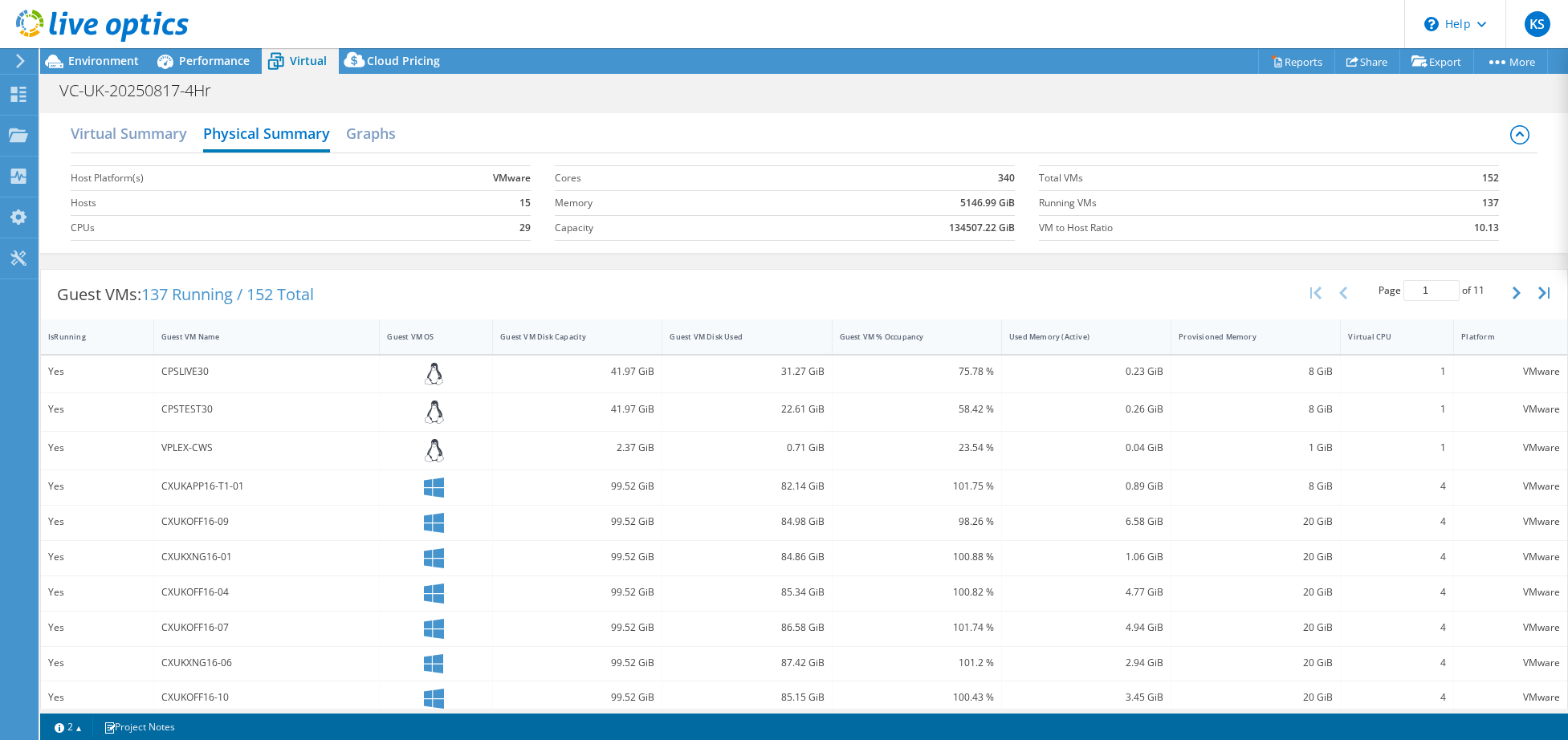
click at [1127, 224] on label "VM to Host Ratio" at bounding box center [1215, 228] width 352 height 16
click at [1083, 223] on label "VM to Host Ratio" at bounding box center [1215, 228] width 352 height 16
click at [1075, 202] on label "Running VMs" at bounding box center [1215, 203] width 352 height 16
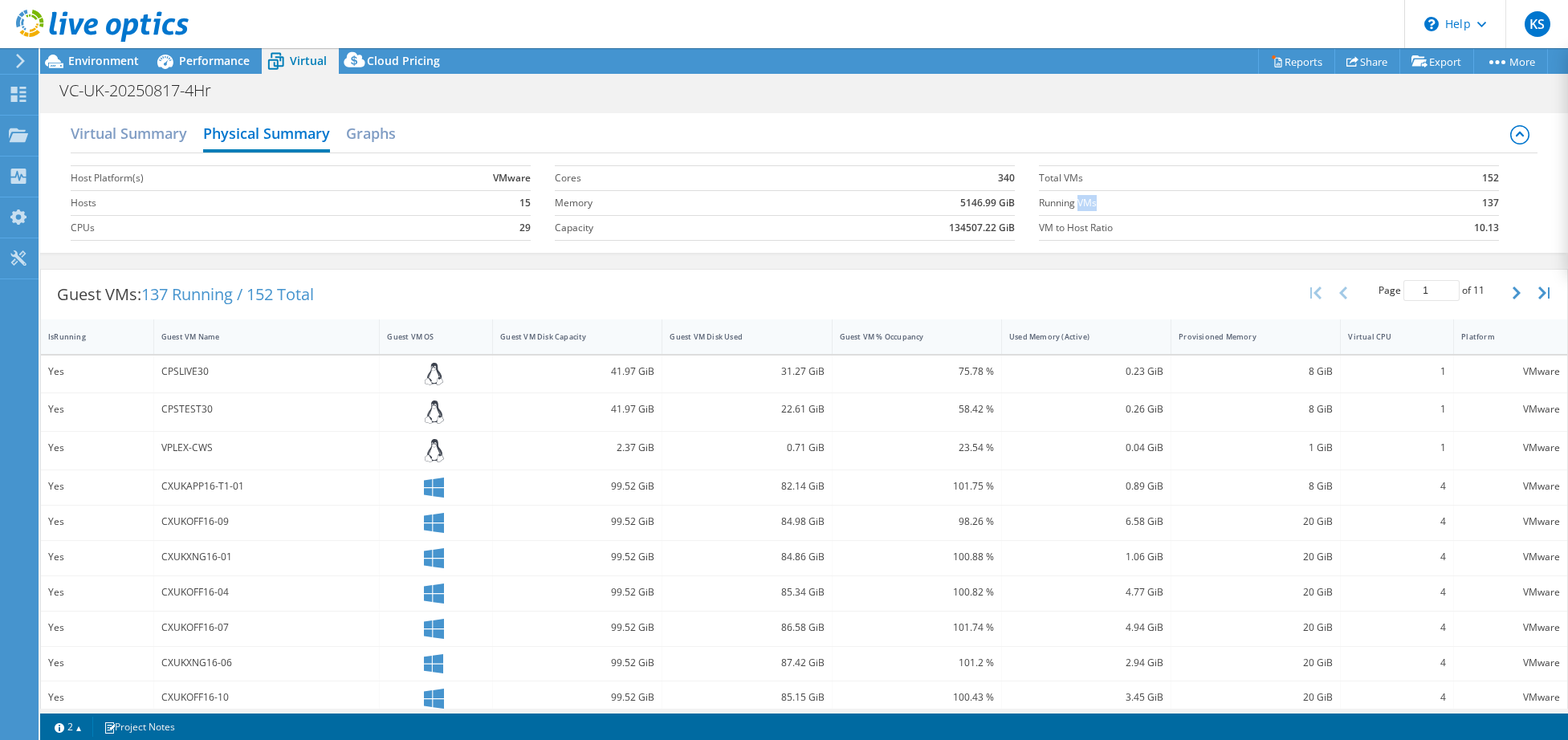
click at [1149, 29] on header "KS End User Keith Sanderson keith.sanderson@brittanyferries.com Brittany Ferrie…" at bounding box center [784, 24] width 1568 height 48
click at [989, 735] on section "Warnings Messages Queue Depth is not recorded from VMware VCenter servers and w…" at bounding box center [803, 726] width 1528 height 26
click at [1290, 68] on link "Reports" at bounding box center [1296, 61] width 77 height 25
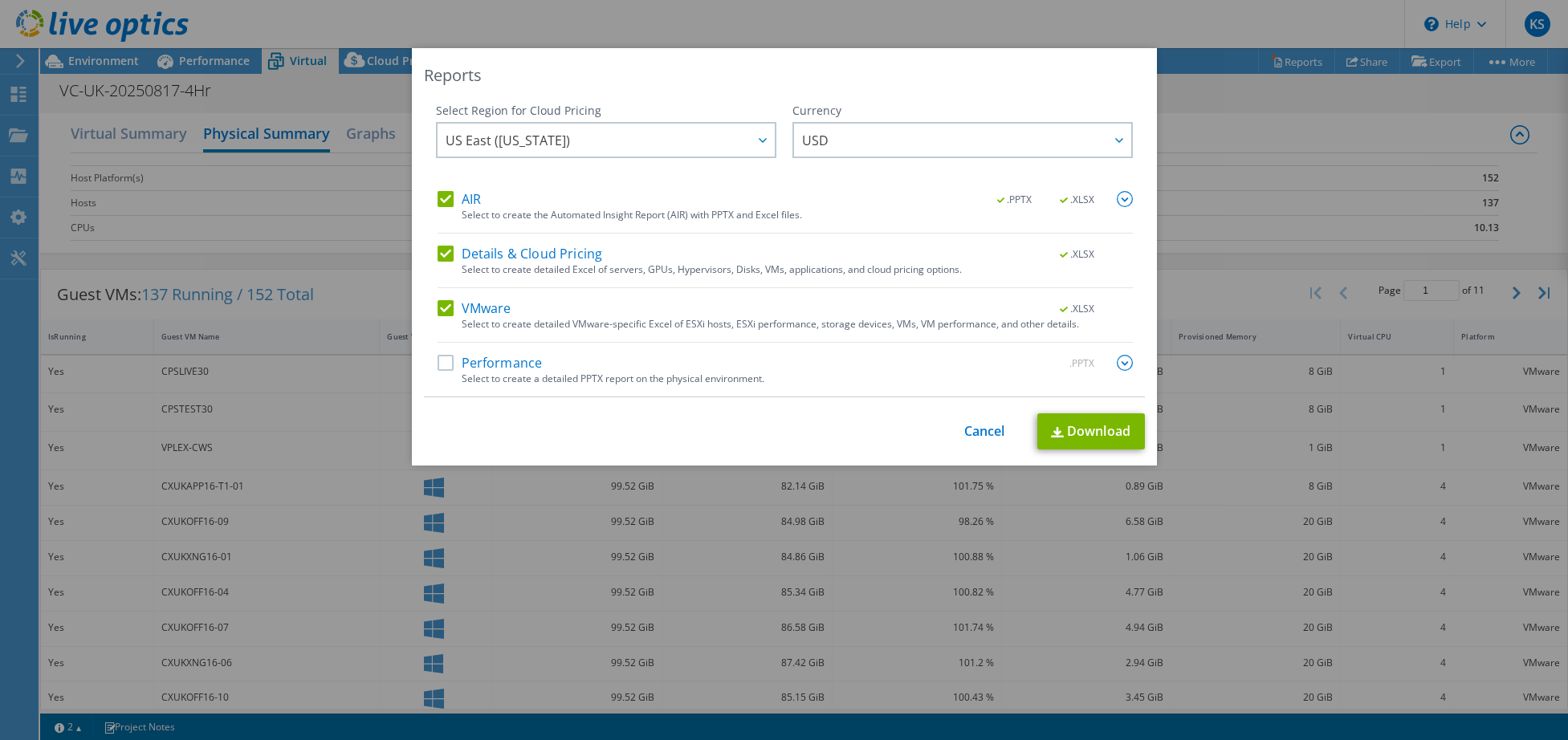
click at [441, 358] on label "Performance" at bounding box center [490, 363] width 105 height 16
click at [0, 0] on input "Performance" at bounding box center [0, 0] width 0 height 0
click at [756, 136] on div at bounding box center [762, 140] width 25 height 33
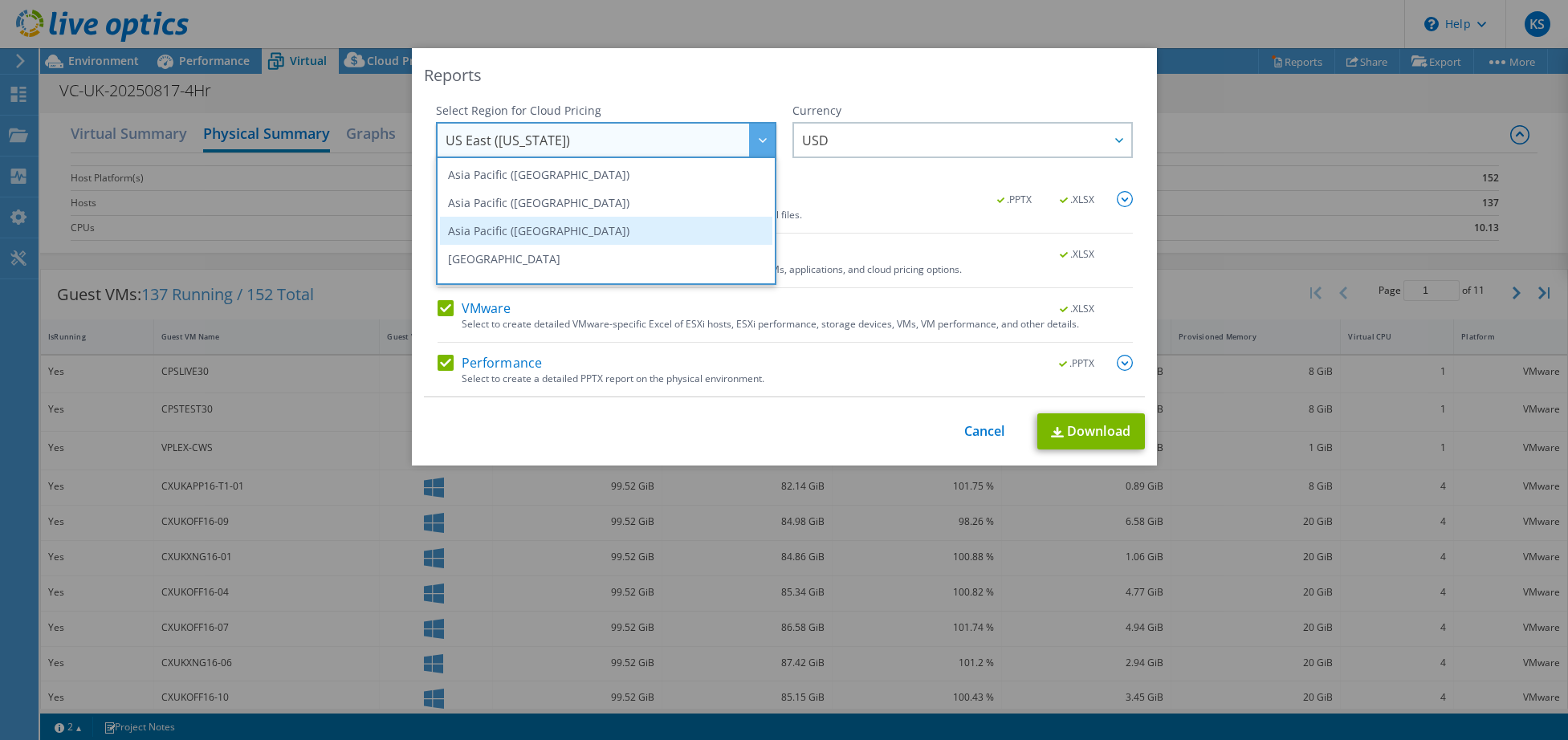
scroll to position [137, 0]
click at [559, 240] on li "Europe (Frankfurt)" at bounding box center [605, 235] width 333 height 28
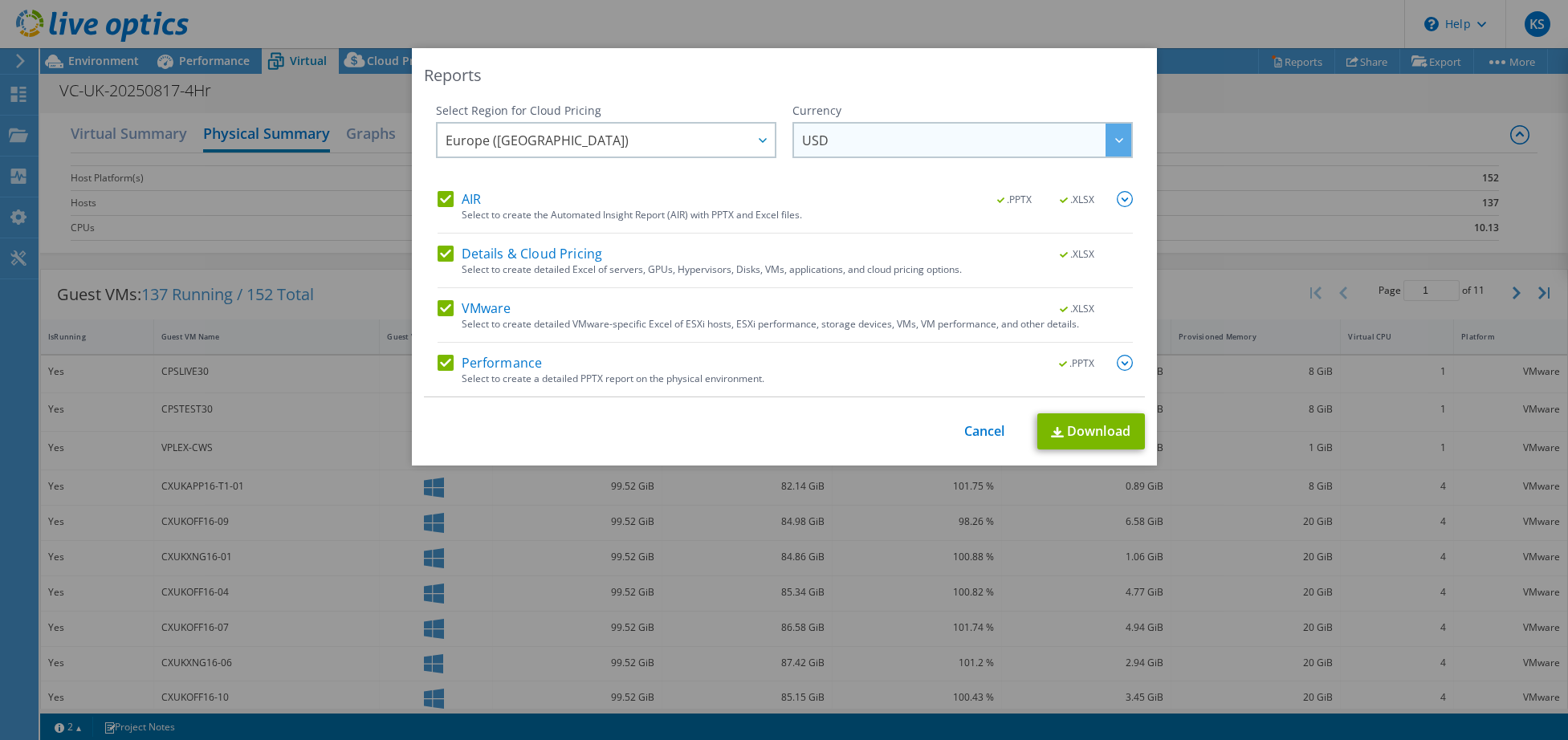
click at [886, 146] on span "USD" at bounding box center [966, 140] width 329 height 33
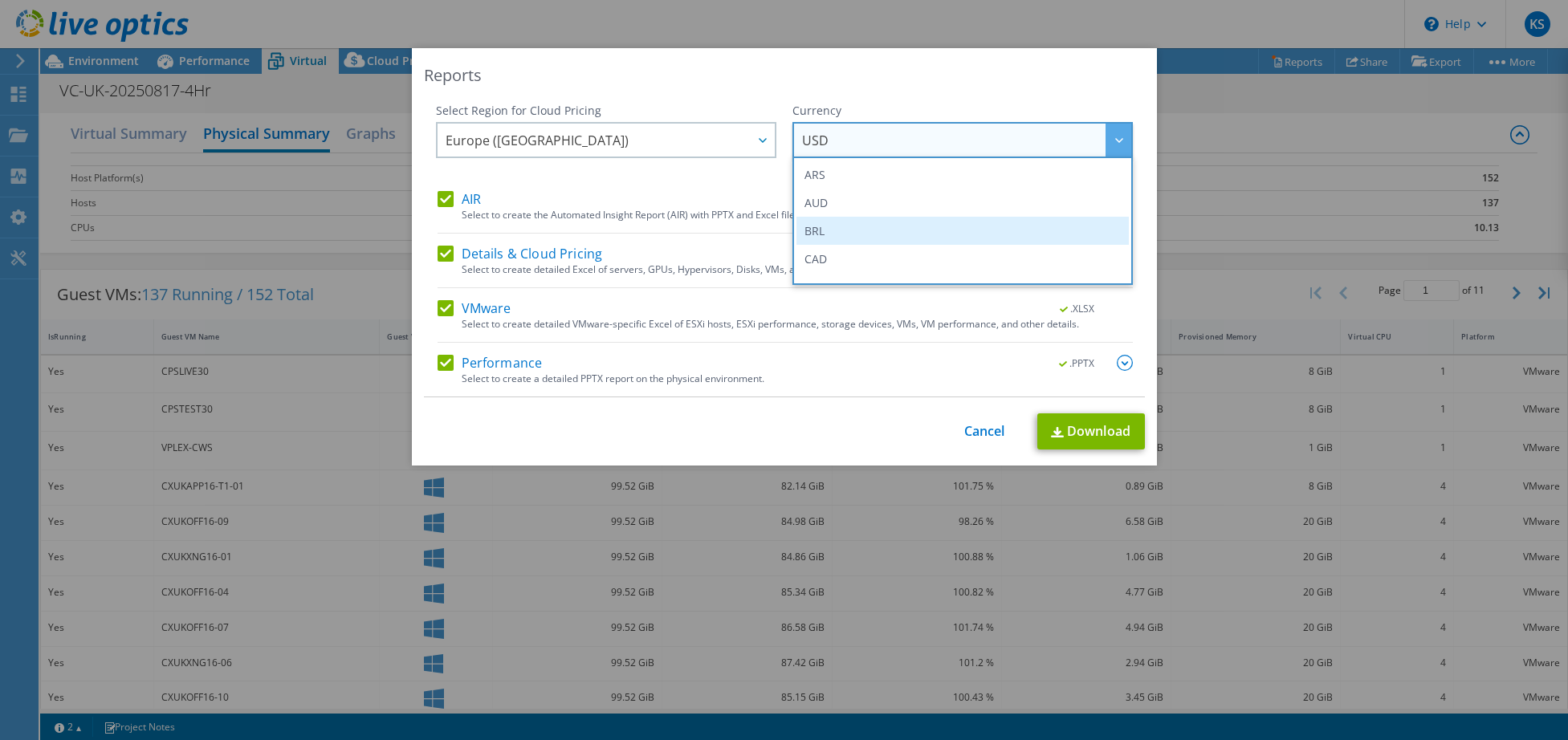
scroll to position [160, 0]
click at [853, 235] on li "EUR" at bounding box center [963, 239] width 333 height 28
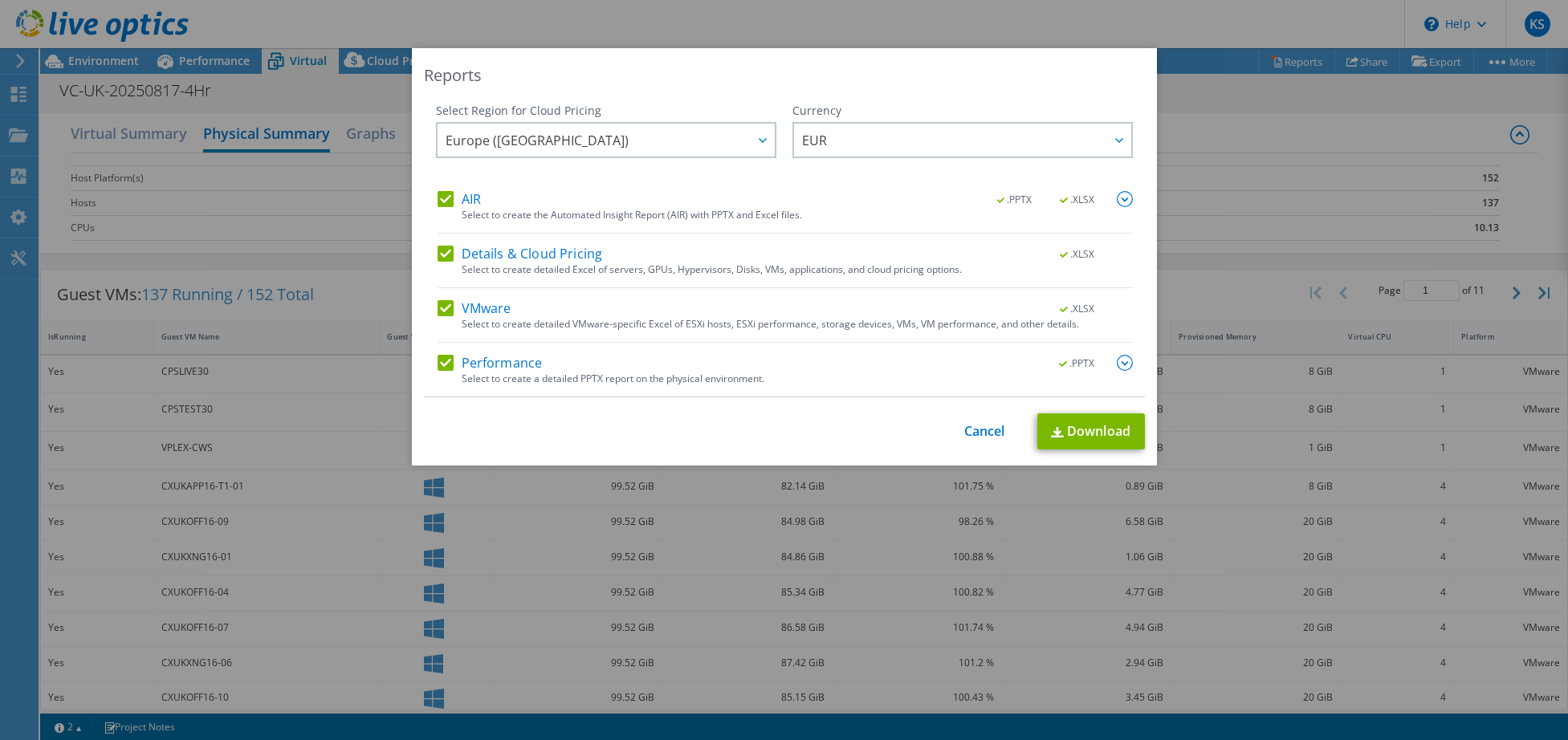
click at [1118, 200] on img at bounding box center [1125, 199] width 16 height 16
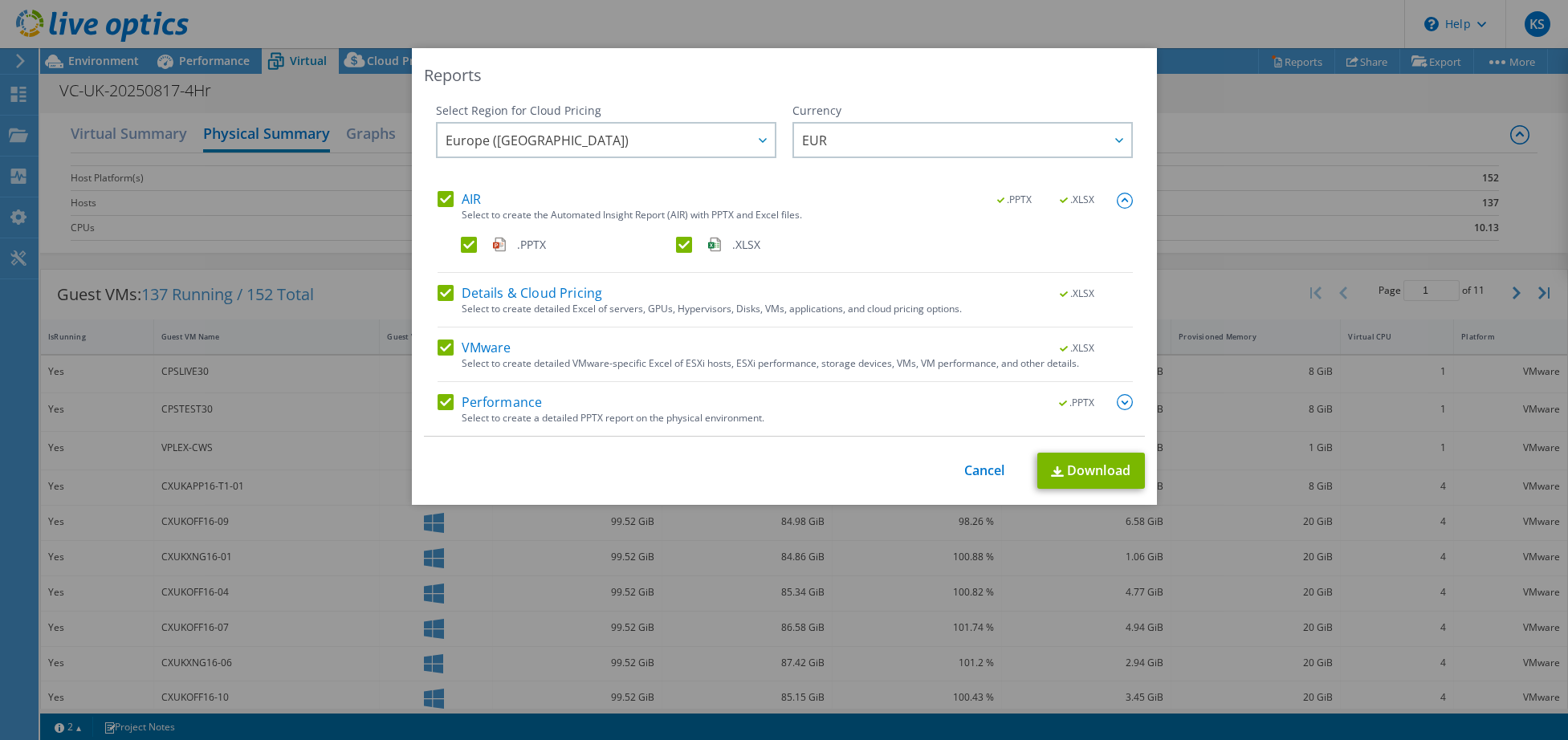
click at [1122, 401] on img at bounding box center [1125, 402] width 16 height 16
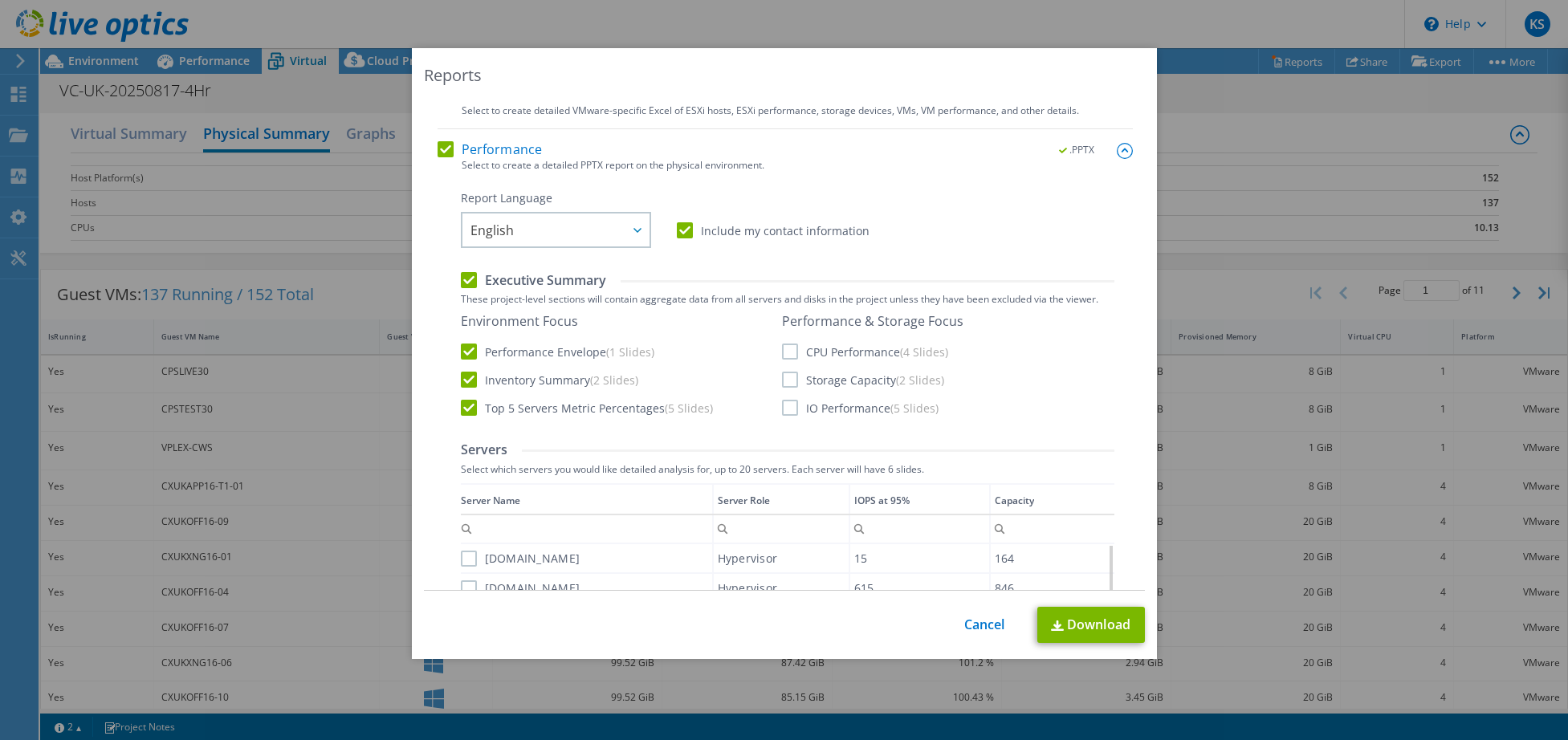
scroll to position [321, 0]
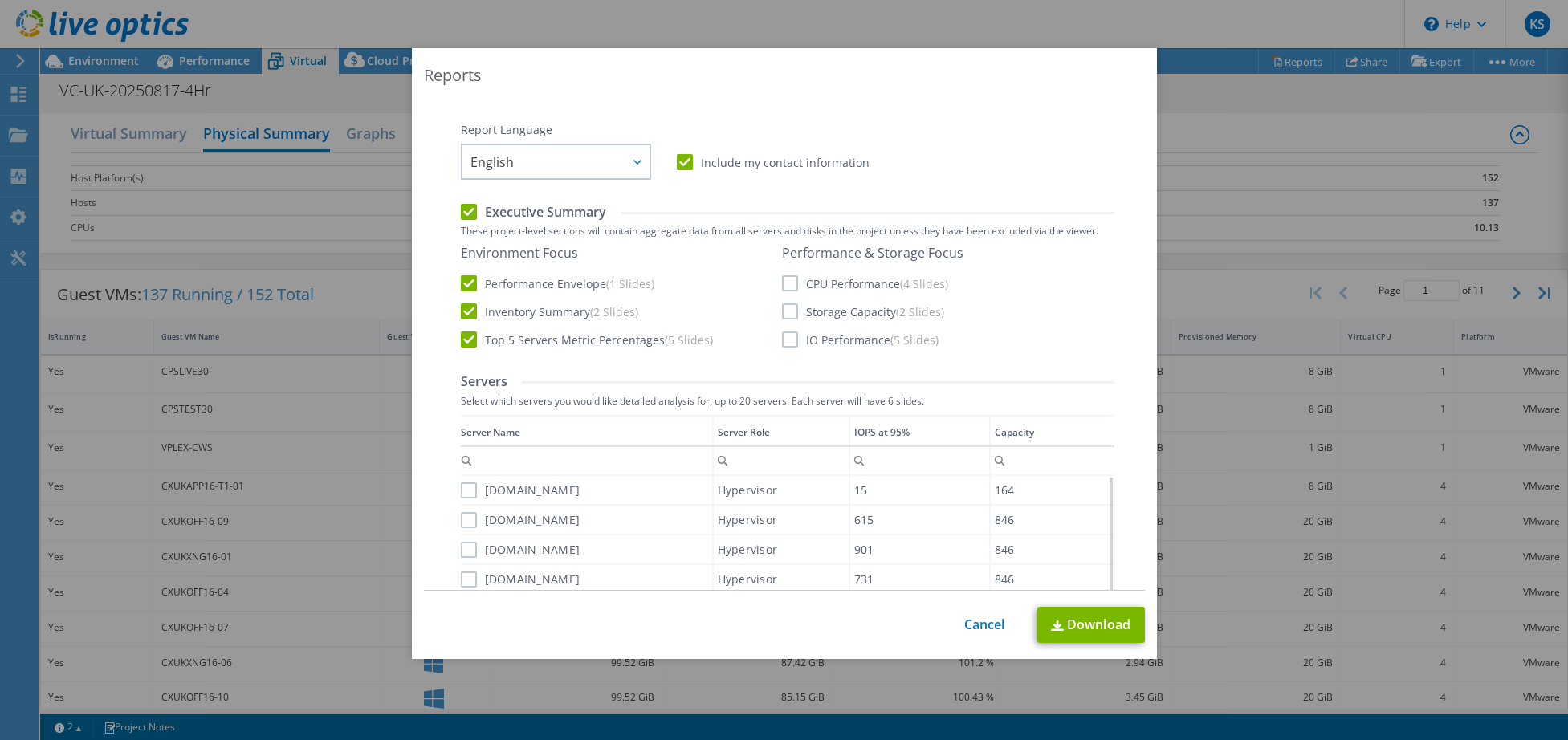
click at [785, 277] on label "CPU Performance (4 Slides)" at bounding box center [865, 283] width 166 height 16
click at [0, 0] on input "CPU Performance (4 Slides)" at bounding box center [0, 0] width 0 height 0
click at [783, 314] on label "Storage Capacity (2 Slides)" at bounding box center [863, 311] width 162 height 16
click at [0, 0] on input "Storage Capacity (2 Slides)" at bounding box center [0, 0] width 0 height 0
click at [784, 341] on label "IO Performance (5 Slides)" at bounding box center [860, 339] width 156 height 16
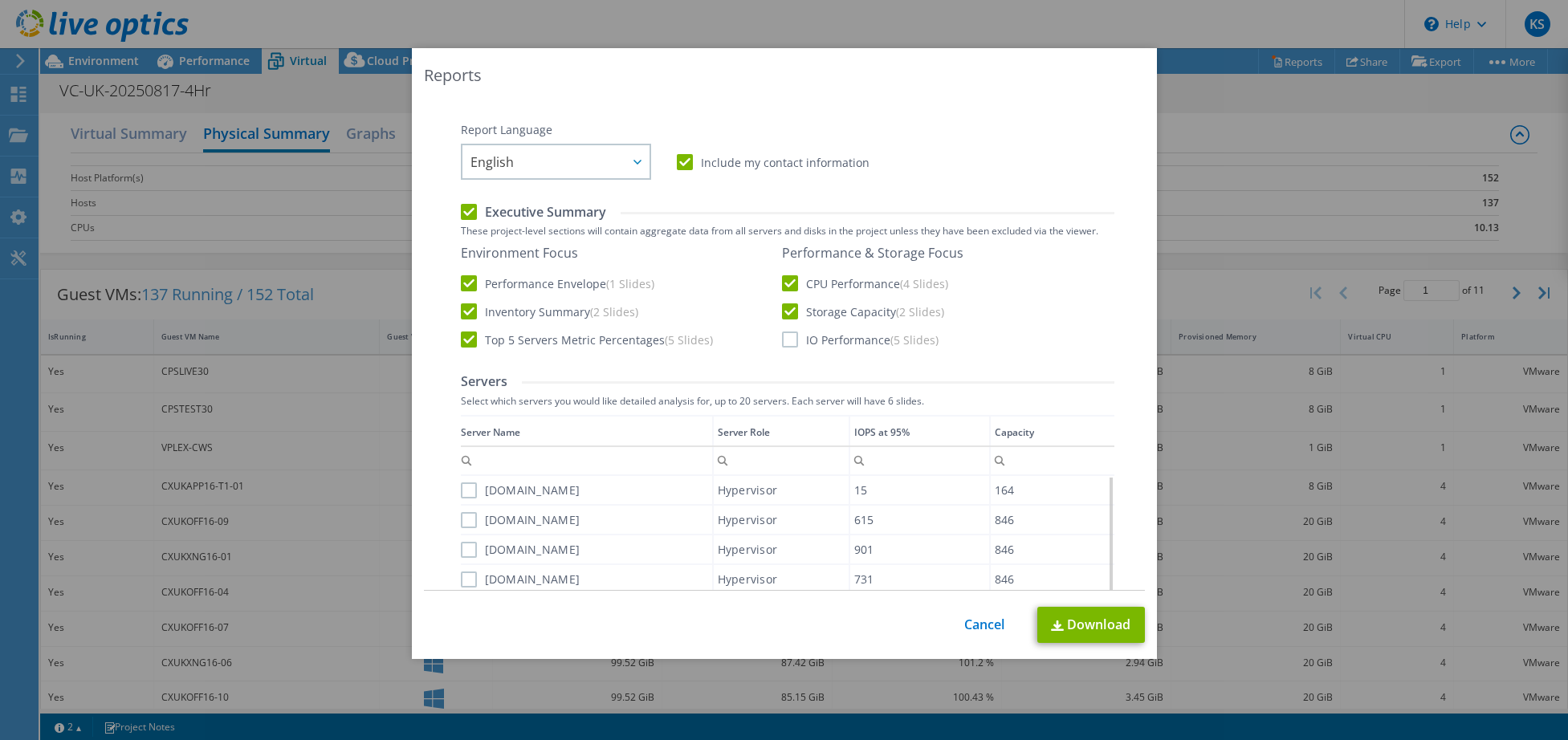
click at [0, 0] on input "IO Performance (5 Slides)" at bounding box center [0, 0] width 0 height 0
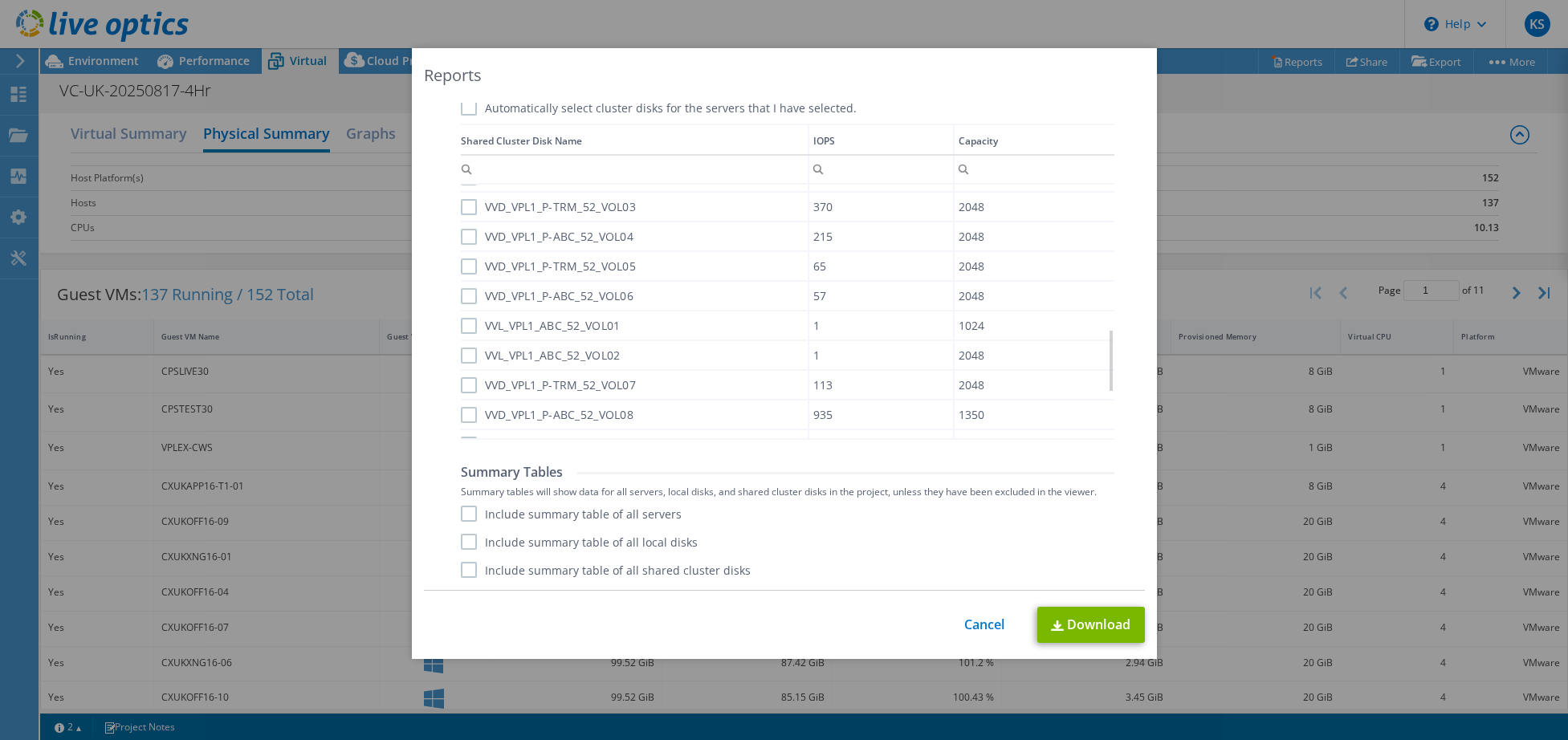
scroll to position [578, 0]
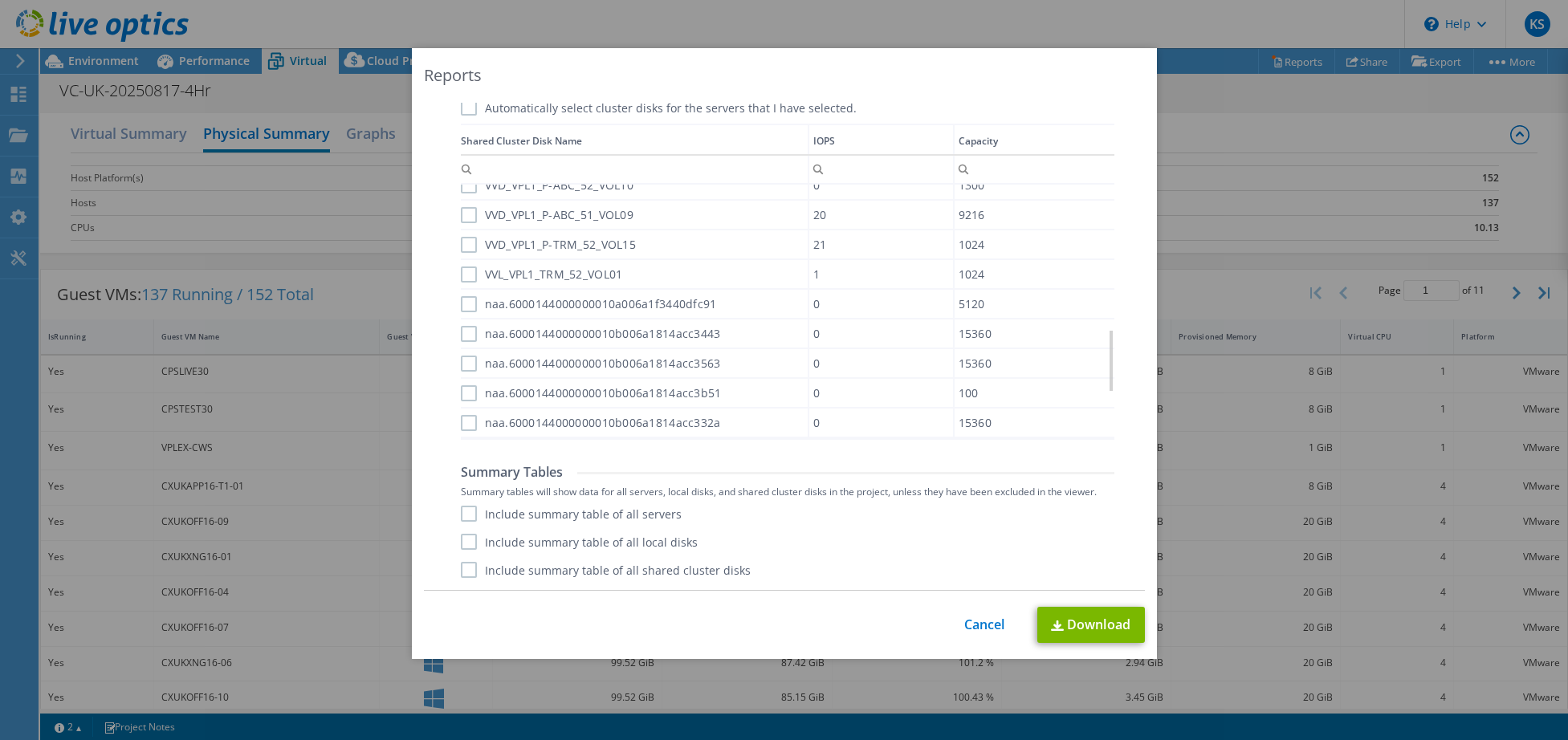
click at [466, 511] on label "Include summary table of all servers" at bounding box center [572, 513] width 221 height 16
click at [0, 0] on input "Include summary table of all servers" at bounding box center [0, 0] width 0 height 0
click at [472, 543] on label "Include summary table of all local disks" at bounding box center [579, 541] width 237 height 16
click at [0, 0] on input "Include summary table of all local disks" at bounding box center [0, 0] width 0 height 0
drag, startPoint x: 463, startPoint y: 565, endPoint x: 472, endPoint y: 566, distance: 9.1
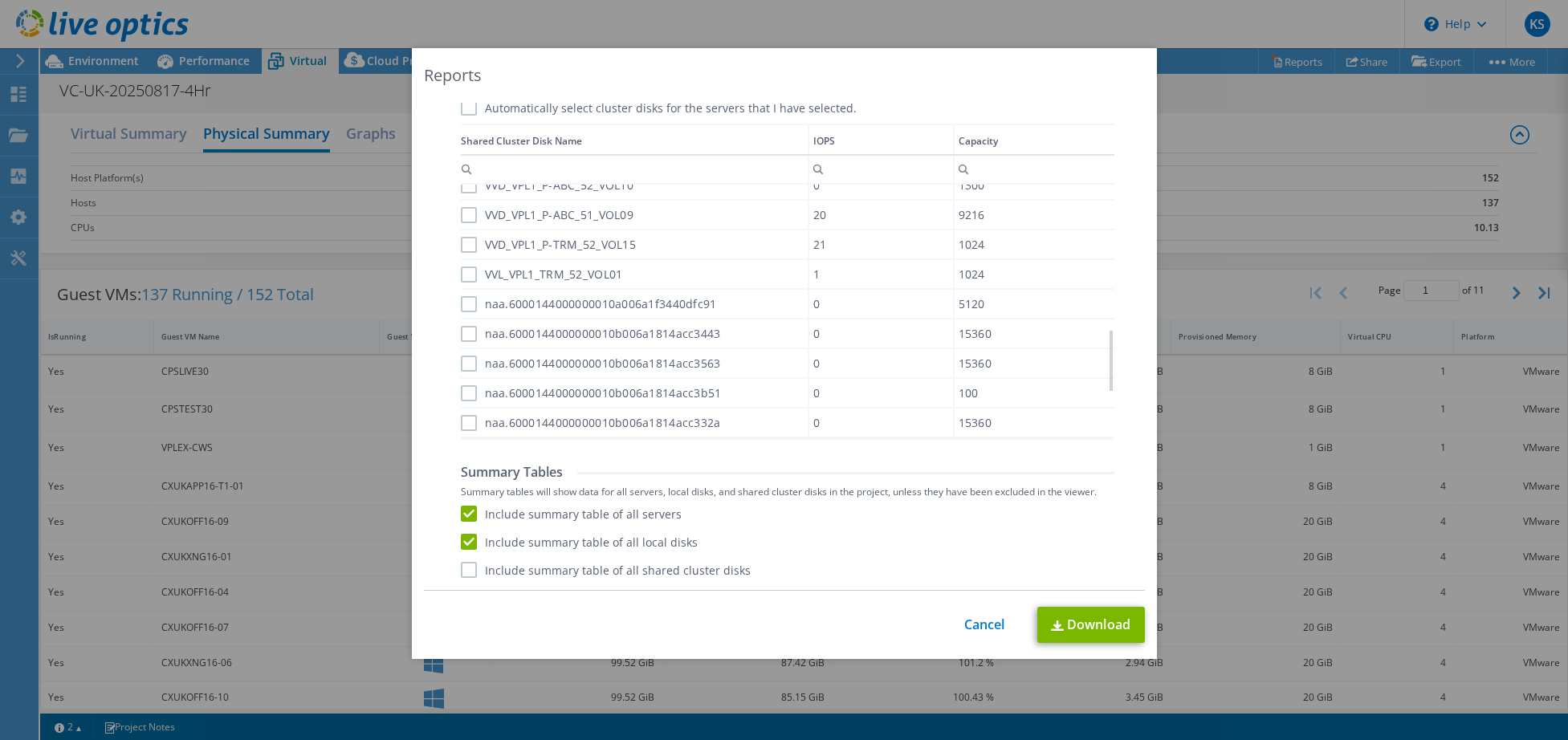
click at [463, 566] on label "Include summary table of all shared cluster disks" at bounding box center [605, 569] width 290 height 16
click at [0, 0] on input "Include summary table of all shared cluster disks" at bounding box center [0, 0] width 0 height 0
click at [1089, 627] on link "Download" at bounding box center [1091, 625] width 108 height 36
click at [546, 69] on div "Reports" at bounding box center [784, 75] width 721 height 22
click at [987, 624] on link "Cancel" at bounding box center [985, 625] width 41 height 16
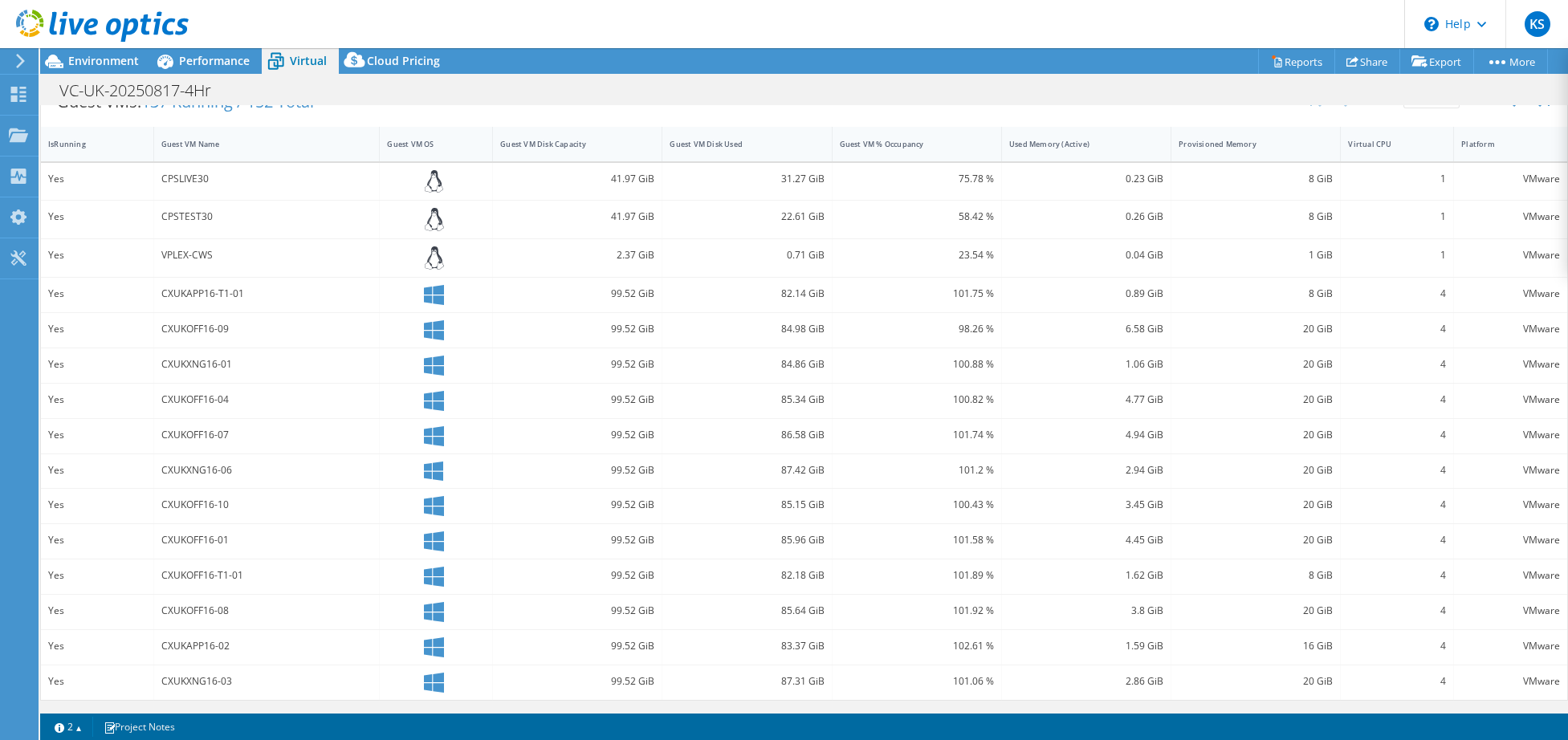
scroll to position [0, 0]
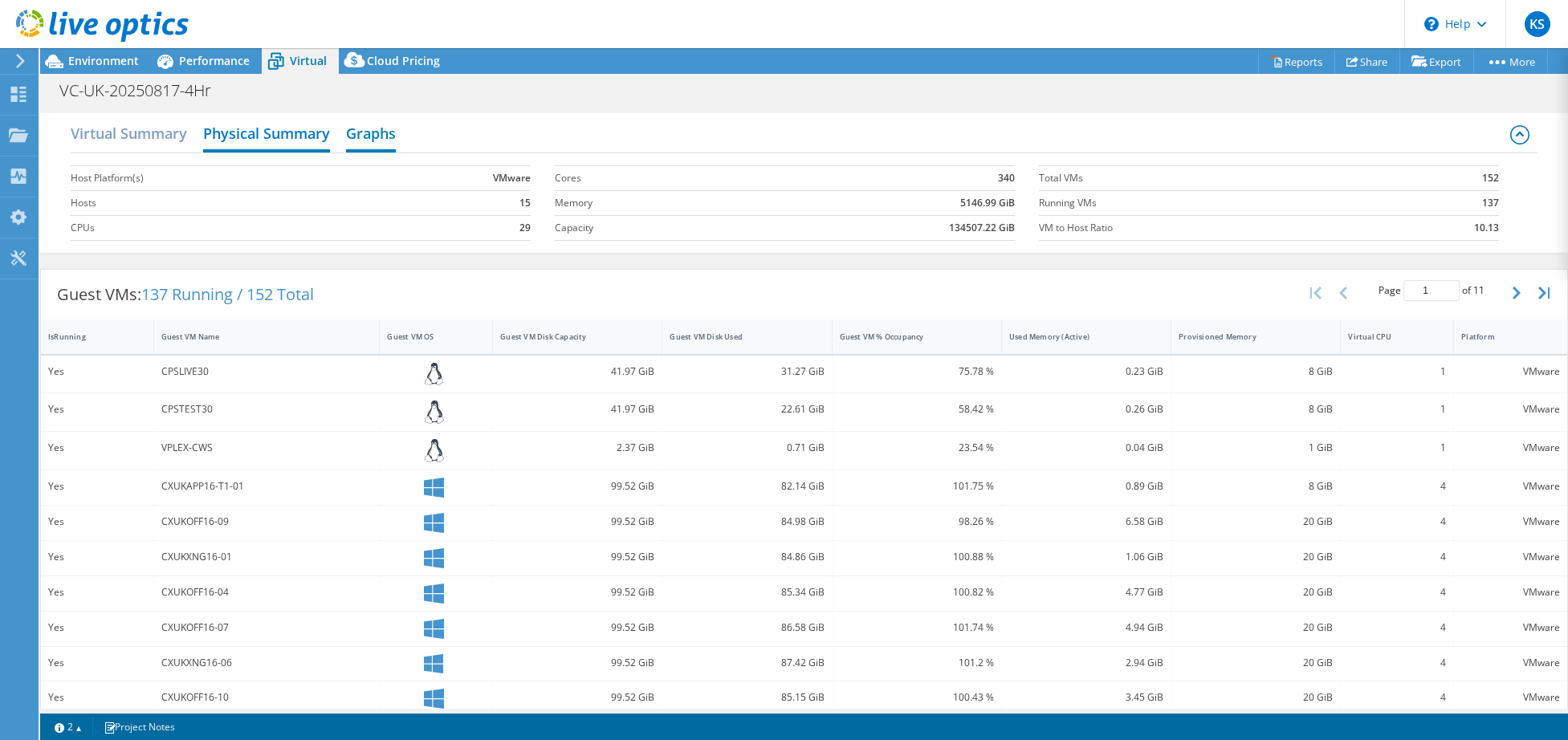
click at [367, 124] on h2 "Graphs" at bounding box center [371, 135] width 49 height 35
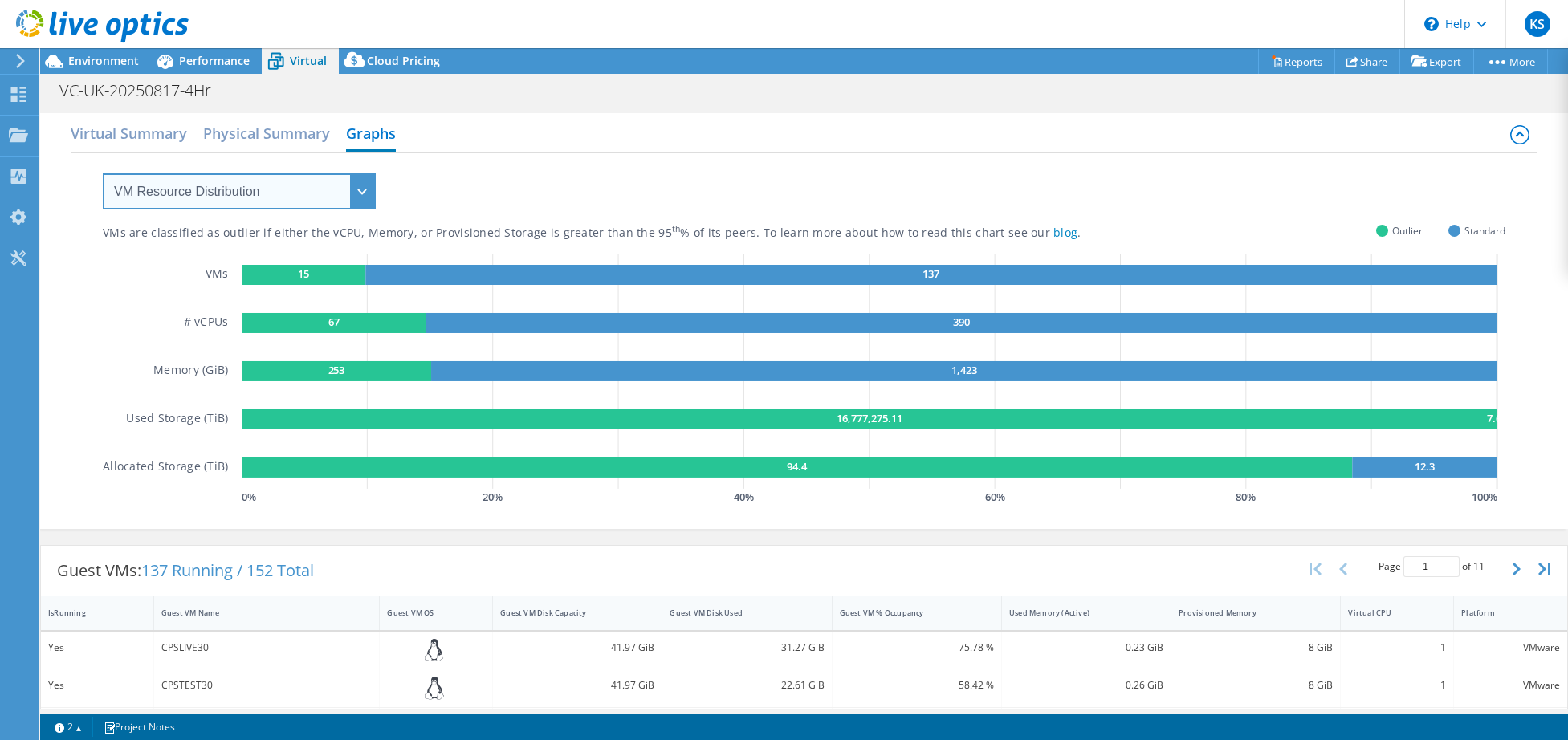
click at [308, 188] on select "VM Resource Distribution Provisioning Contrast Over Provisioning" at bounding box center [239, 191] width 273 height 36
click at [103, 174] on select "VM Resource Distribution Provisioning Contrast Over Provisioning" at bounding box center [239, 191] width 273 height 36
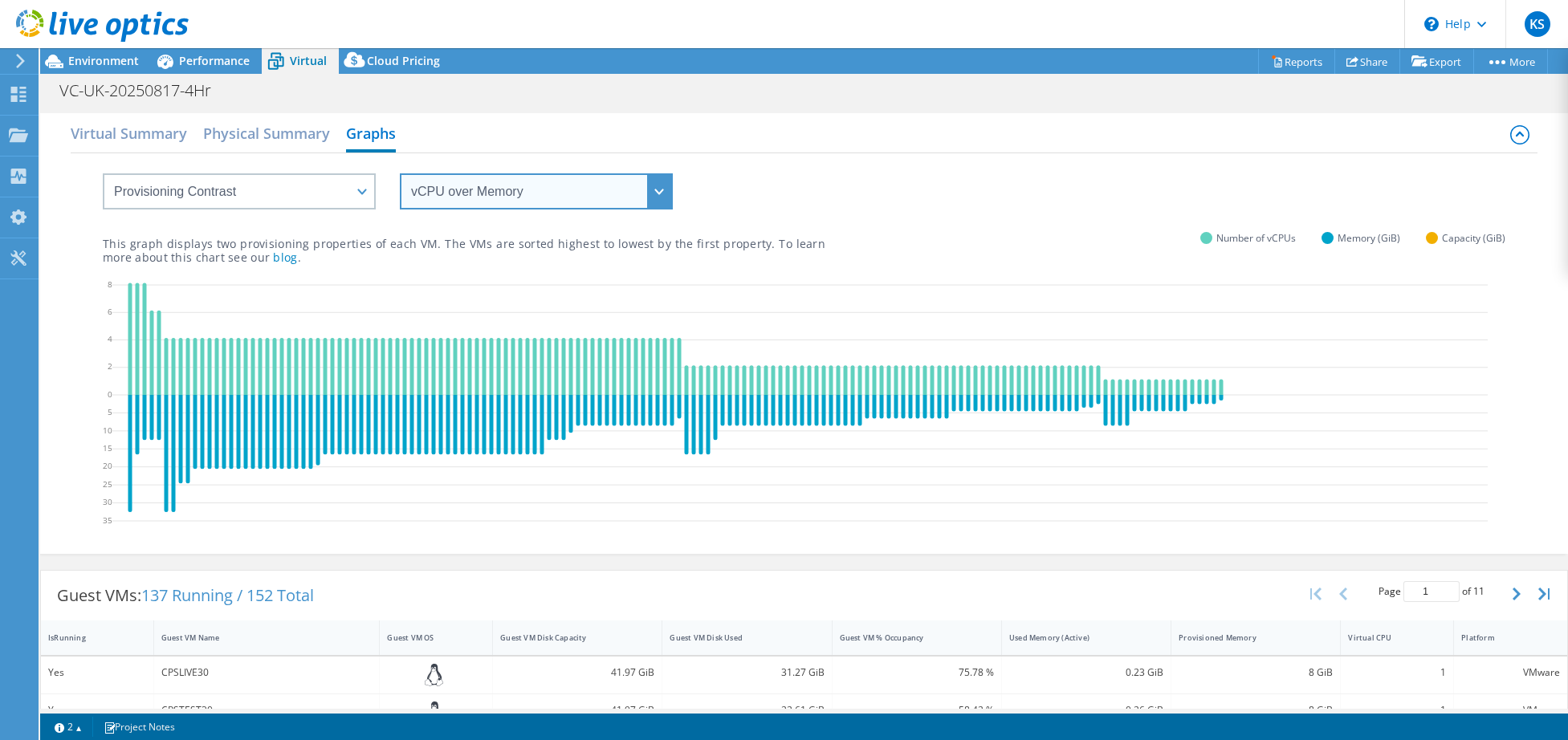
click at [546, 180] on select "vCPU over Memory vCPU over Capacity Memory over vCPU Memory over Capacity Capac…" at bounding box center [536, 191] width 273 height 36
click at [576, 193] on select "vCPU over Memory vCPU over Capacity Memory over vCPU Memory over Capacity Capac…" at bounding box center [536, 191] width 273 height 36
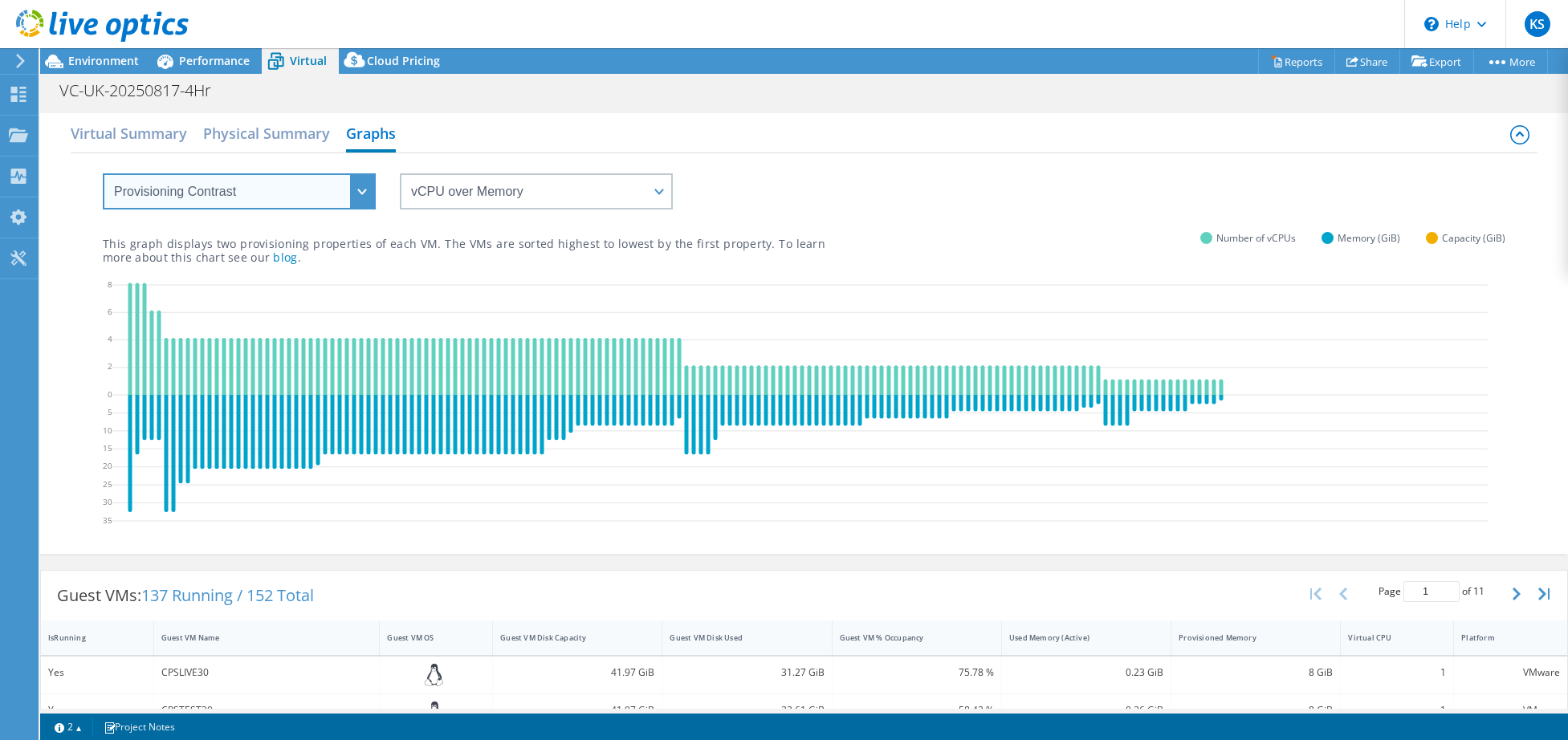
click at [270, 193] on select "VM Resource Distribution Provisioning Contrast Over Provisioning" at bounding box center [239, 191] width 273 height 36
select select "Over Provisioning"
click at [103, 174] on select "VM Resource Distribution Provisioning Contrast Over Provisioning" at bounding box center [239, 191] width 273 height 36
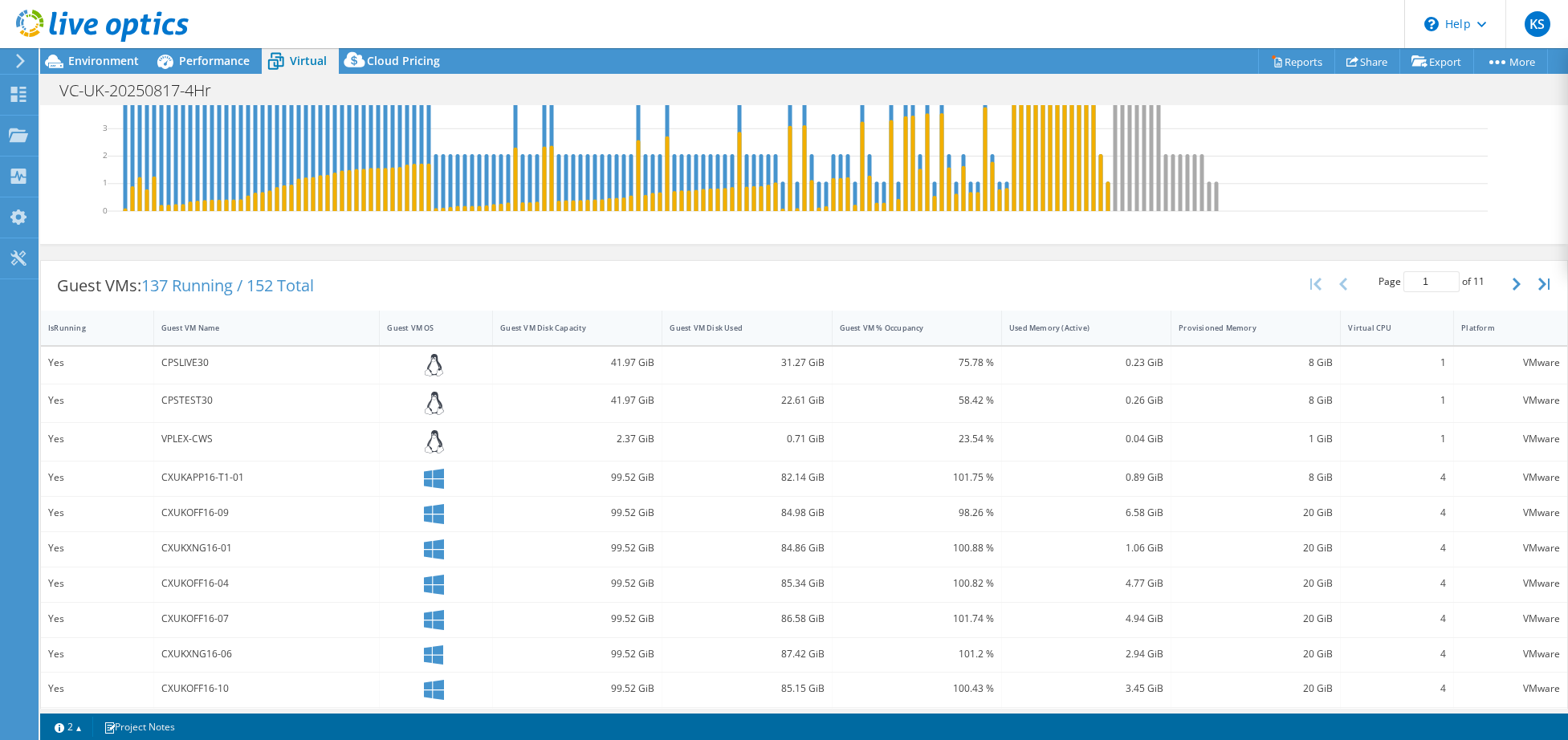
scroll to position [321, 0]
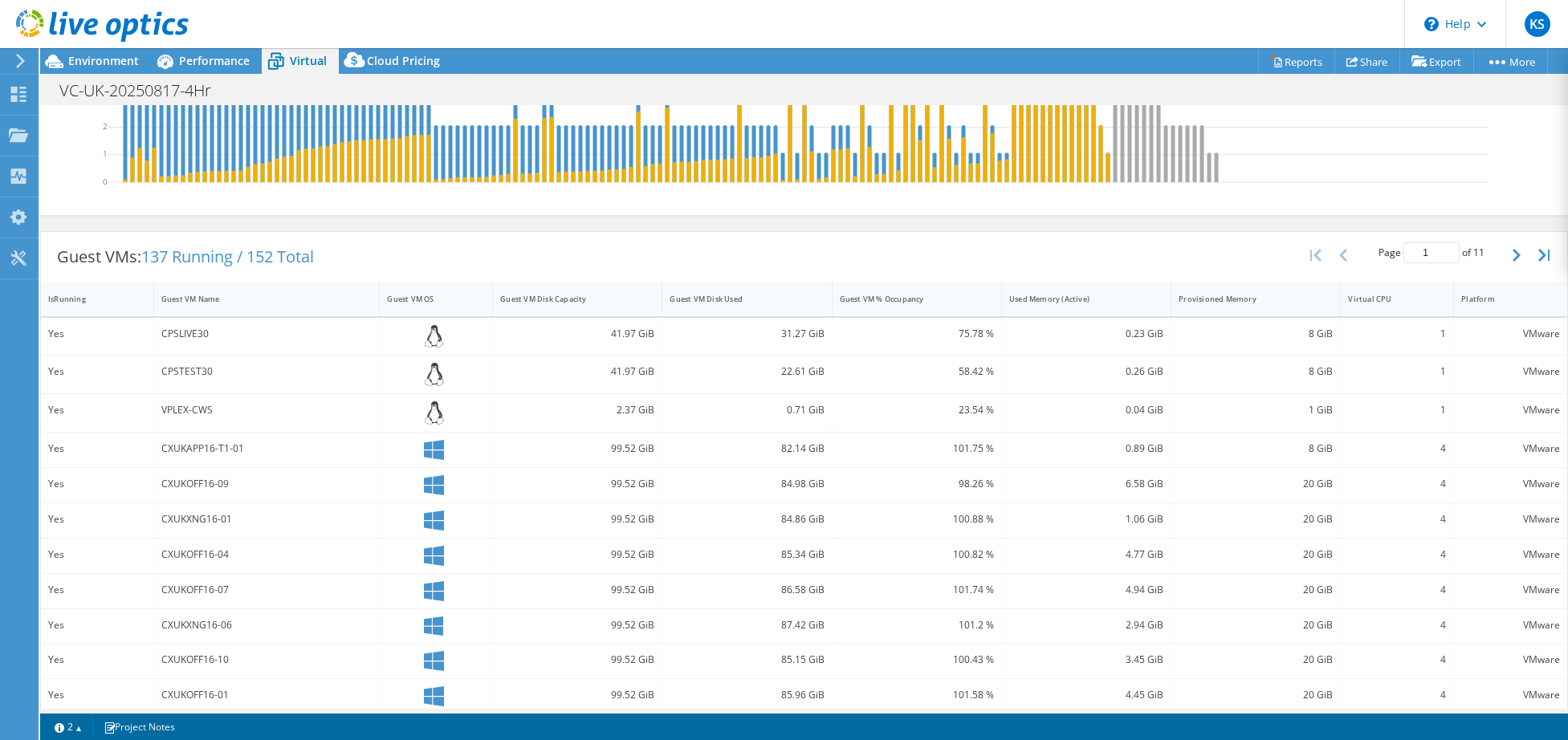
click at [551, 466] on div "99.52 GiB" at bounding box center [577, 450] width 170 height 35
click at [418, 403] on div at bounding box center [436, 413] width 98 height 23
click at [424, 449] on icon at bounding box center [434, 449] width 20 height 20
click at [59, 456] on div "Yes" at bounding box center [97, 448] width 98 height 17
click at [54, 369] on div "Yes" at bounding box center [97, 371] width 98 height 17
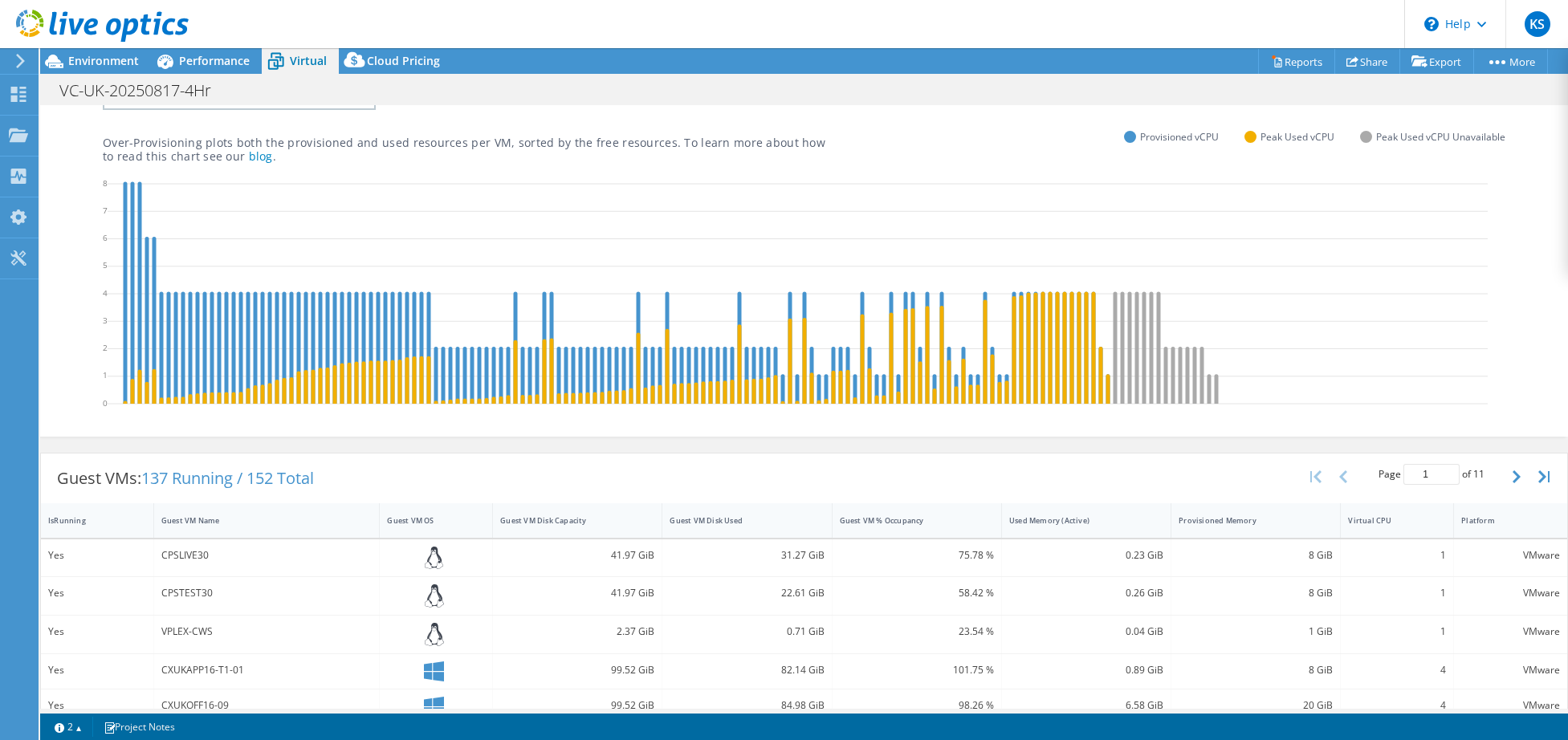
scroll to position [0, 0]
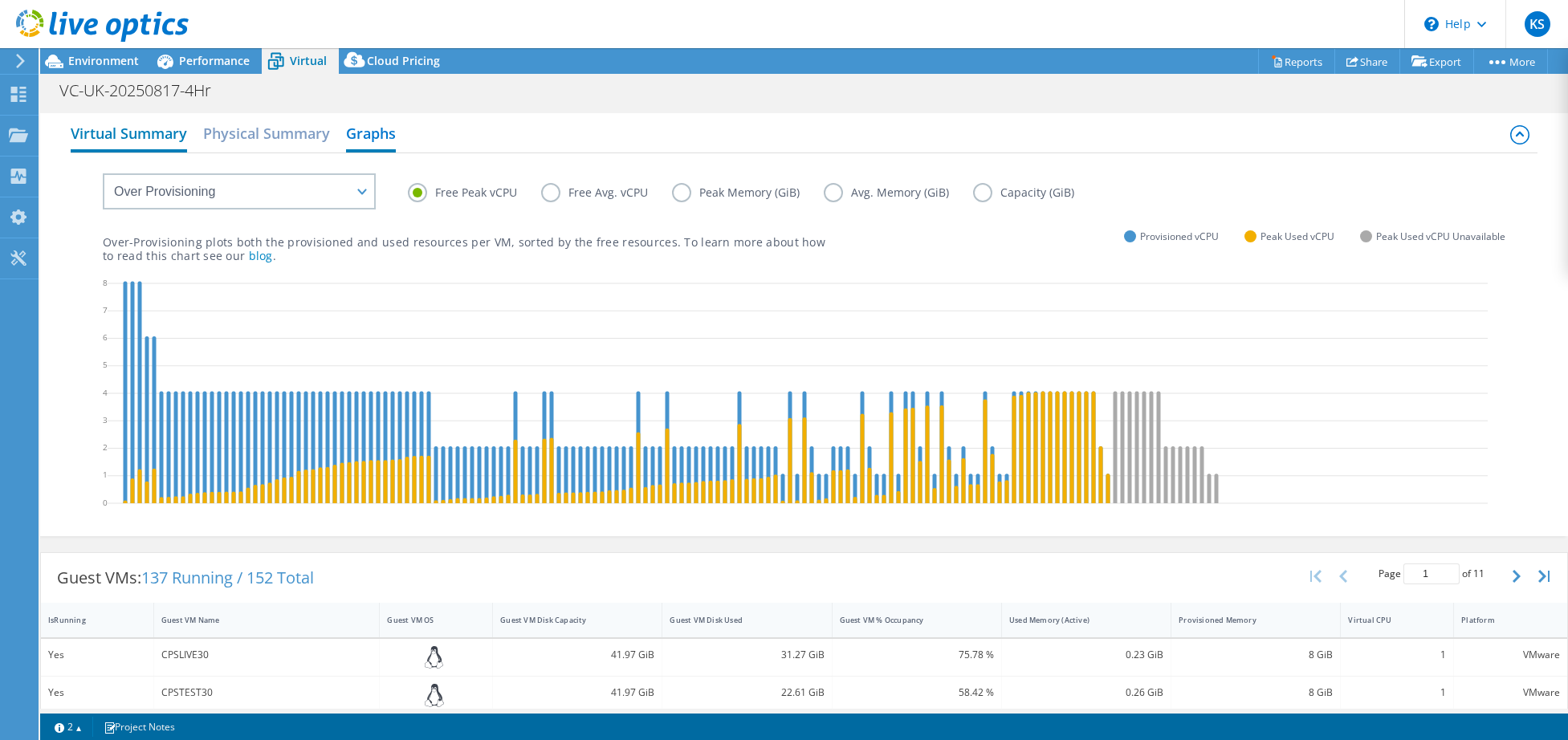
drag, startPoint x: 254, startPoint y: 137, endPoint x: 143, endPoint y: 128, distance: 111.4
click at [253, 137] on h2 "Physical Summary" at bounding box center [266, 133] width 127 height 32
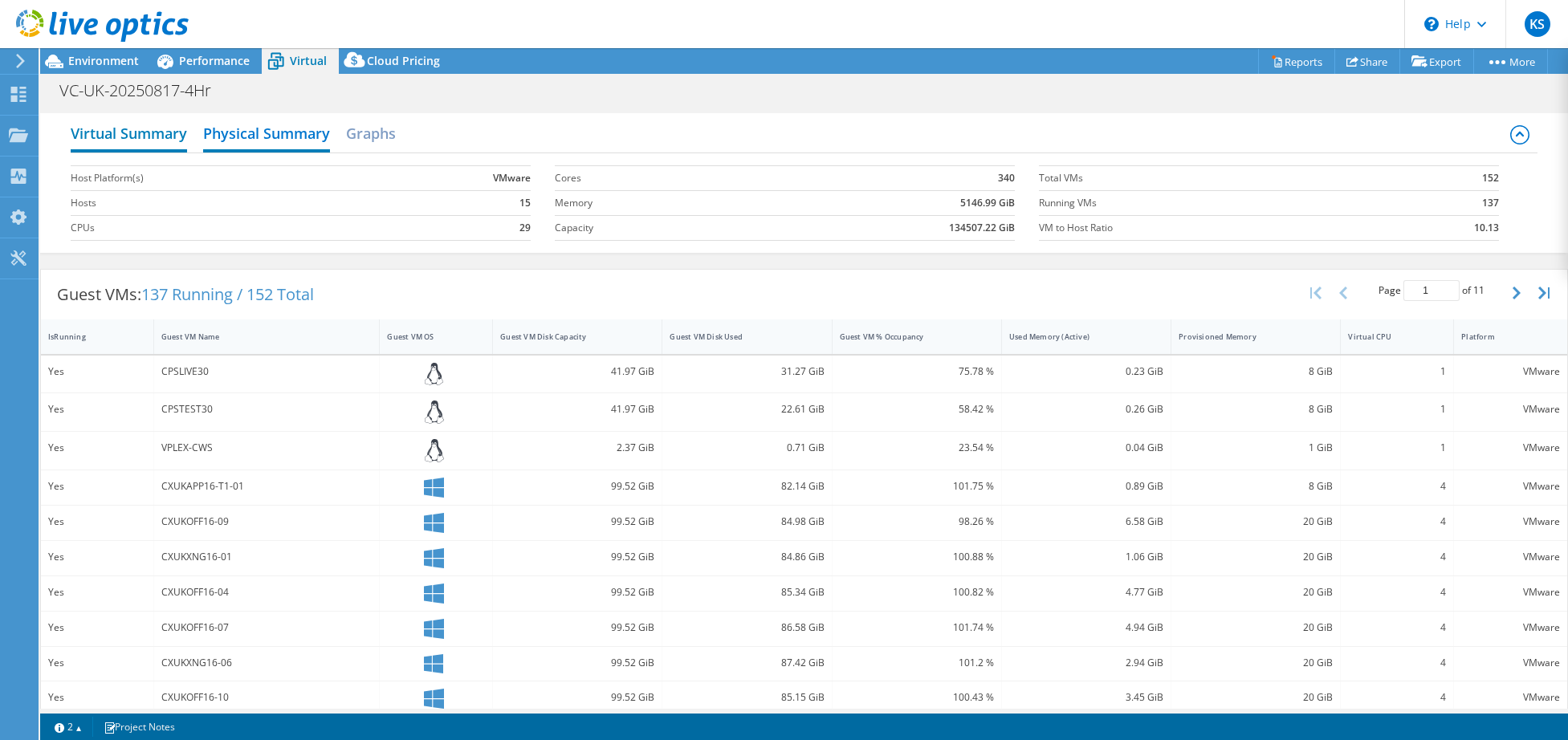
click at [137, 130] on h2 "Virtual Summary" at bounding box center [129, 135] width 116 height 35
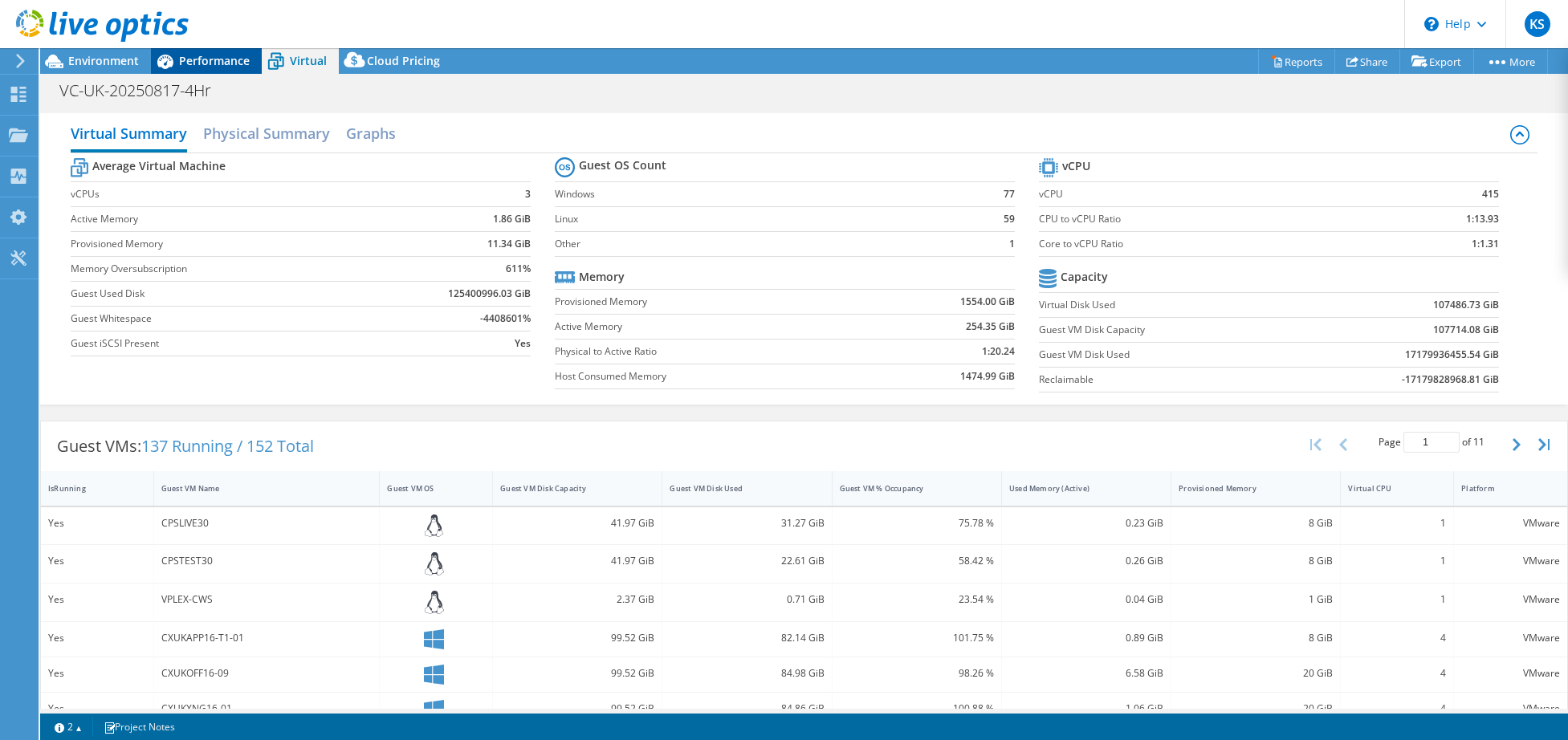
click at [213, 53] on span "Performance" at bounding box center [214, 61] width 71 height 16
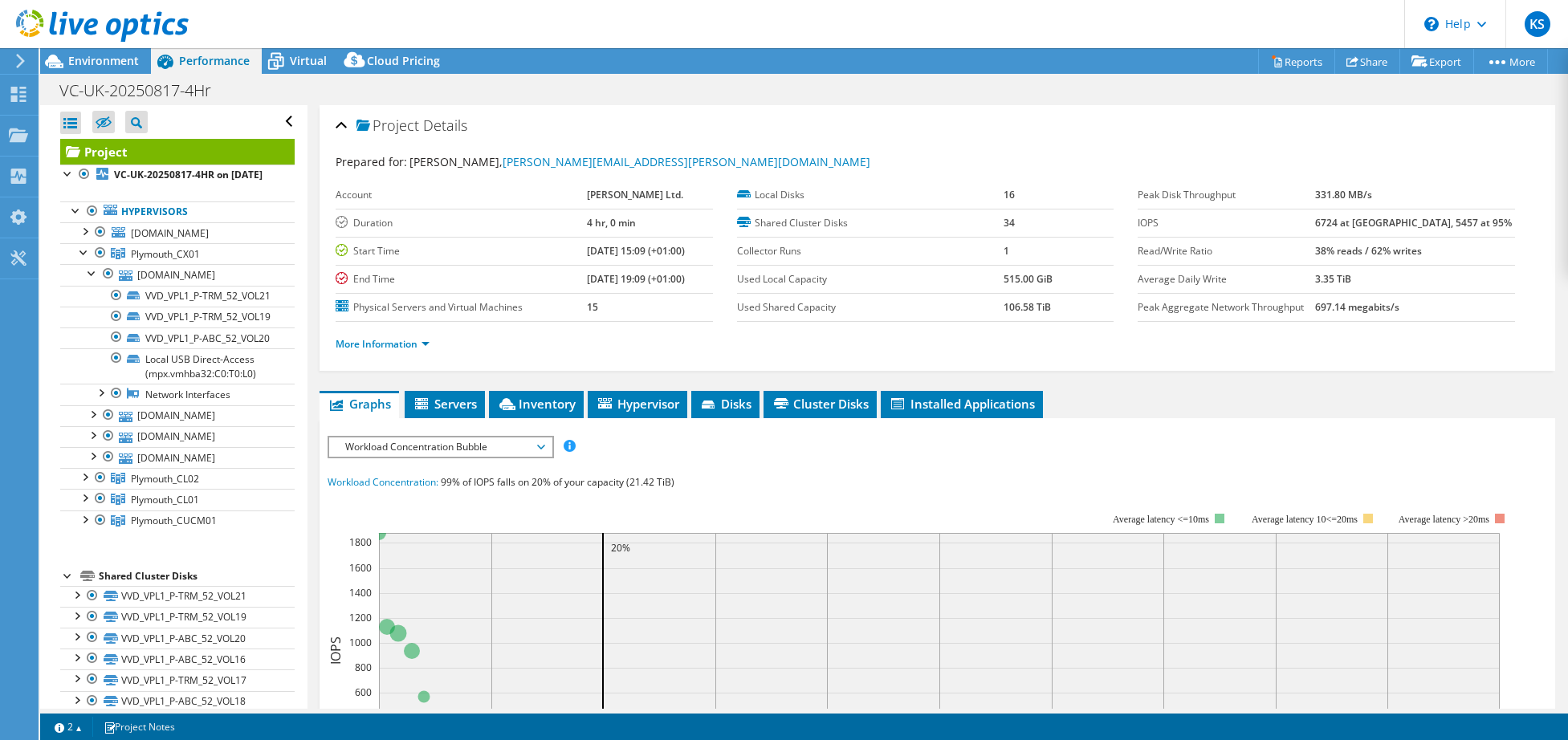
click at [504, 442] on span "Workload Concentration Bubble" at bounding box center [441, 447] width 207 height 19
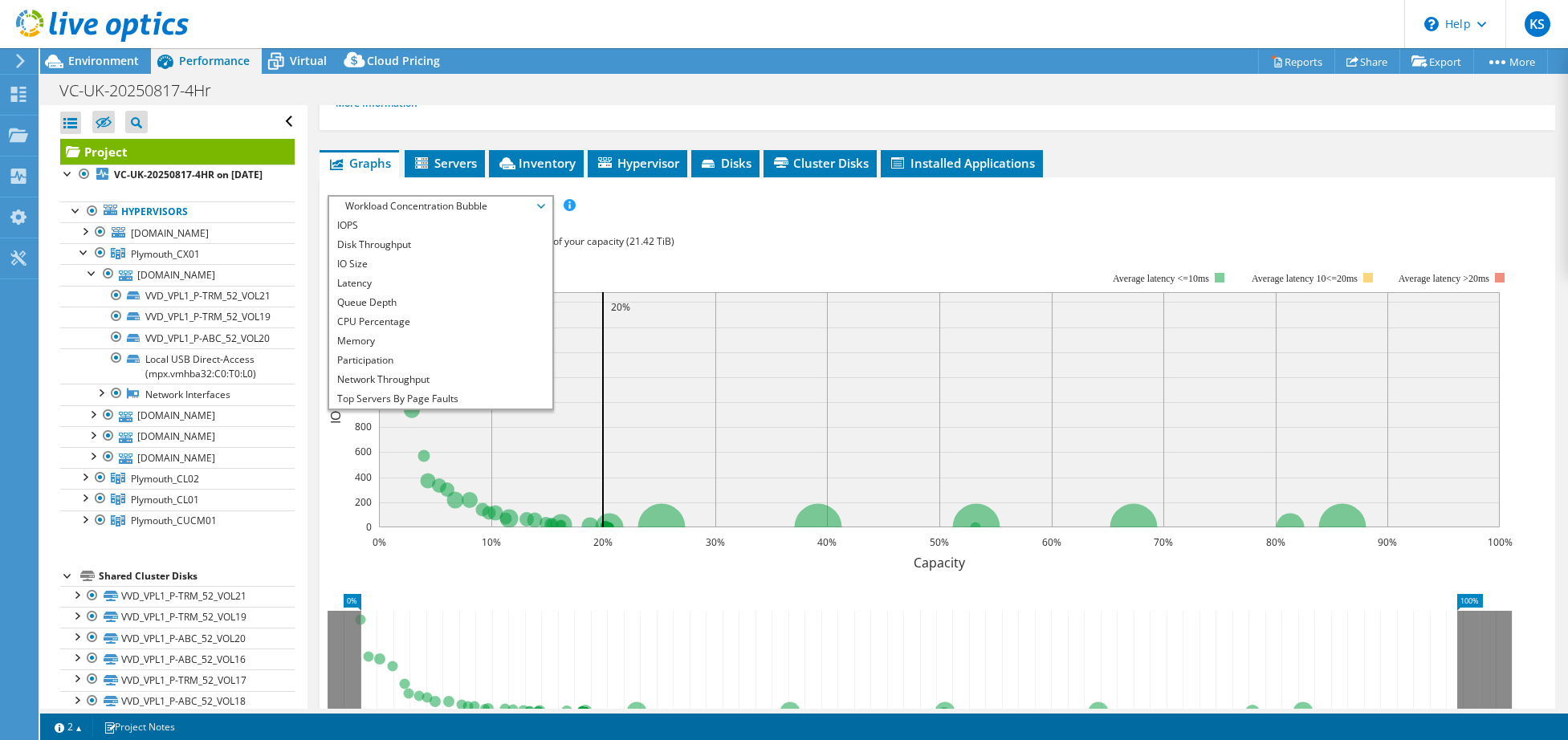
click at [1326, 145] on div "Project Details Prepared for: Keith Sanderson, keith.sanderson@brittanyferries.…" at bounding box center [937, 381] width 1259 height 1035
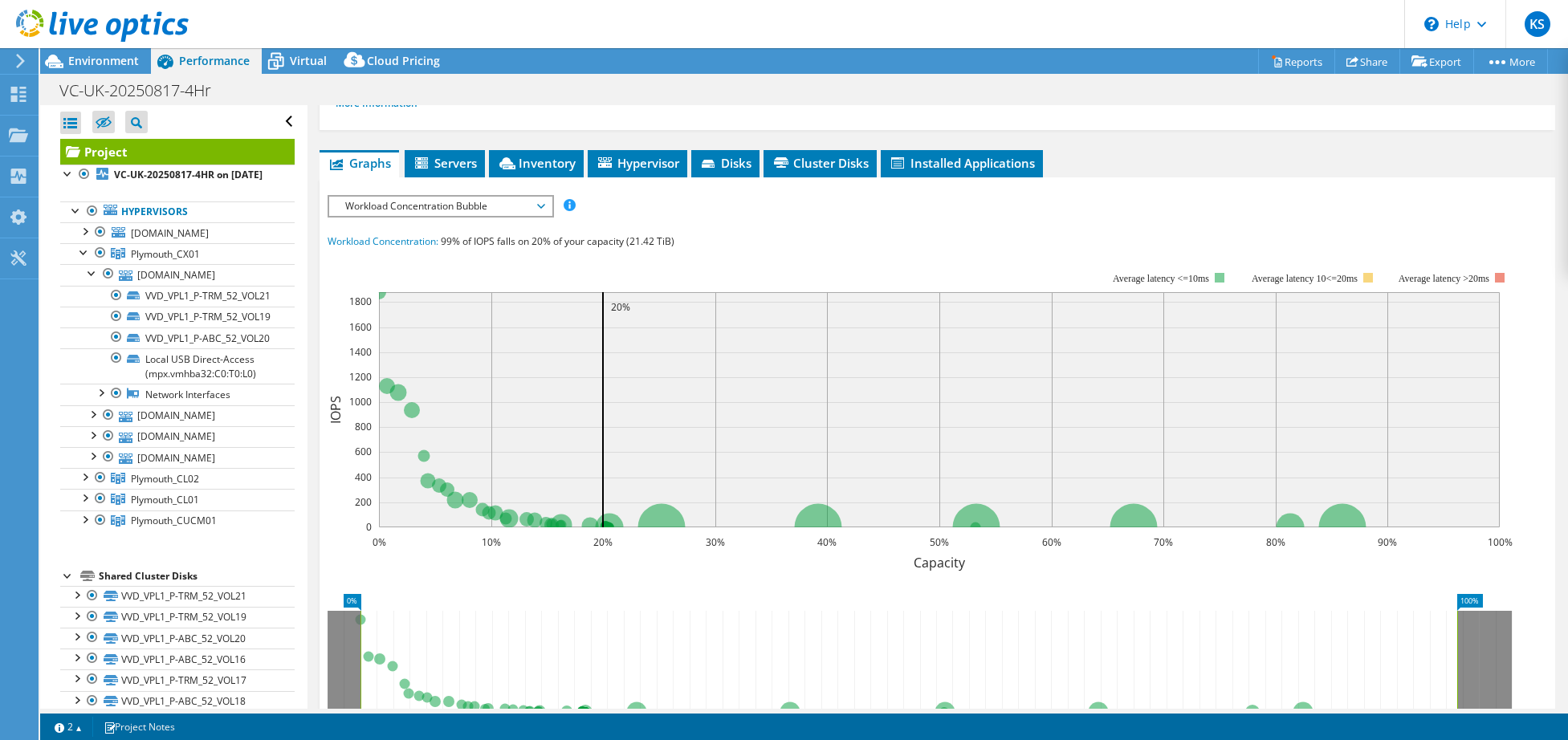
click at [492, 27] on header "KS End User Keith Sanderson keith.sanderson@brittanyferries.com Brittany Ferrie…" at bounding box center [784, 24] width 1568 height 48
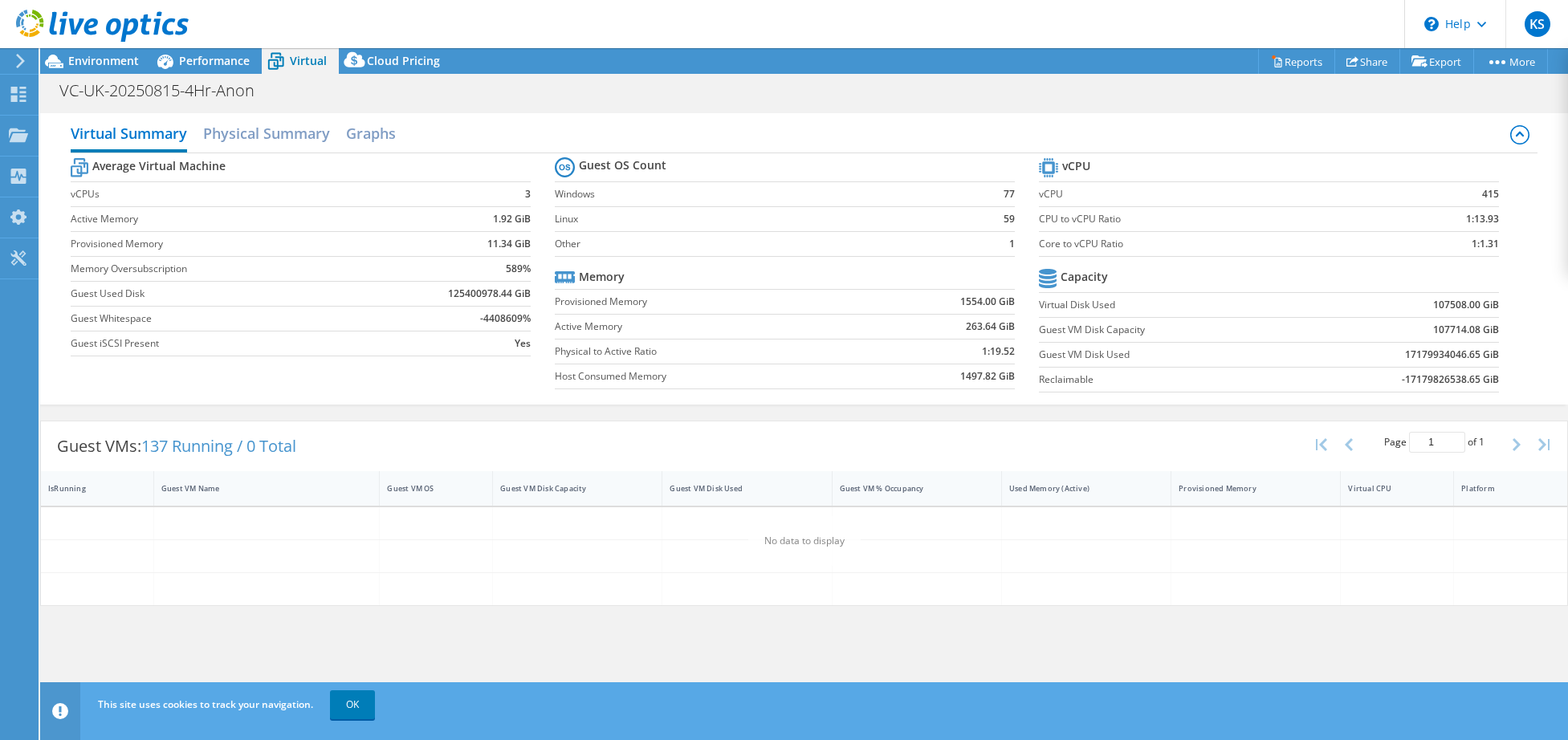
select select "USD"
click at [291, 135] on h2 "Physical Summary" at bounding box center [266, 135] width 127 height 35
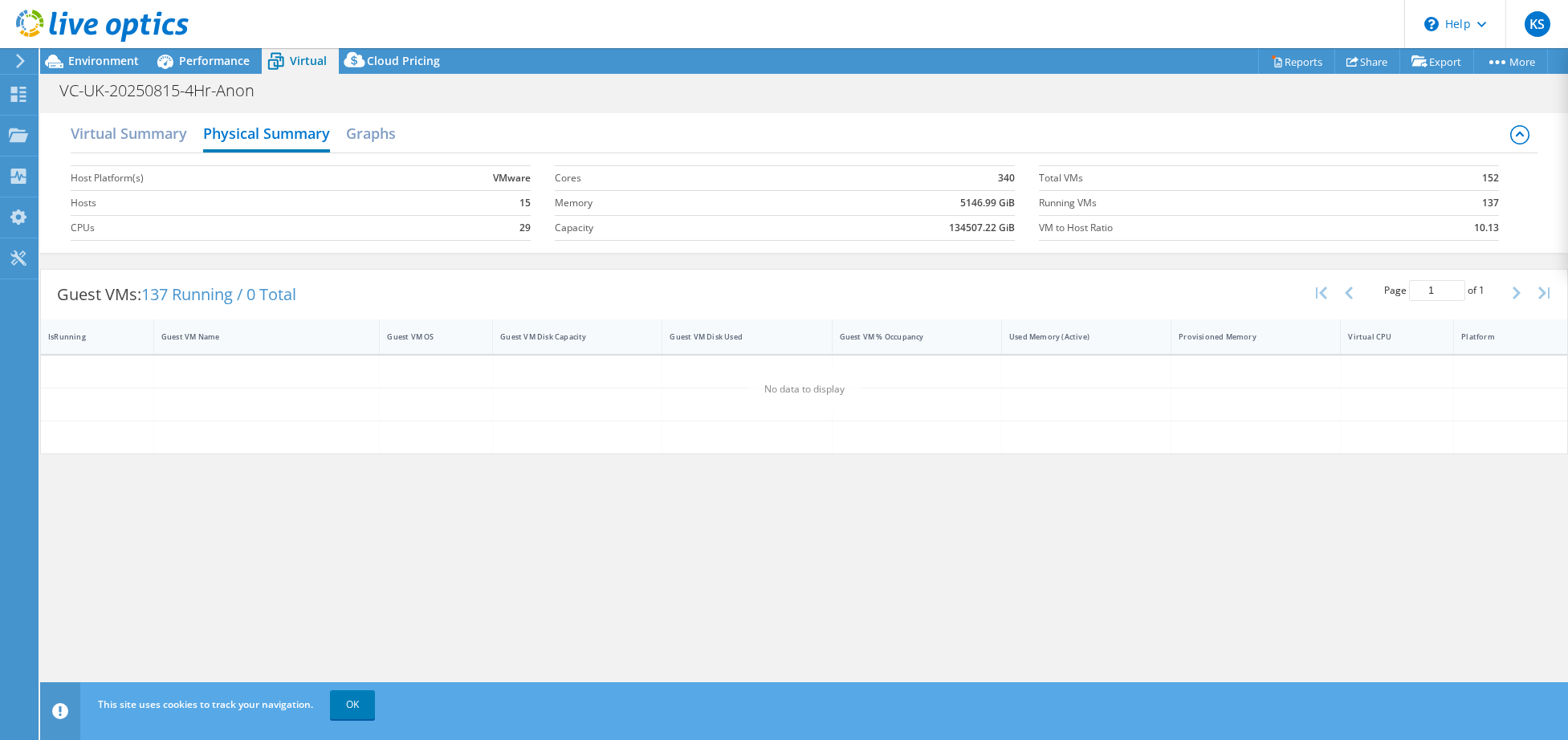
click at [100, 29] on icon at bounding box center [103, 26] width 173 height 33
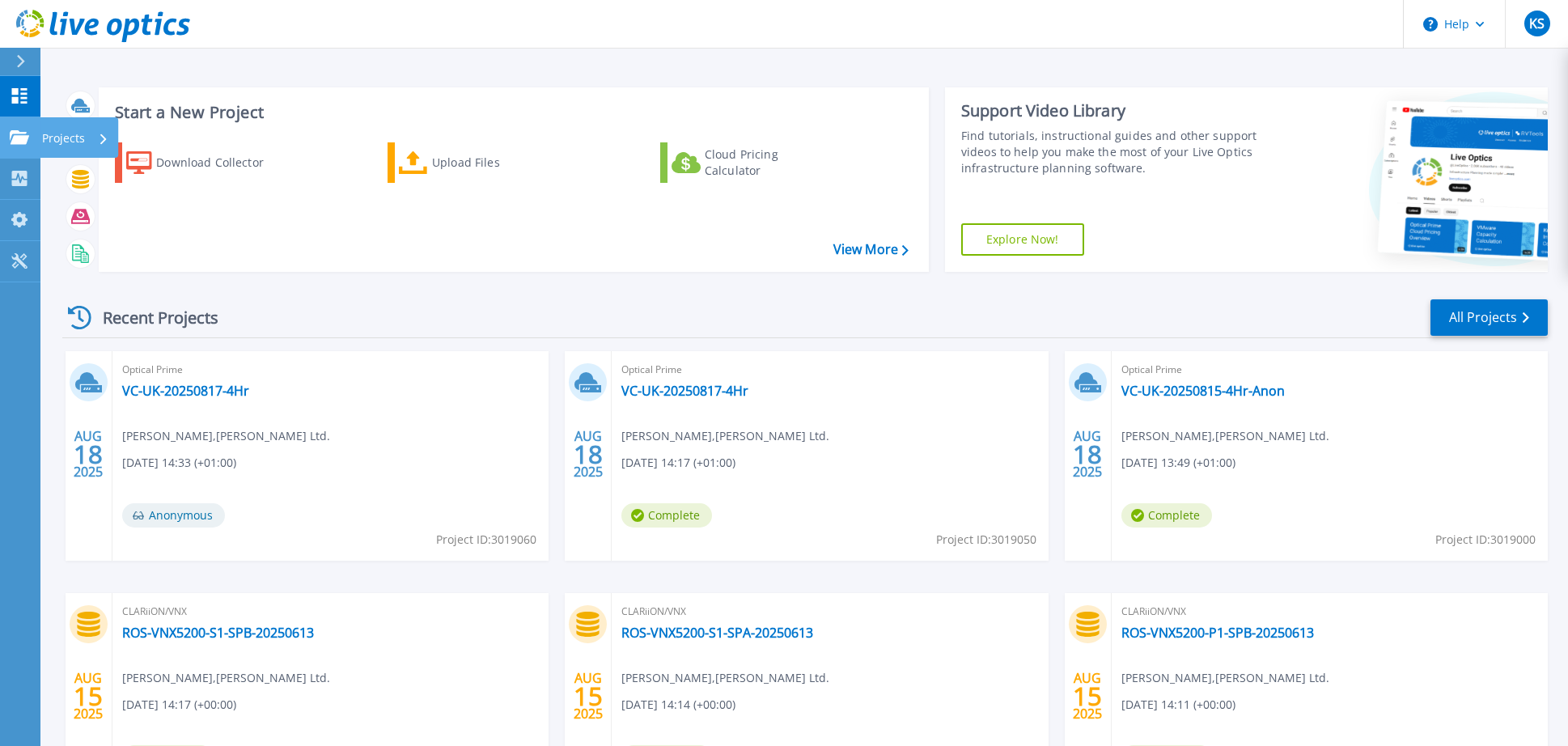
click at [68, 139] on p "Projects" at bounding box center [64, 138] width 43 height 42
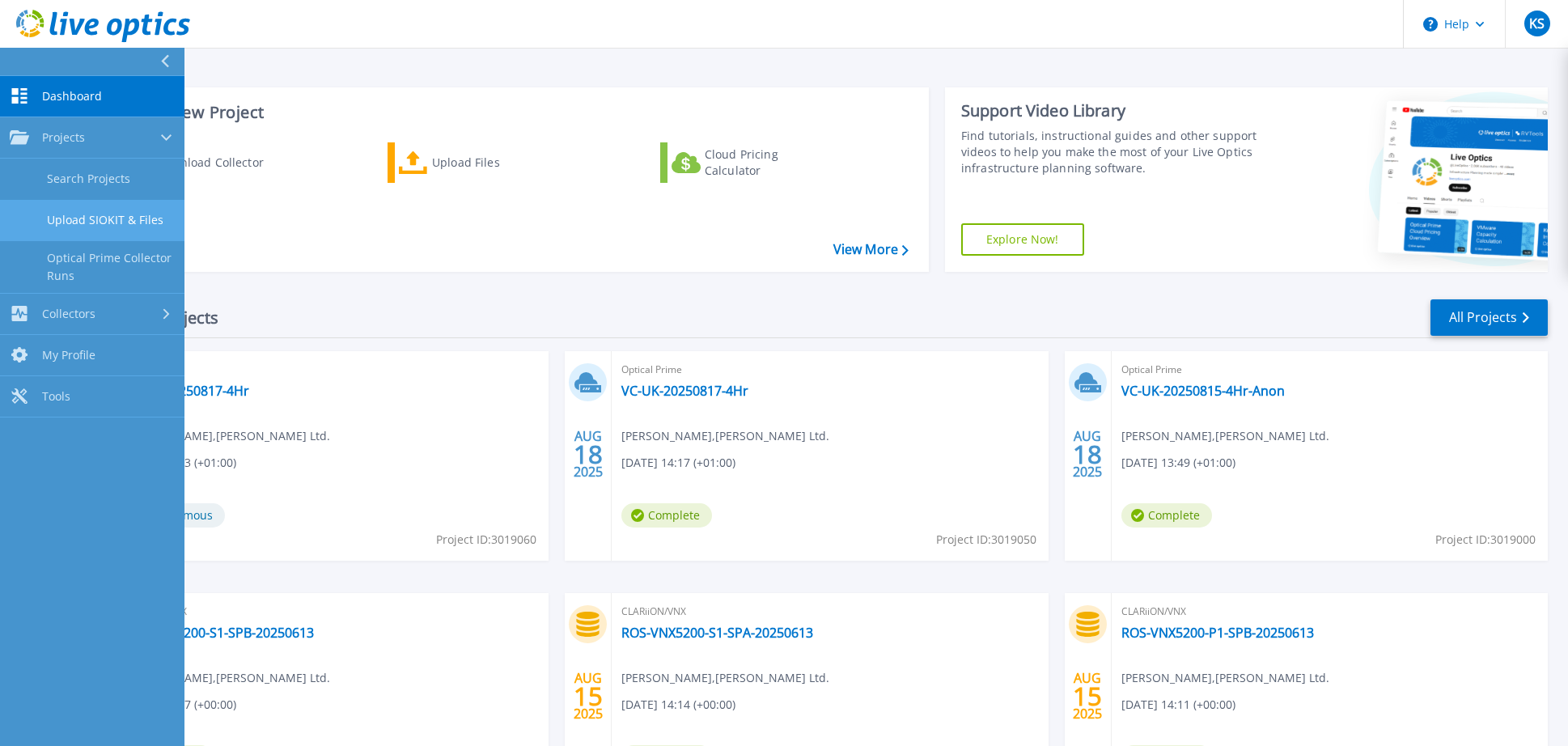
click at [127, 215] on link "Upload SIOKIT & Files" at bounding box center [92, 220] width 185 height 41
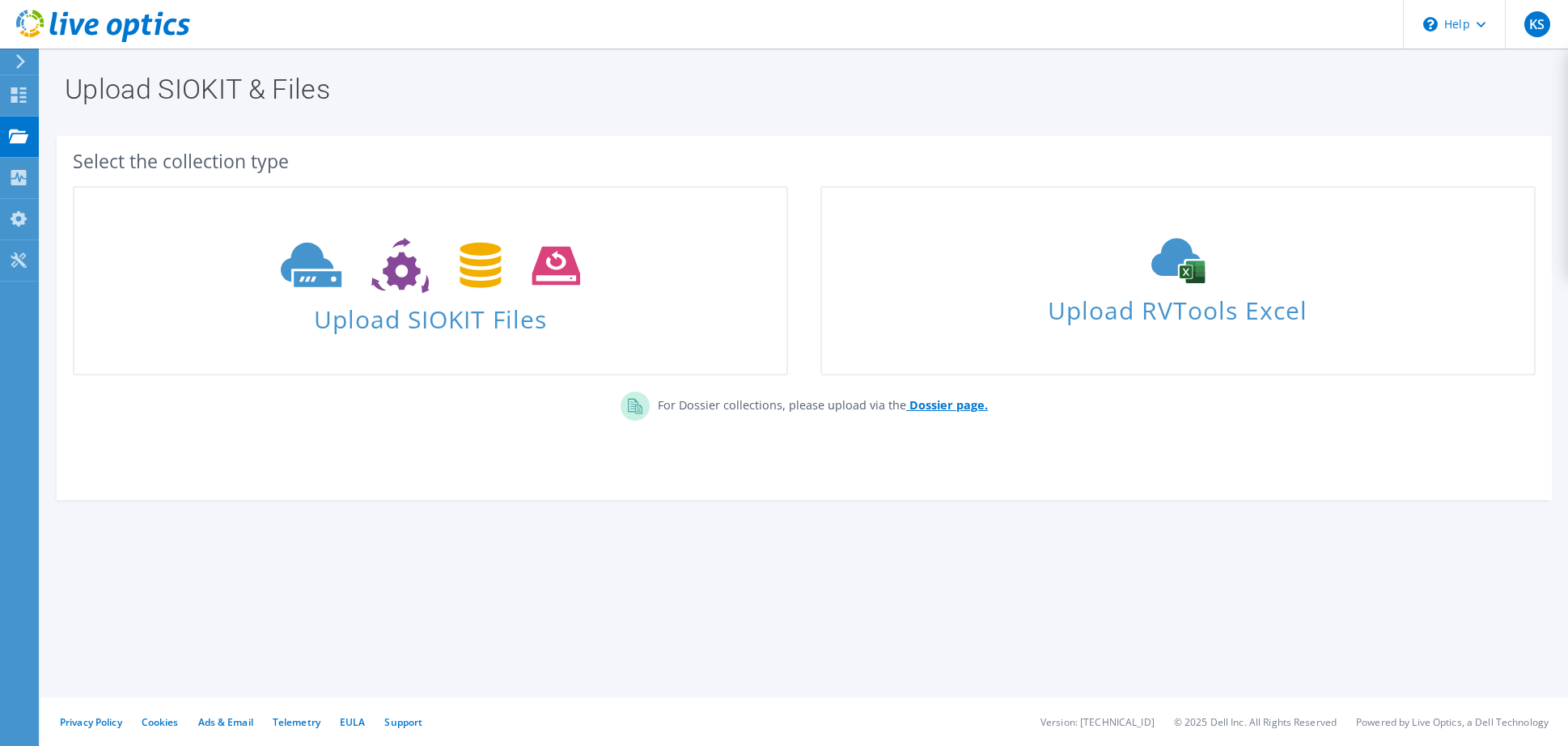
click at [952, 405] on b "Dossier page." at bounding box center [949, 405] width 78 height 16
